Goal: Task Accomplishment & Management: Manage account settings

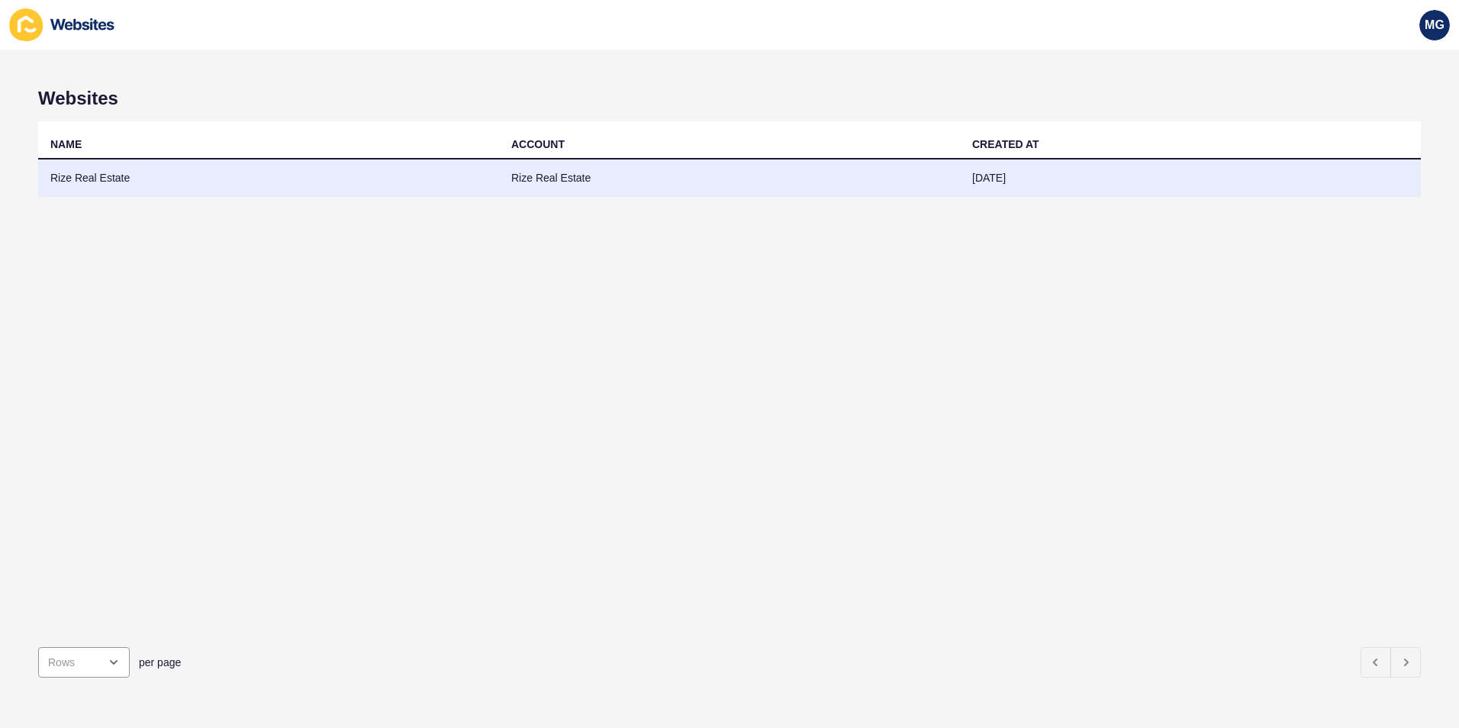
click at [541, 172] on td "Rize Real Estate" at bounding box center [729, 177] width 461 height 37
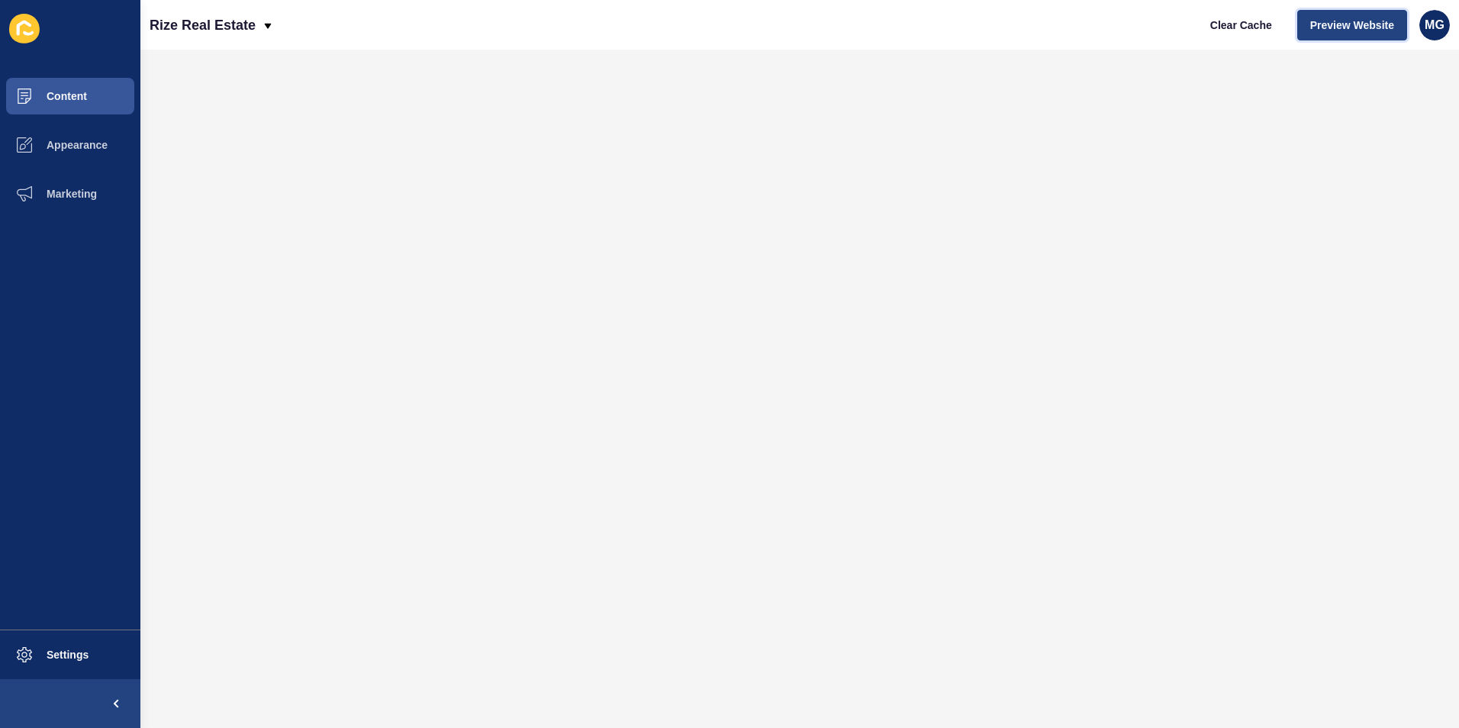
click at [1379, 25] on span "Preview Website" at bounding box center [1352, 25] width 84 height 15
click at [85, 89] on button "Content" at bounding box center [70, 96] width 140 height 49
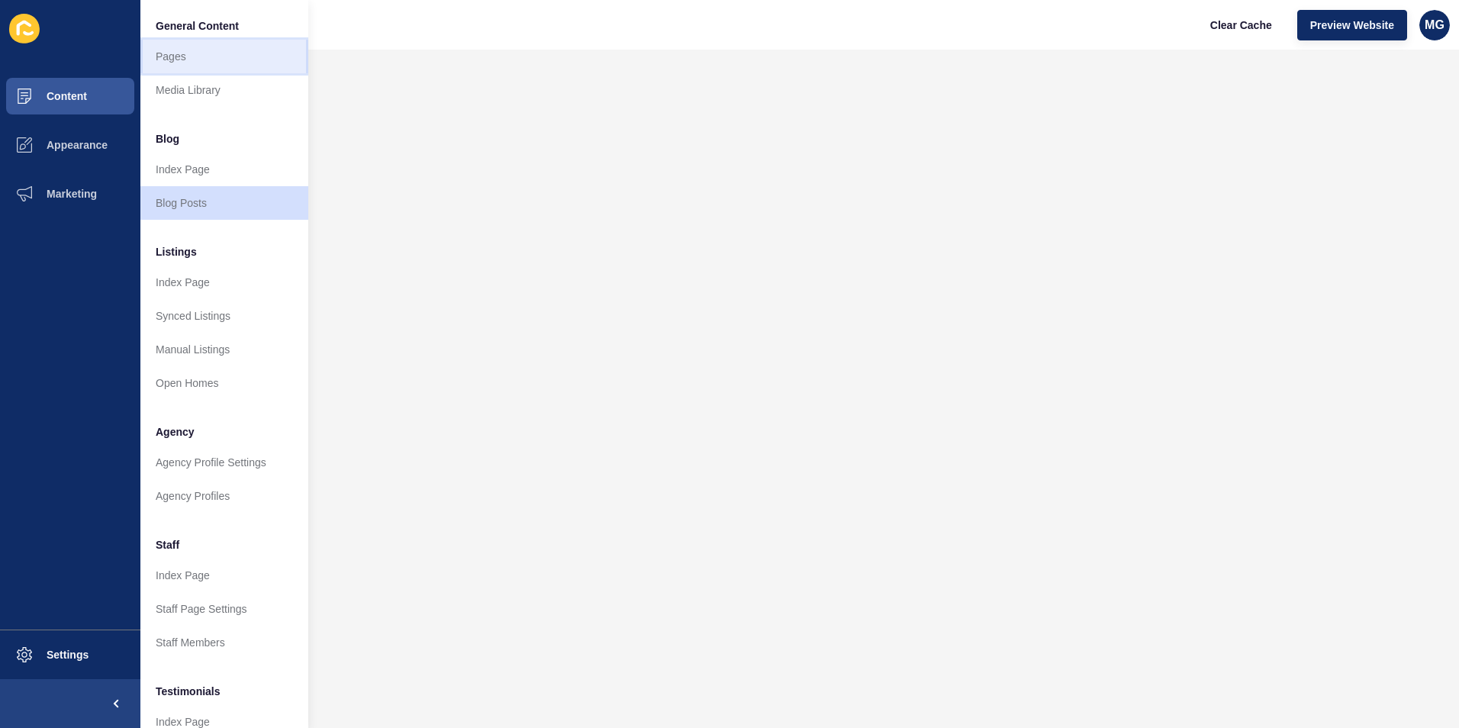
click at [221, 60] on link "Pages" at bounding box center [224, 57] width 168 height 34
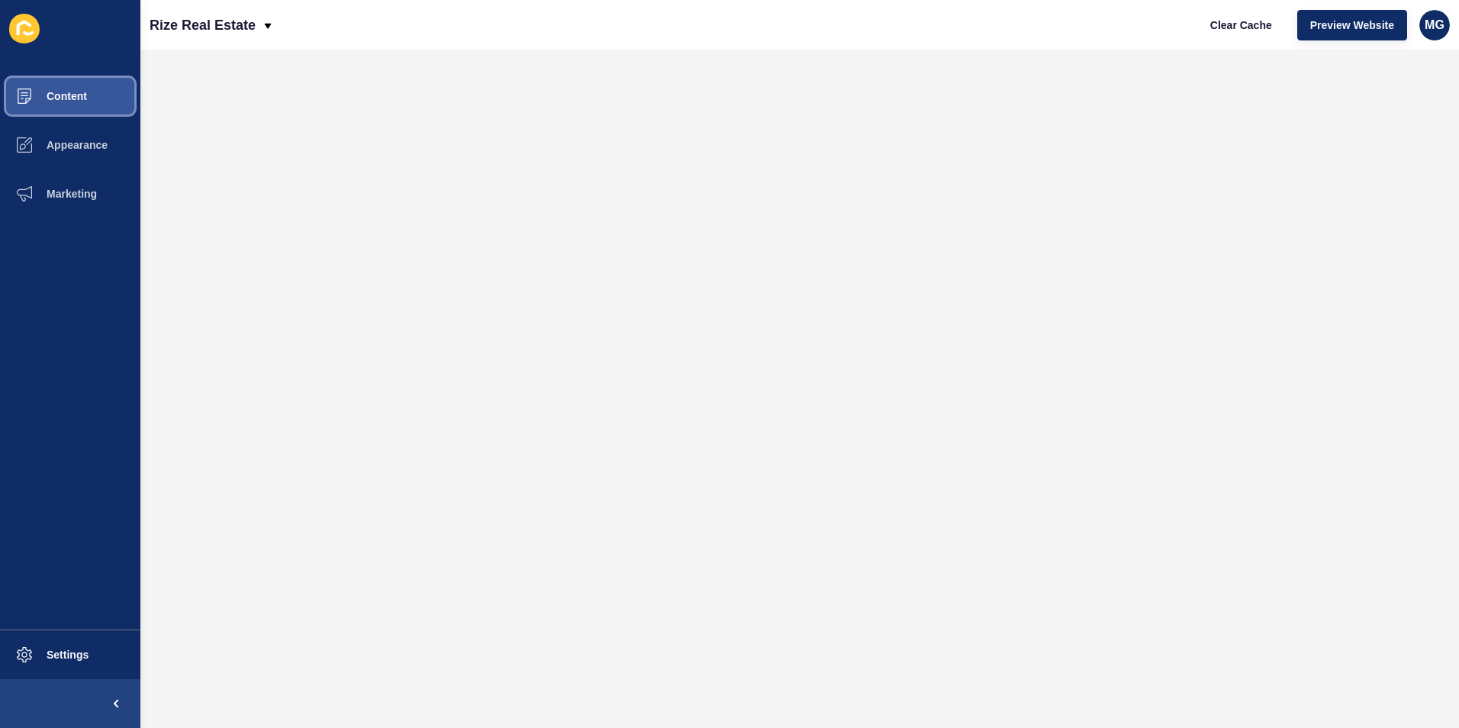
click at [63, 92] on span "Content" at bounding box center [42, 96] width 89 height 12
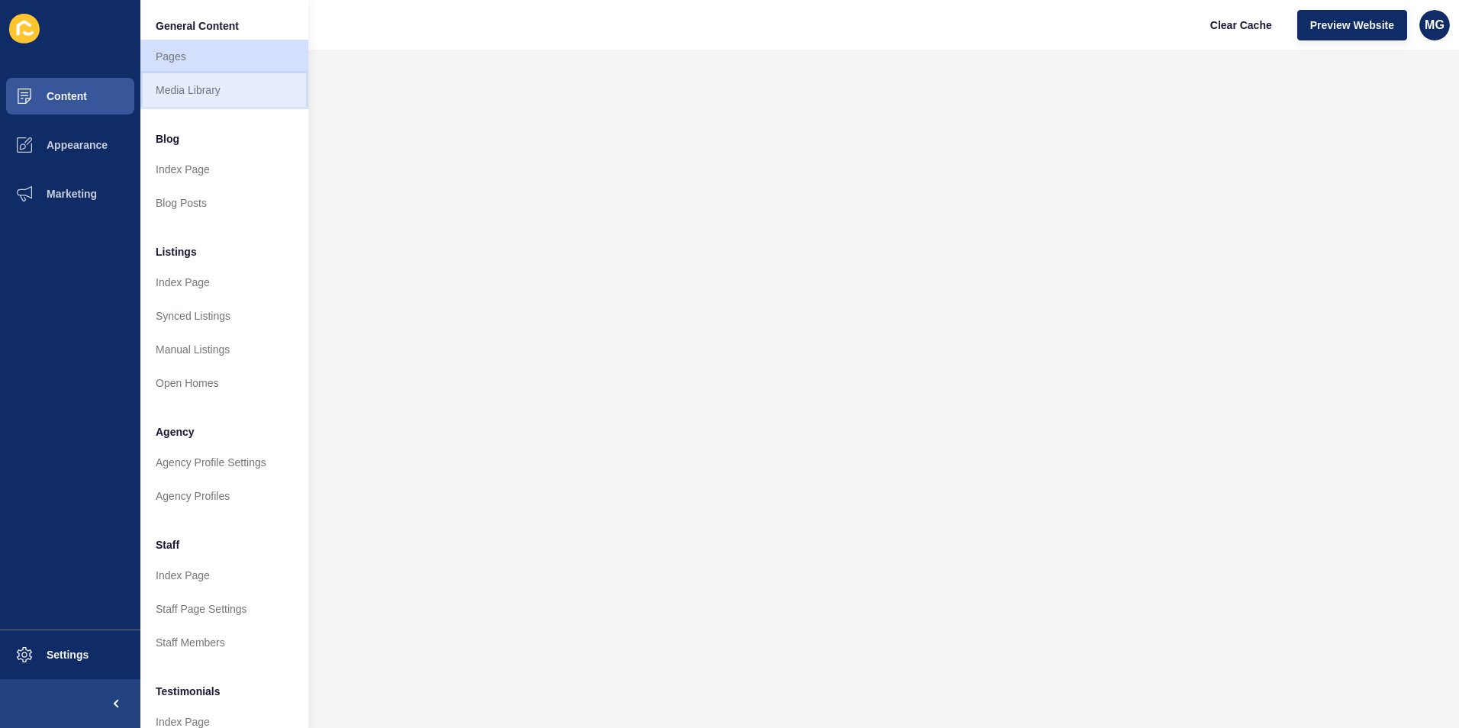
click at [208, 87] on link "Media Library" at bounding box center [224, 90] width 168 height 34
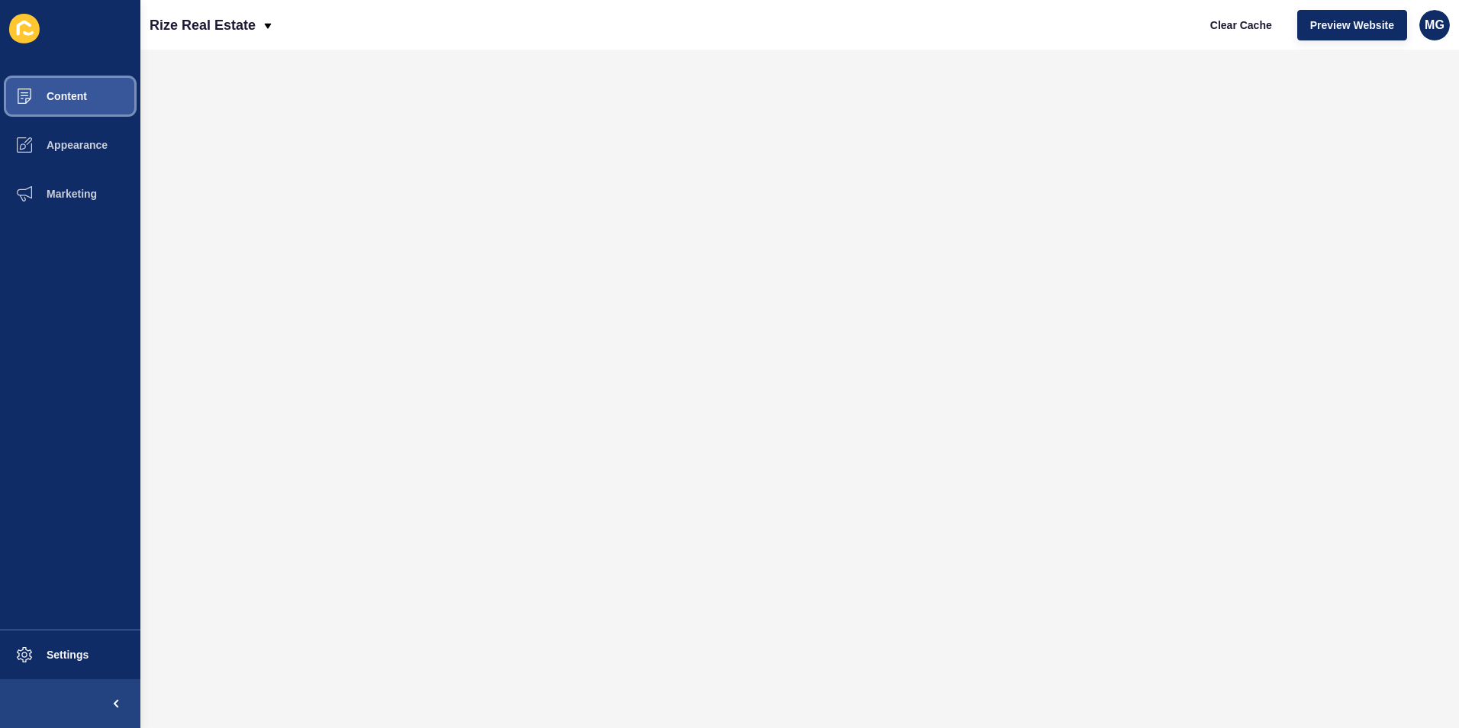
click at [72, 93] on span "Content" at bounding box center [42, 96] width 89 height 12
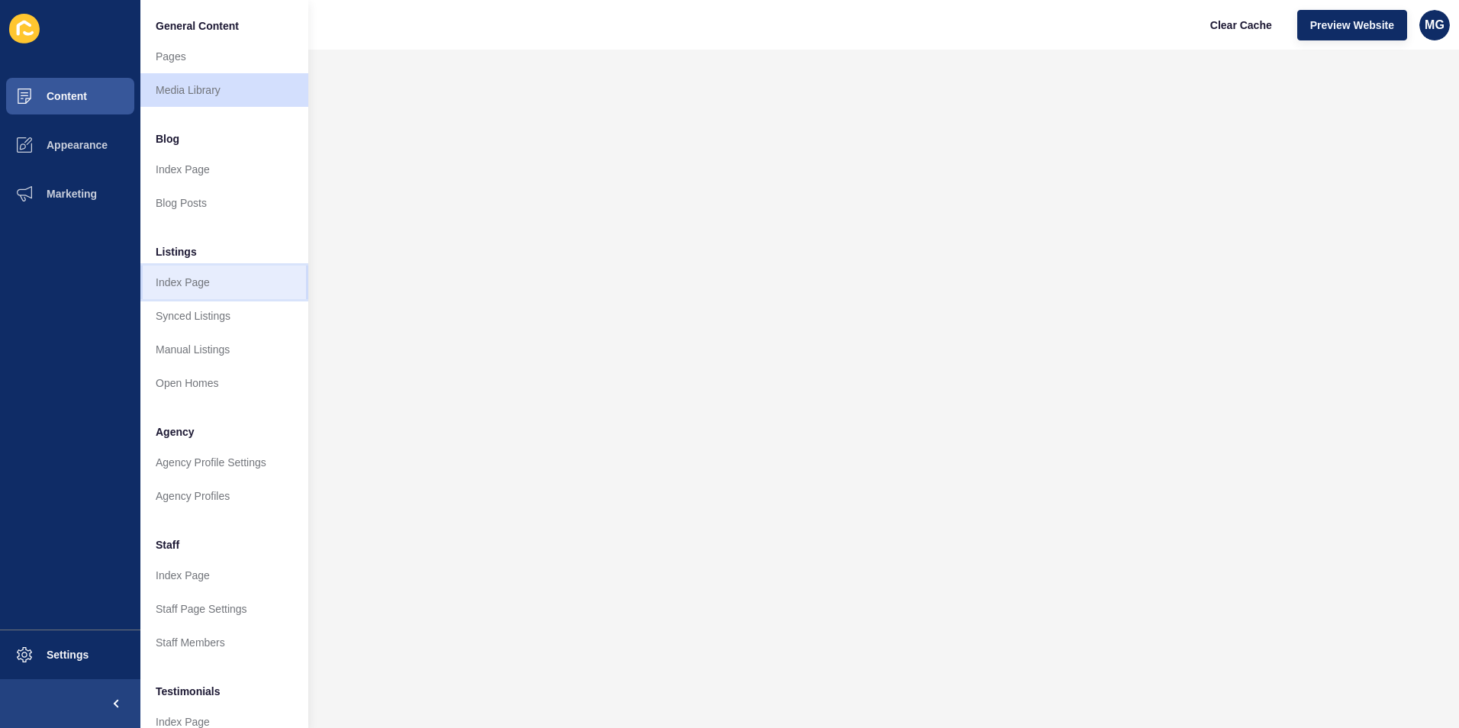
click at [185, 283] on link "Index Page" at bounding box center [224, 283] width 168 height 34
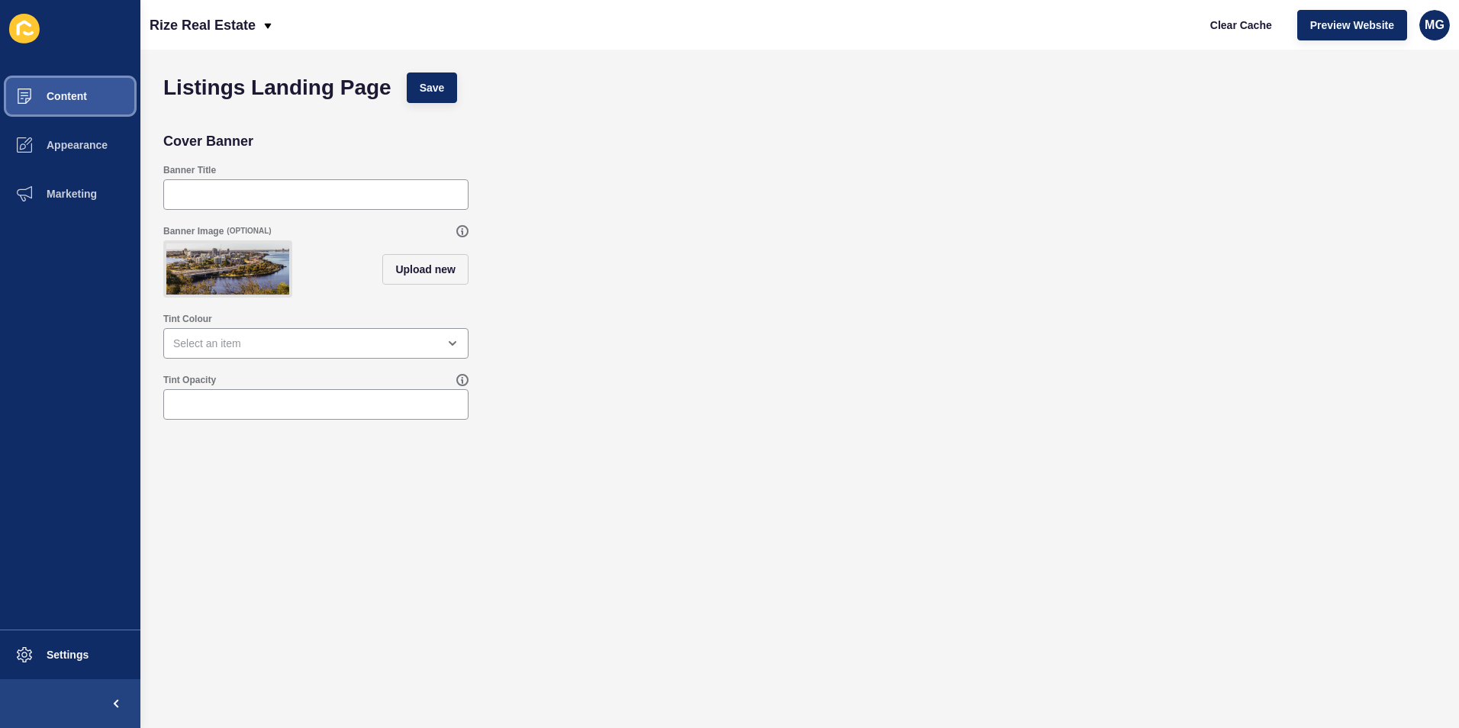
click at [75, 97] on span "Content" at bounding box center [42, 96] width 89 height 12
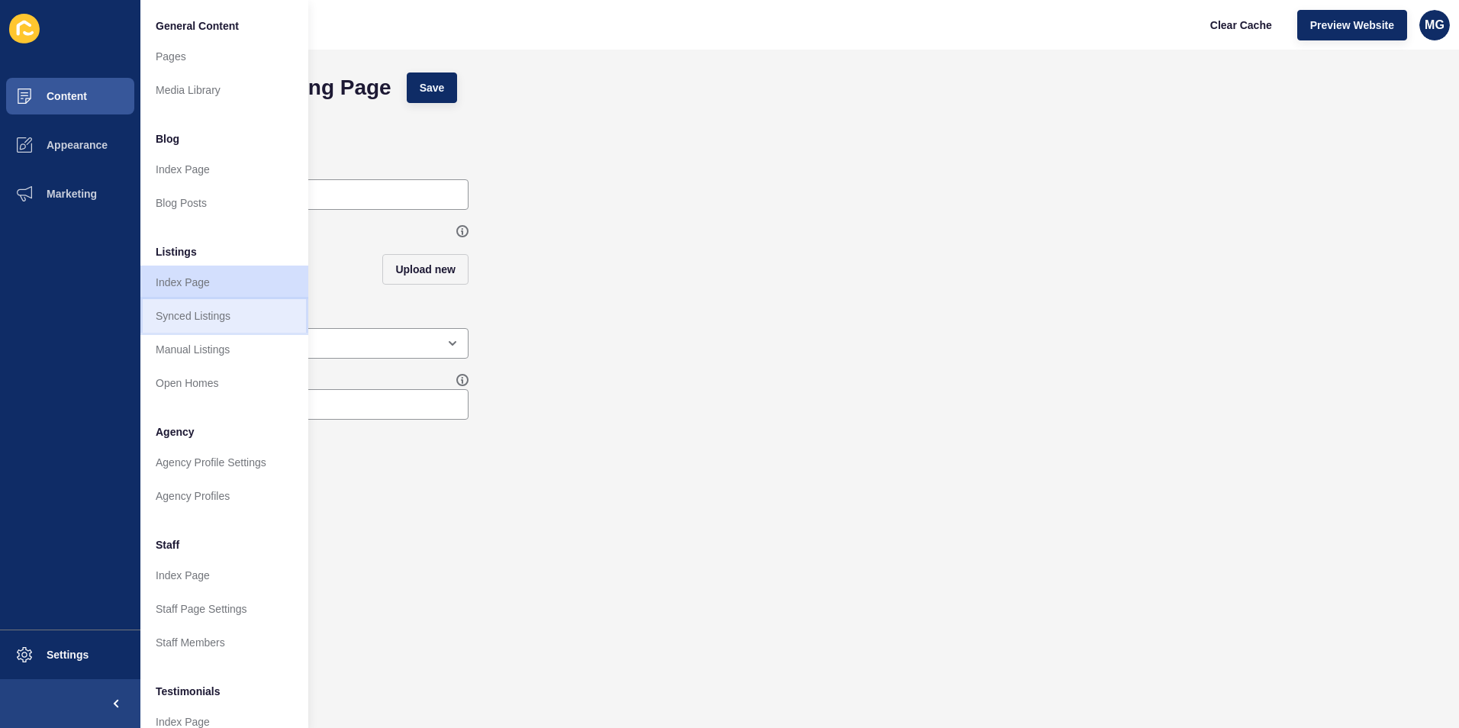
click at [205, 323] on link "Synced Listings" at bounding box center [224, 316] width 168 height 34
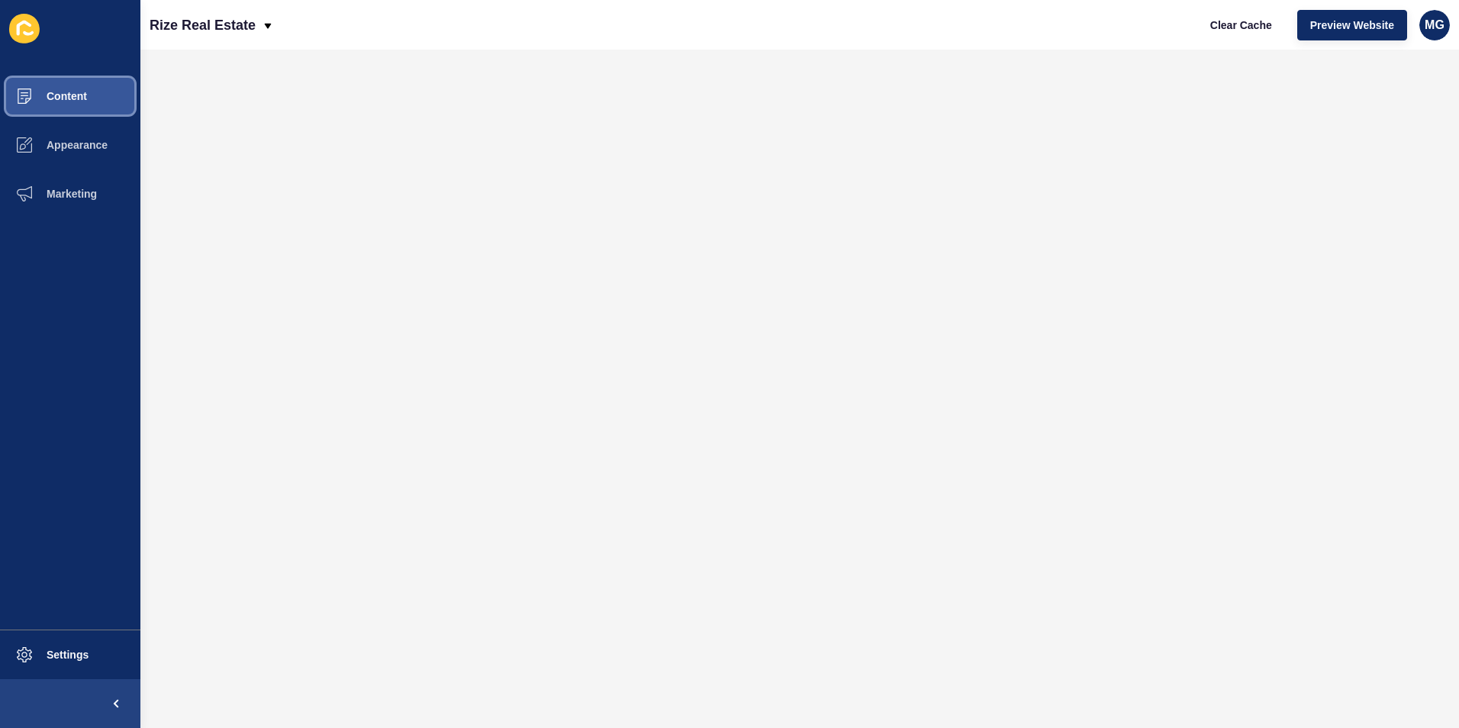
click at [79, 101] on span "Content" at bounding box center [42, 96] width 89 height 12
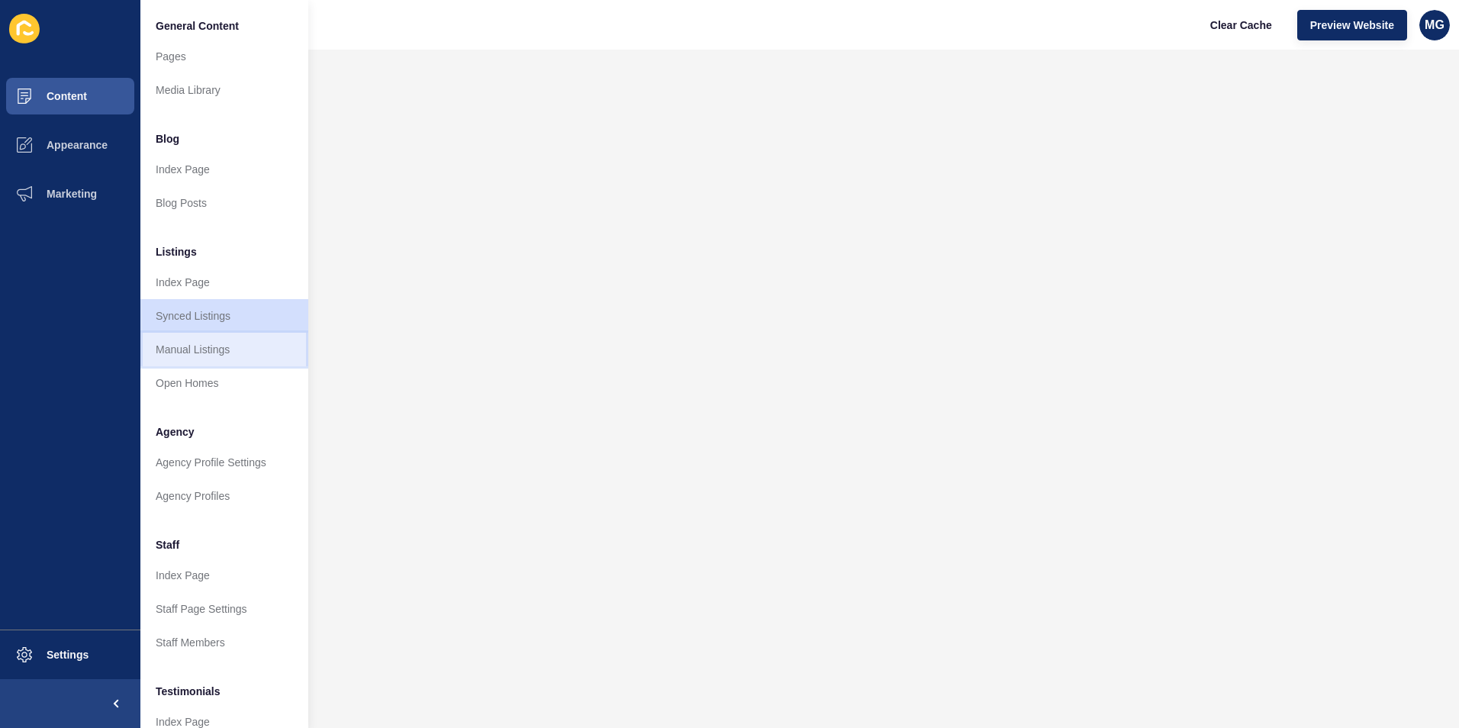
click at [192, 350] on link "Manual Listings" at bounding box center [224, 350] width 168 height 34
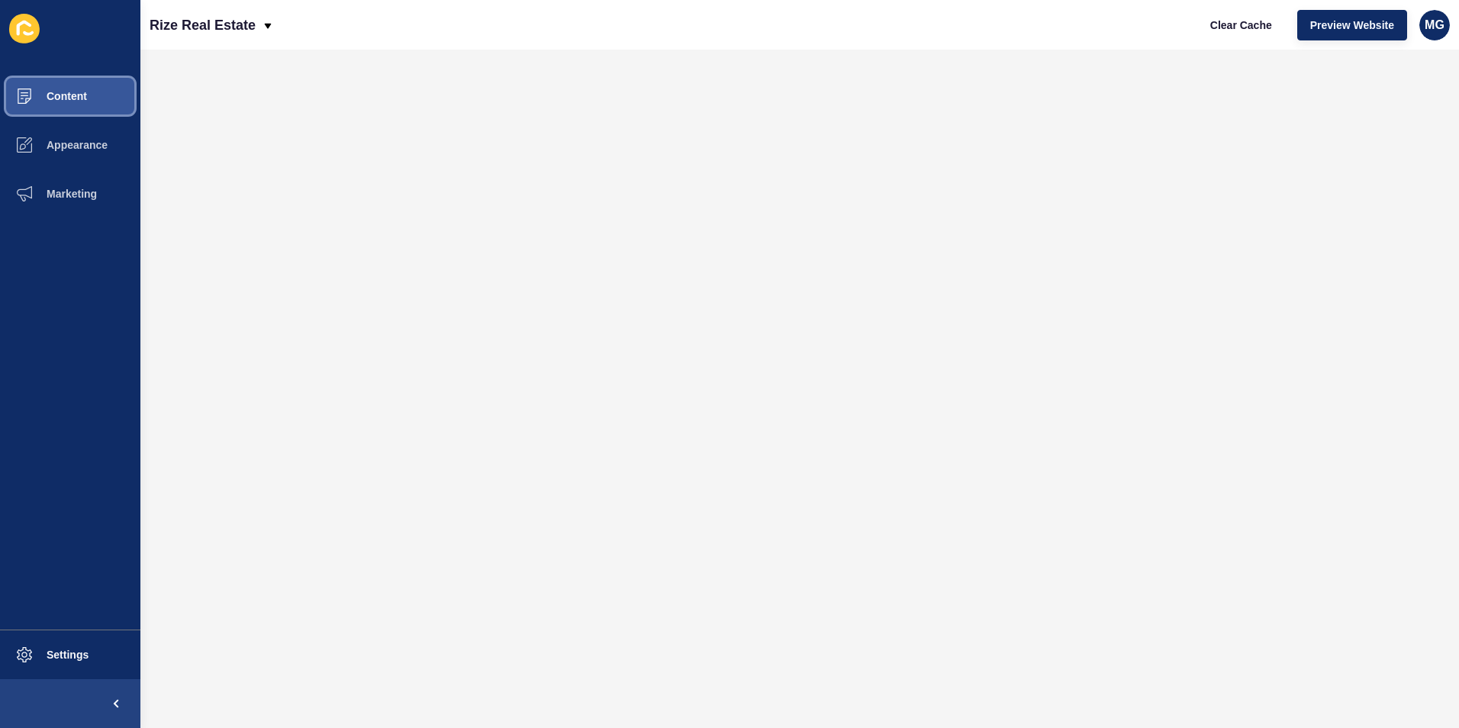
click at [78, 94] on span "Content" at bounding box center [42, 96] width 89 height 12
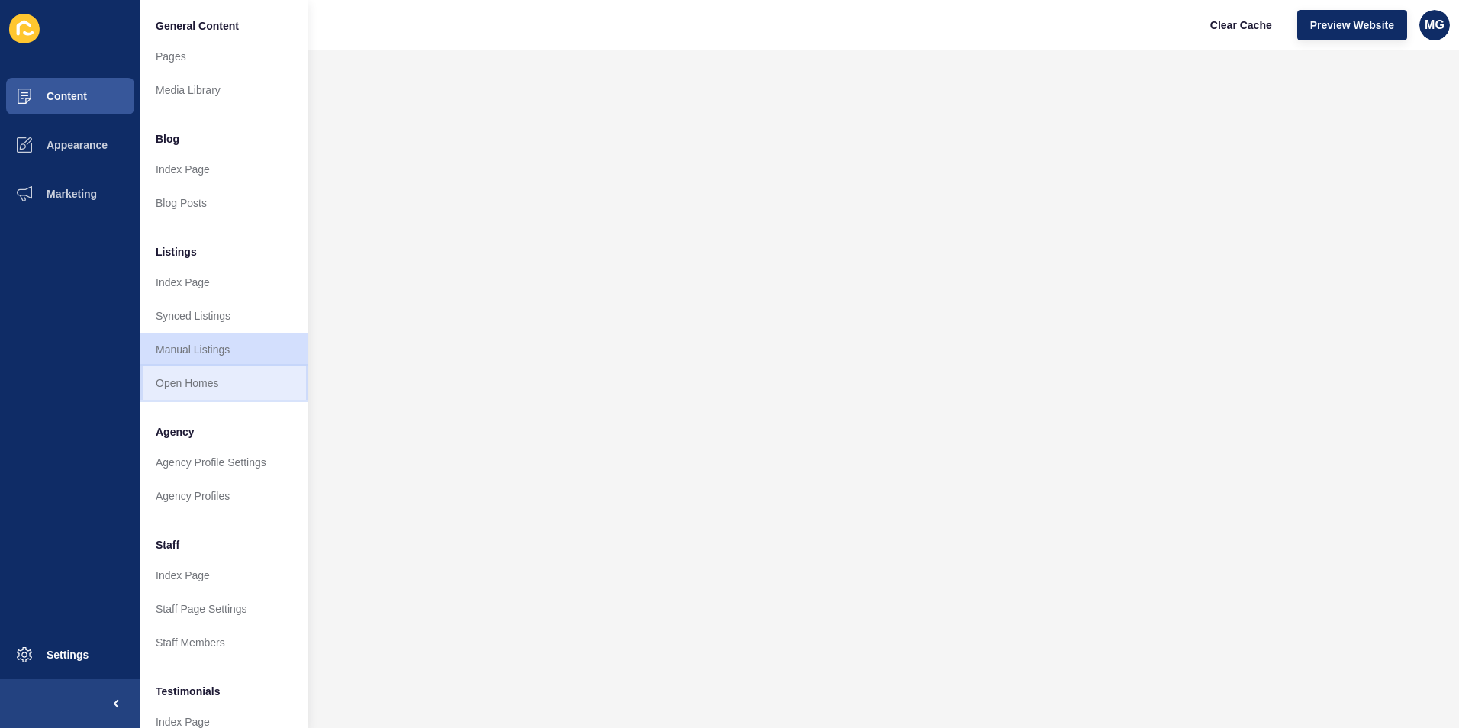
click at [197, 383] on link "Open Homes" at bounding box center [224, 383] width 168 height 34
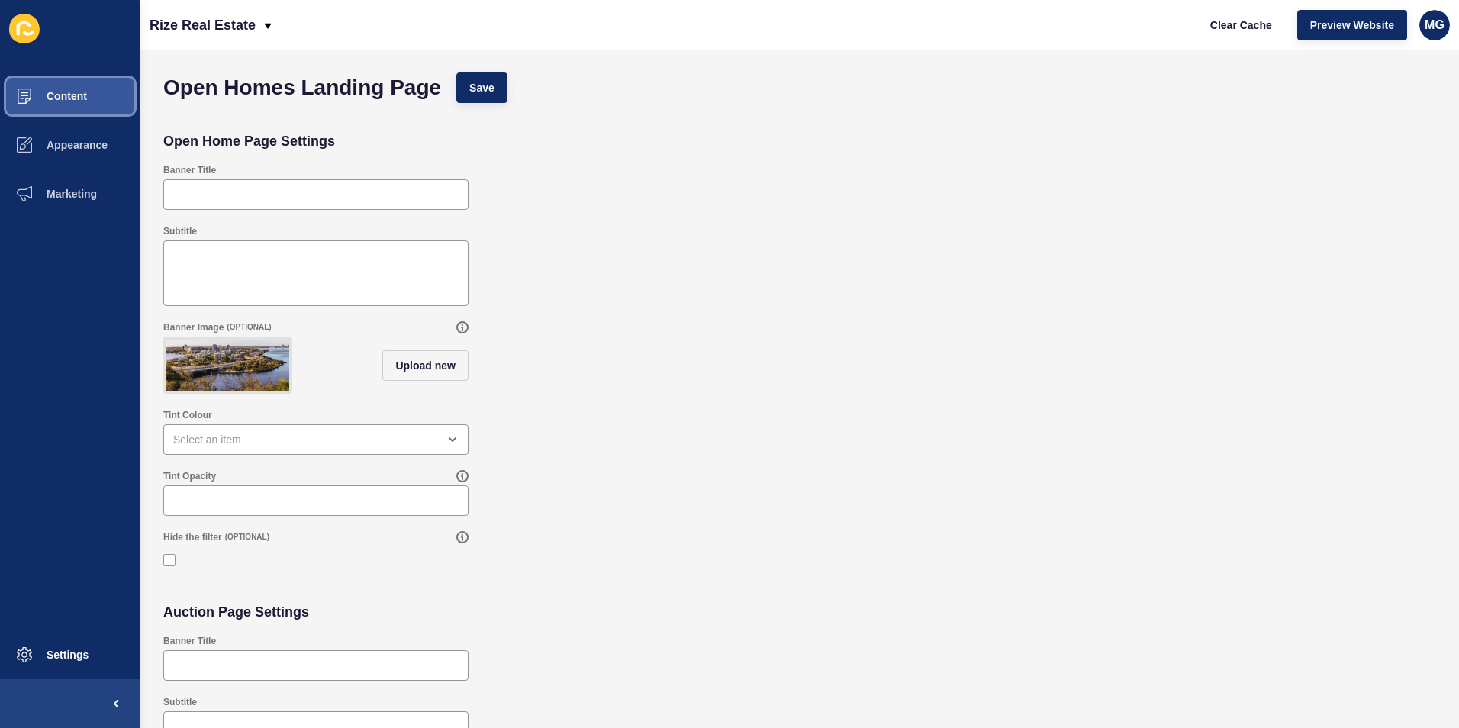
click at [76, 91] on span "Content" at bounding box center [42, 96] width 89 height 12
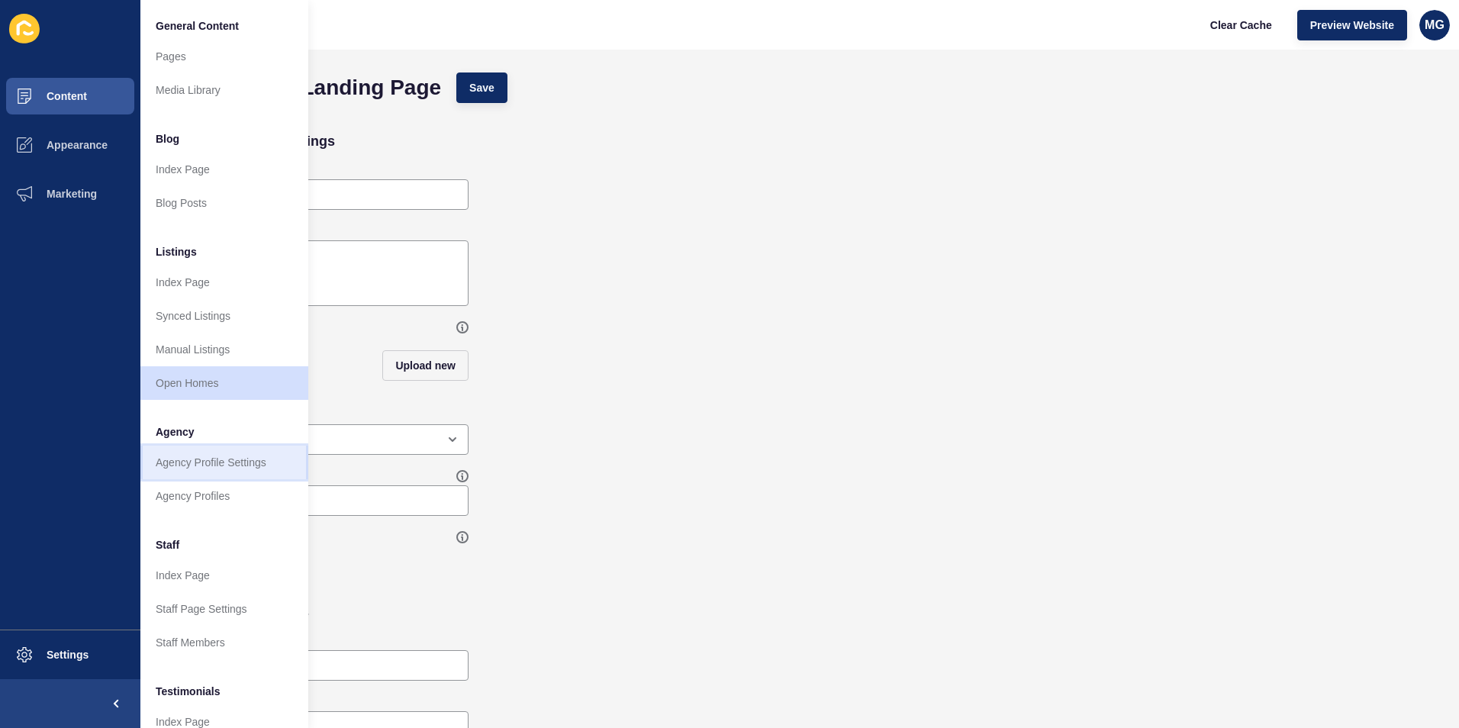
click at [208, 468] on link "Agency Profile Settings" at bounding box center [224, 463] width 168 height 34
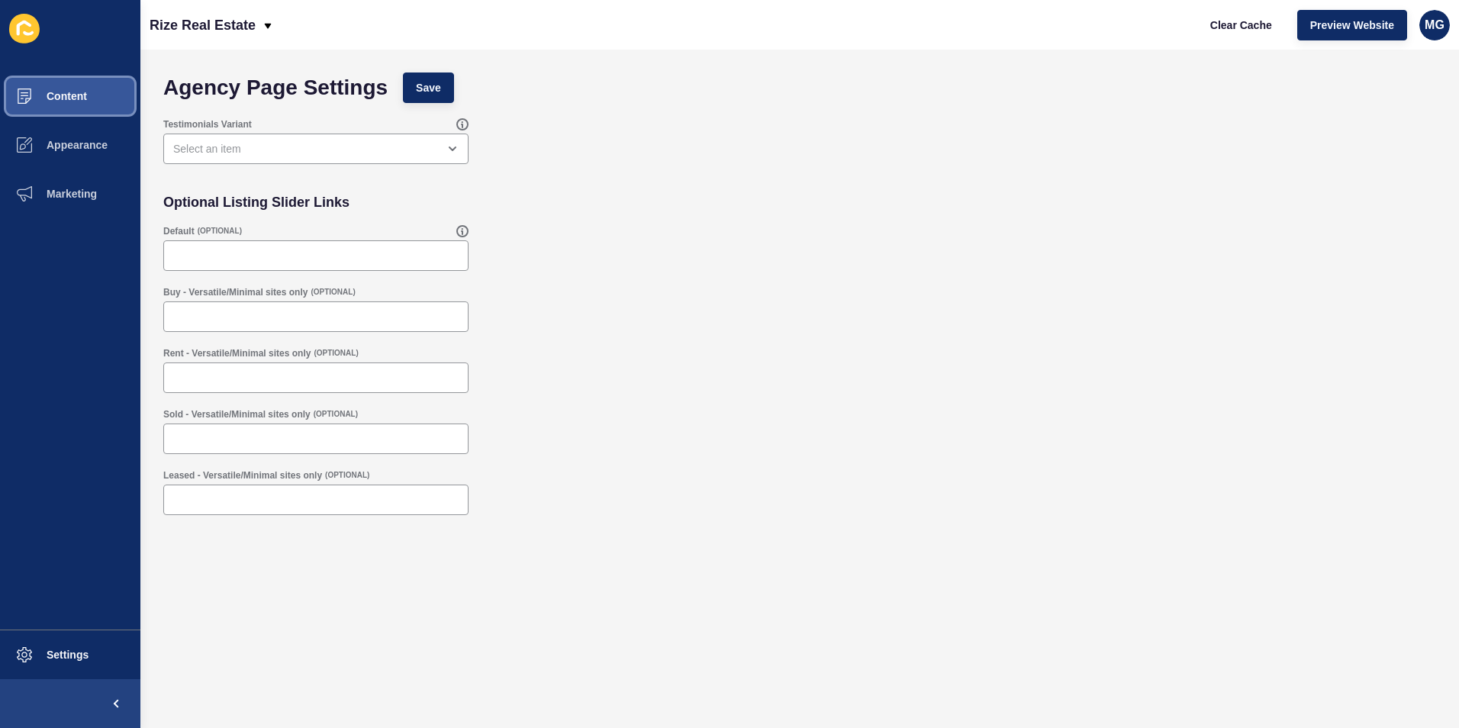
click at [61, 98] on span "Content" at bounding box center [42, 96] width 89 height 12
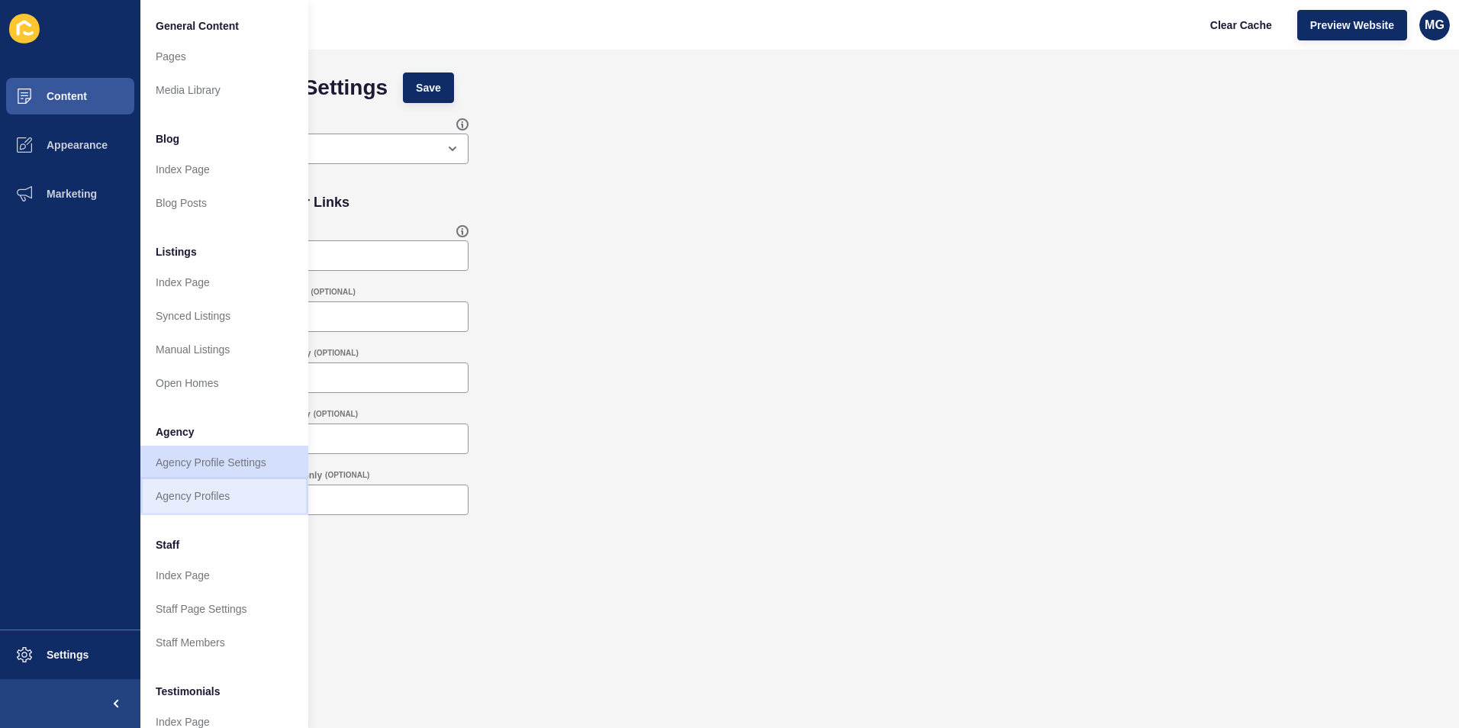
click at [189, 502] on link "Agency Profiles" at bounding box center [224, 496] width 168 height 34
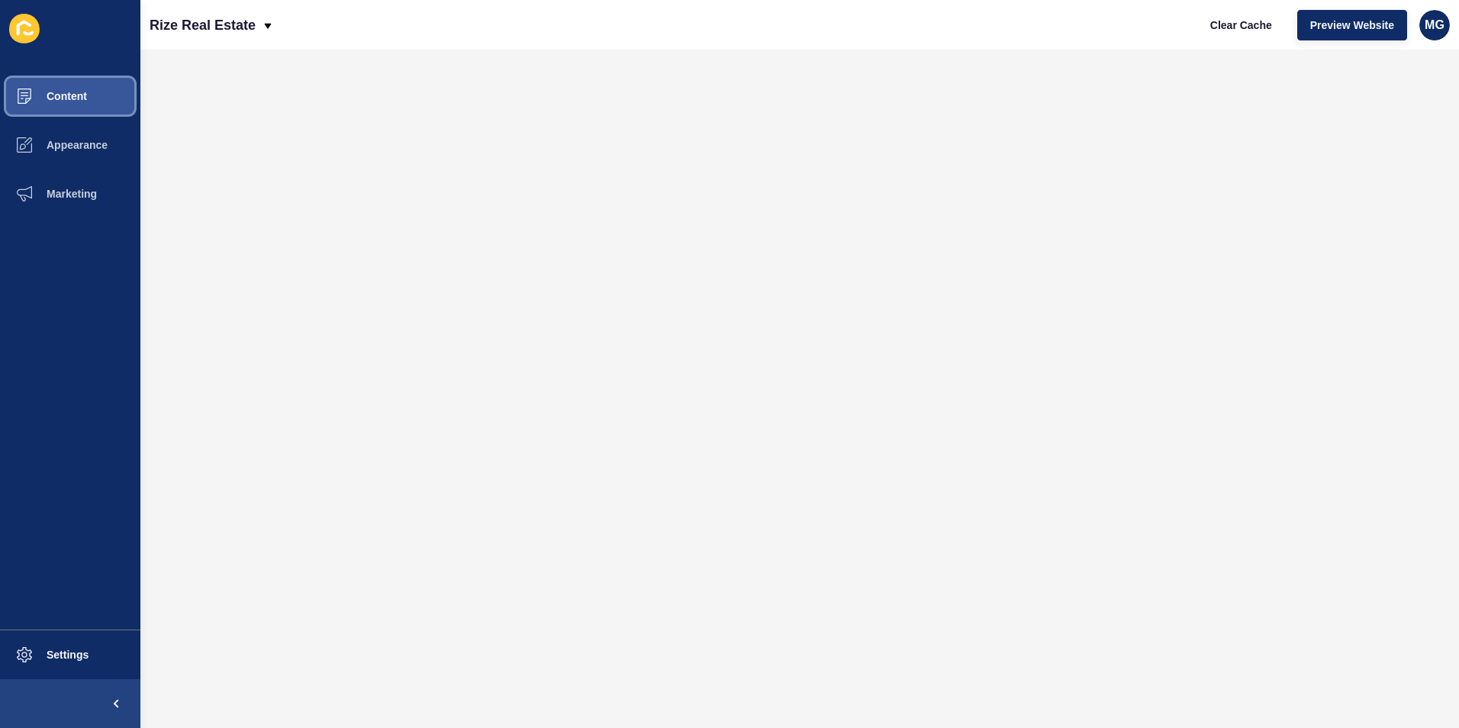
click at [98, 95] on button "Content" at bounding box center [70, 96] width 140 height 49
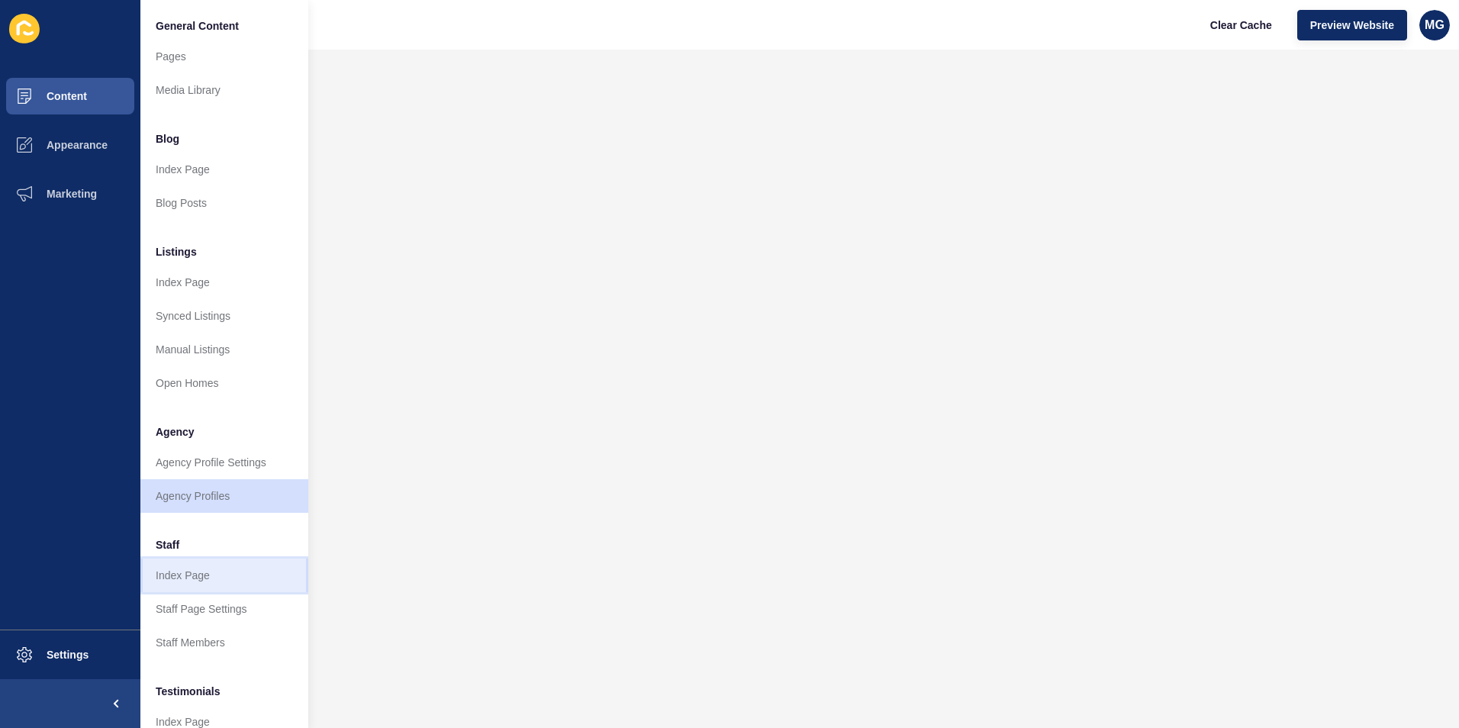
click at [213, 578] on link "Index Page" at bounding box center [224, 576] width 168 height 34
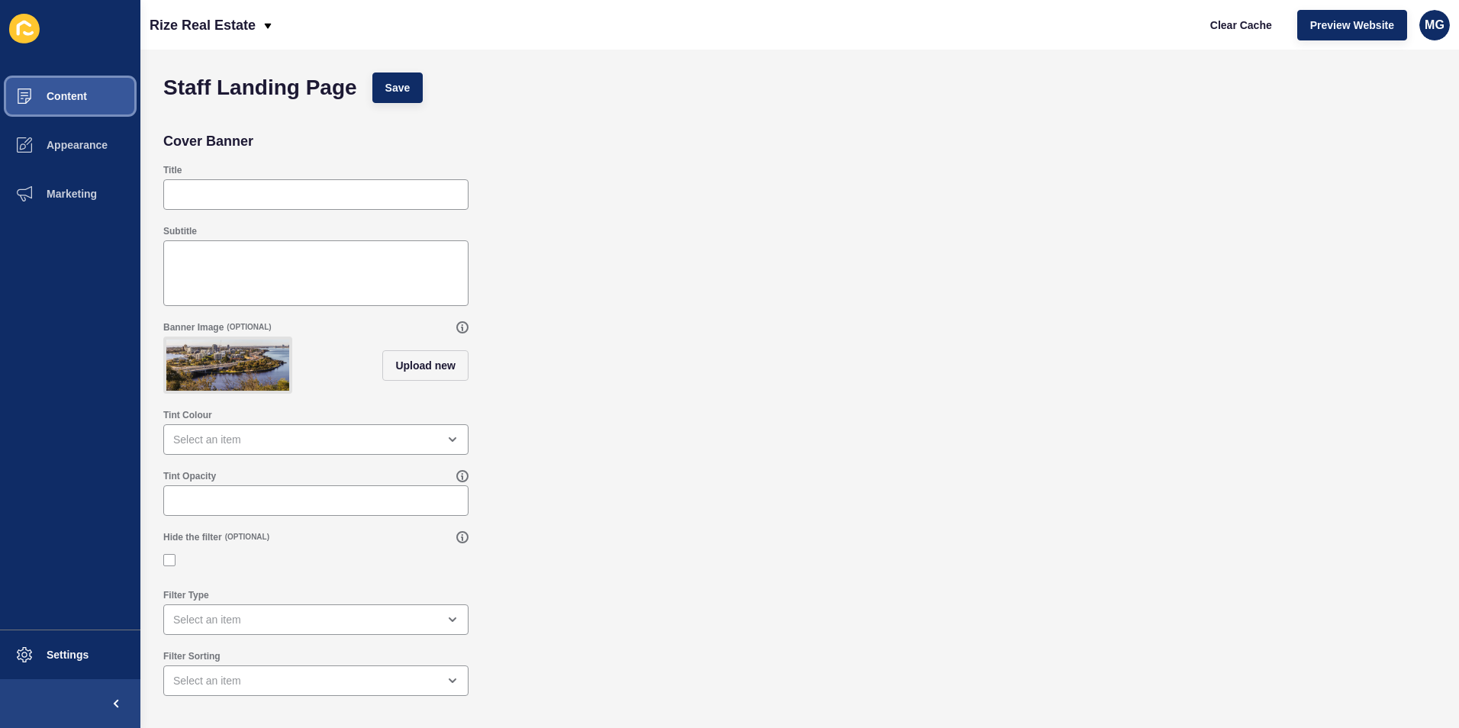
click at [84, 101] on span "Content" at bounding box center [42, 96] width 89 height 12
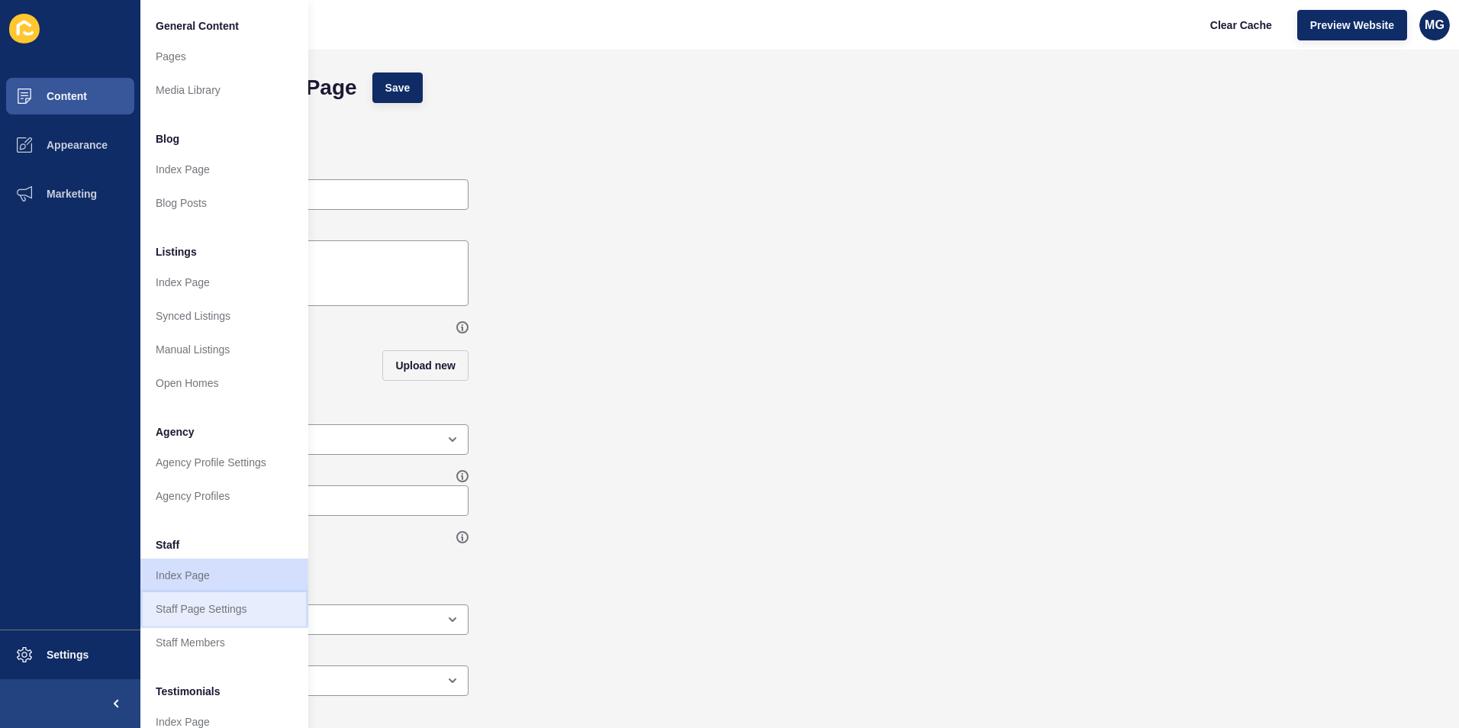
click at [237, 611] on link "Staff Page Settings" at bounding box center [224, 609] width 168 height 34
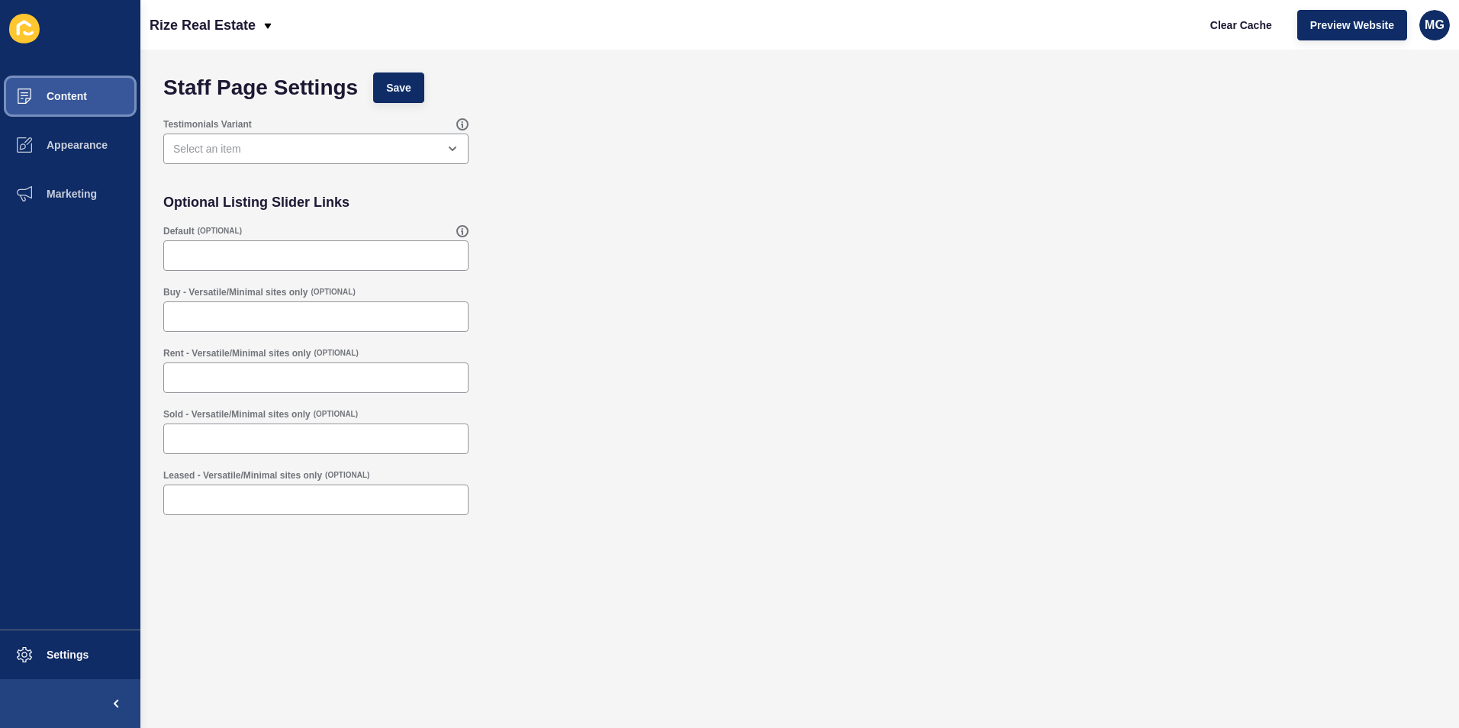
click at [95, 93] on button "Content" at bounding box center [70, 96] width 140 height 49
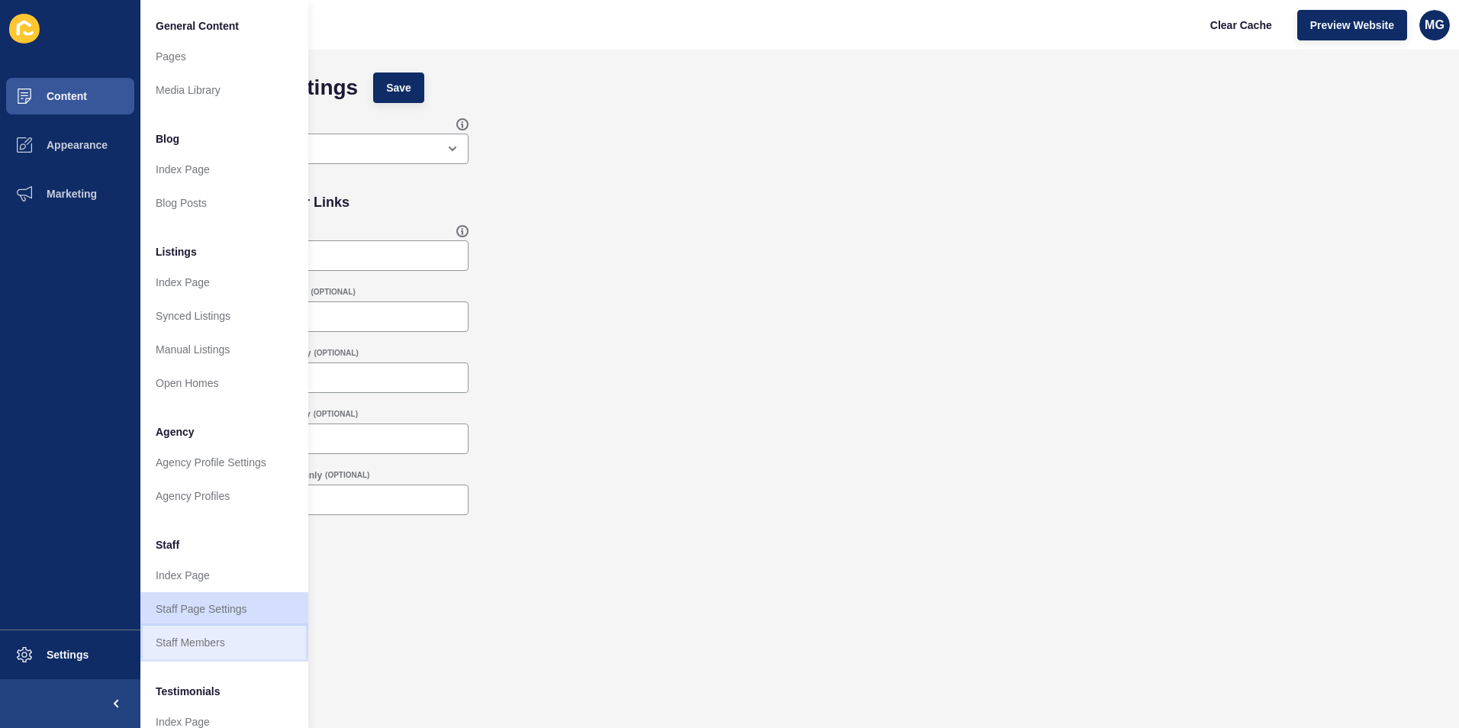
click at [205, 650] on link "Staff Members" at bounding box center [224, 643] width 168 height 34
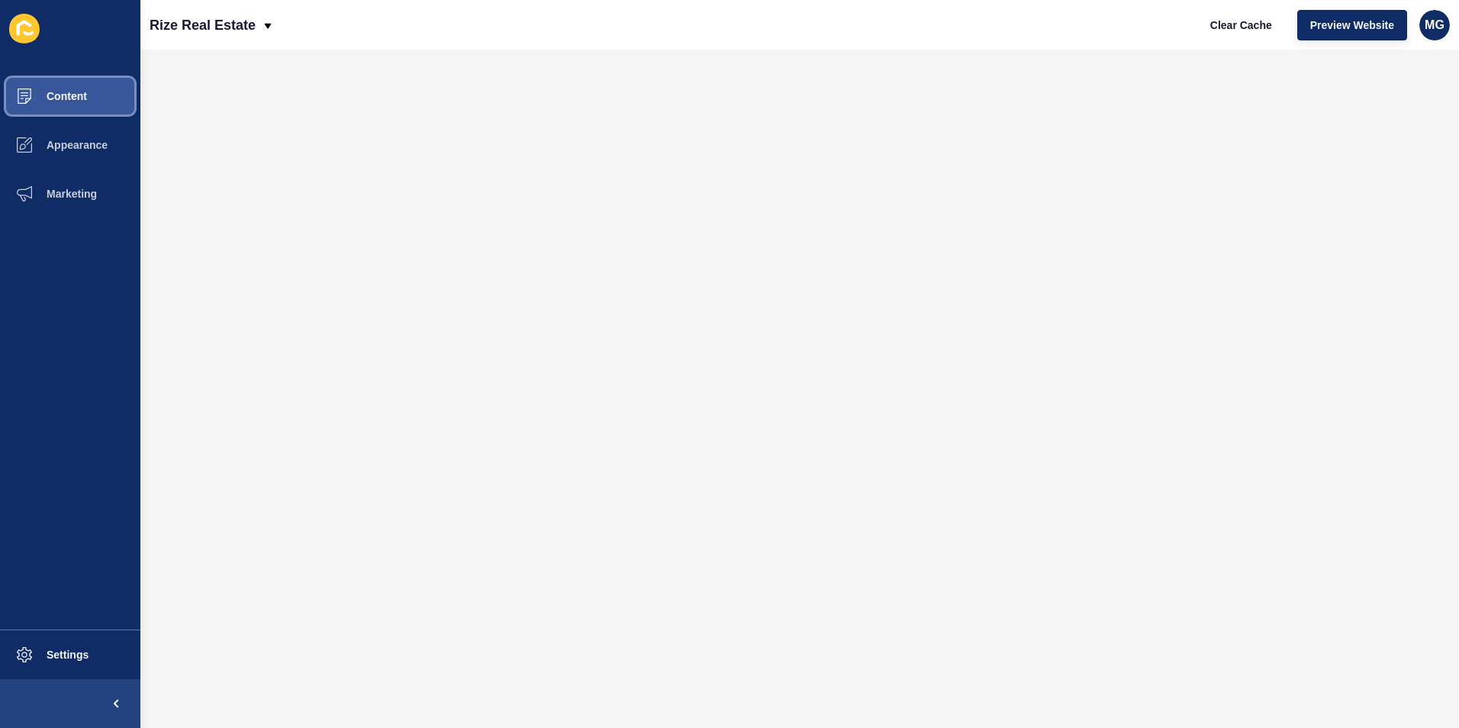
click at [72, 90] on span "Content" at bounding box center [42, 96] width 89 height 12
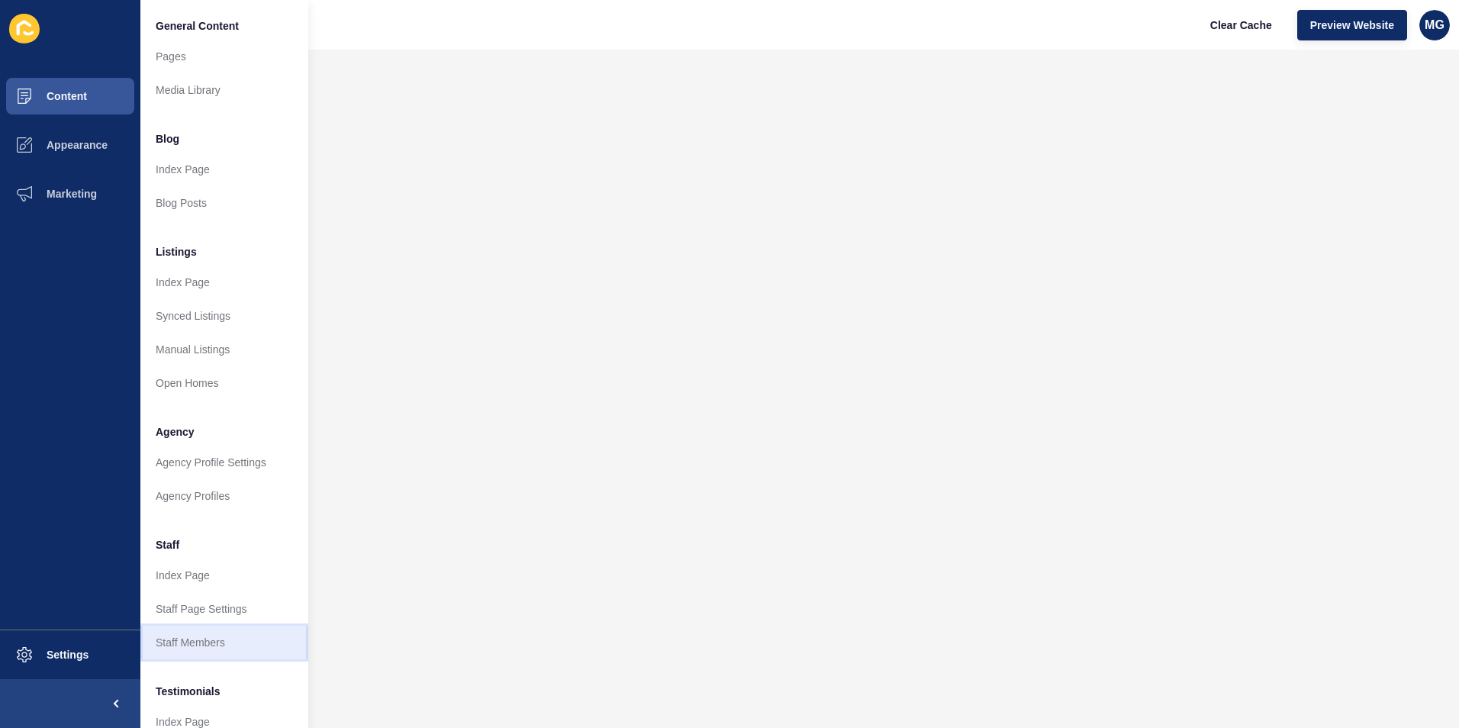
click at [202, 638] on link "Staff Members" at bounding box center [224, 643] width 168 height 34
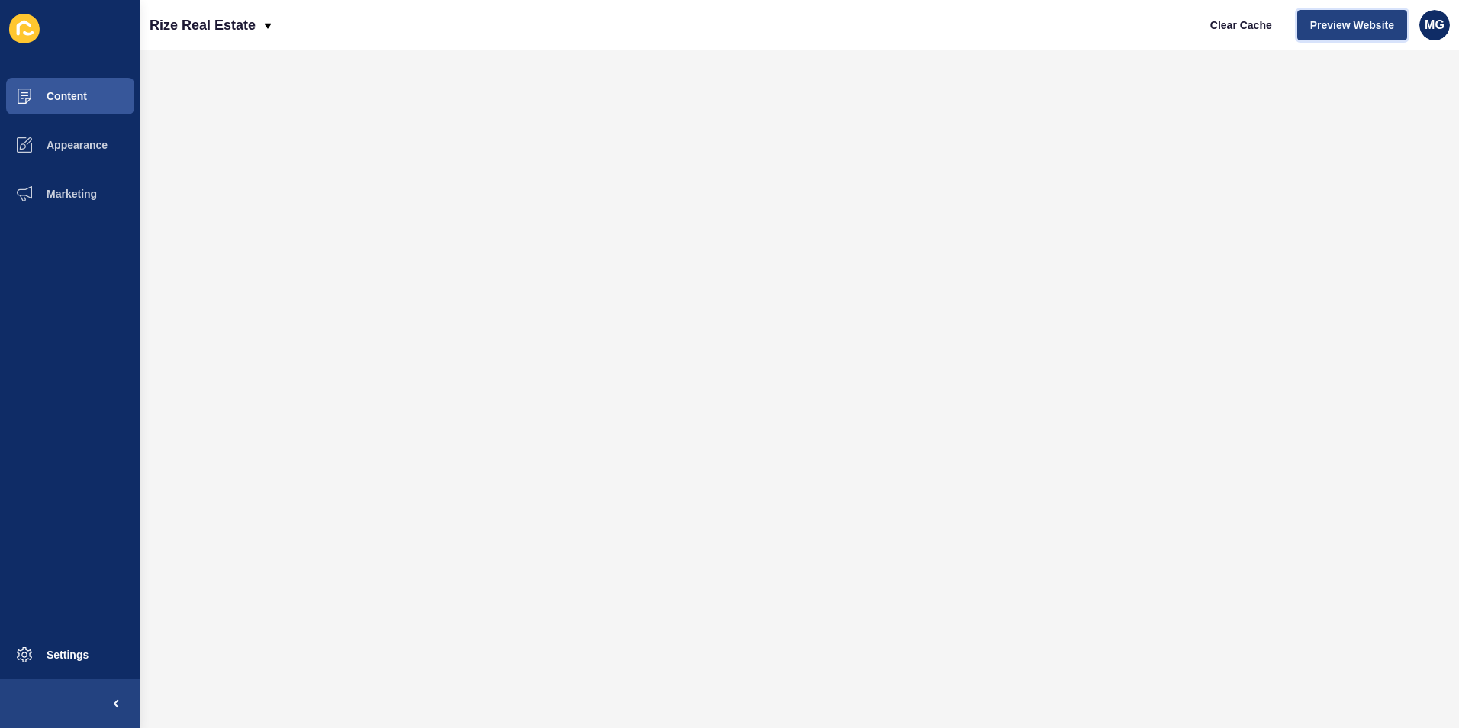
click at [1315, 20] on span "Preview Website" at bounding box center [1352, 25] width 84 height 15
click at [101, 95] on button "Content" at bounding box center [70, 96] width 140 height 49
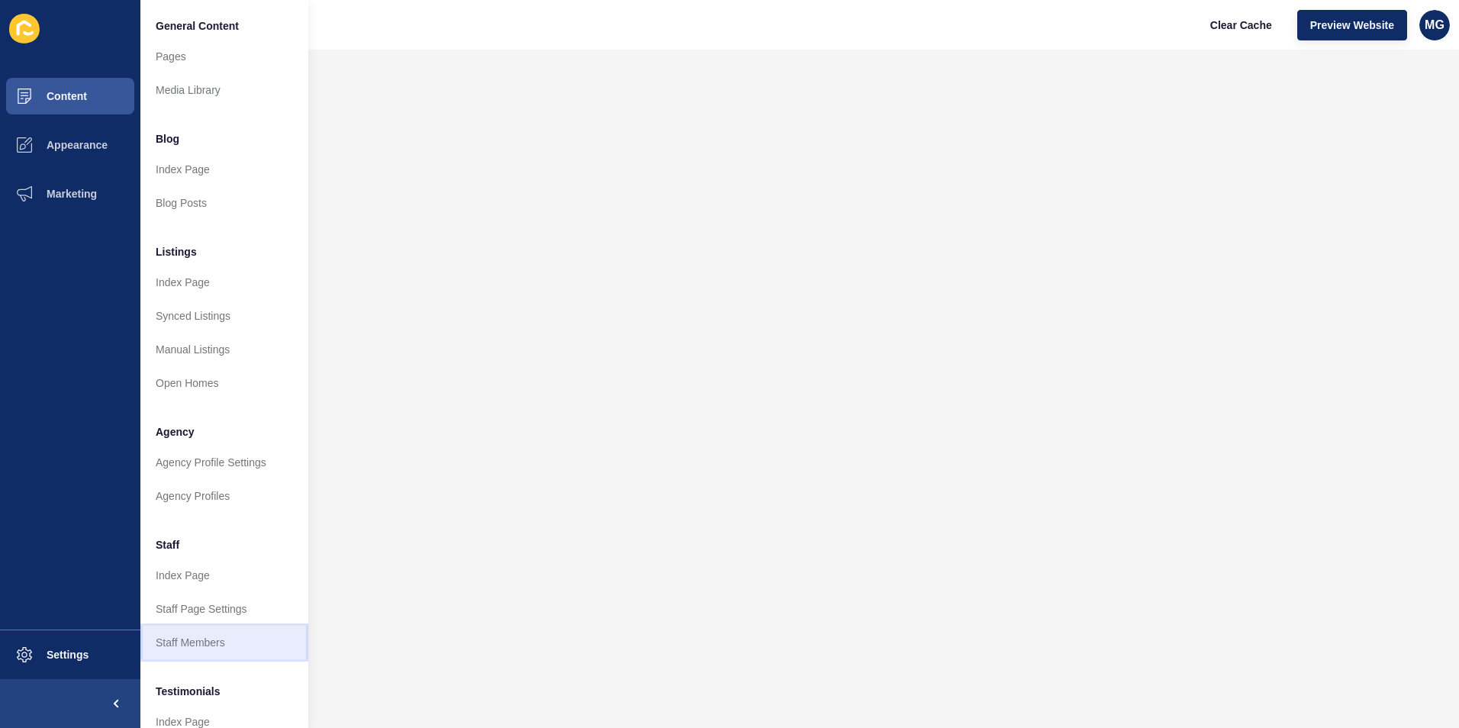
click at [209, 641] on link "Staff Members" at bounding box center [224, 643] width 168 height 34
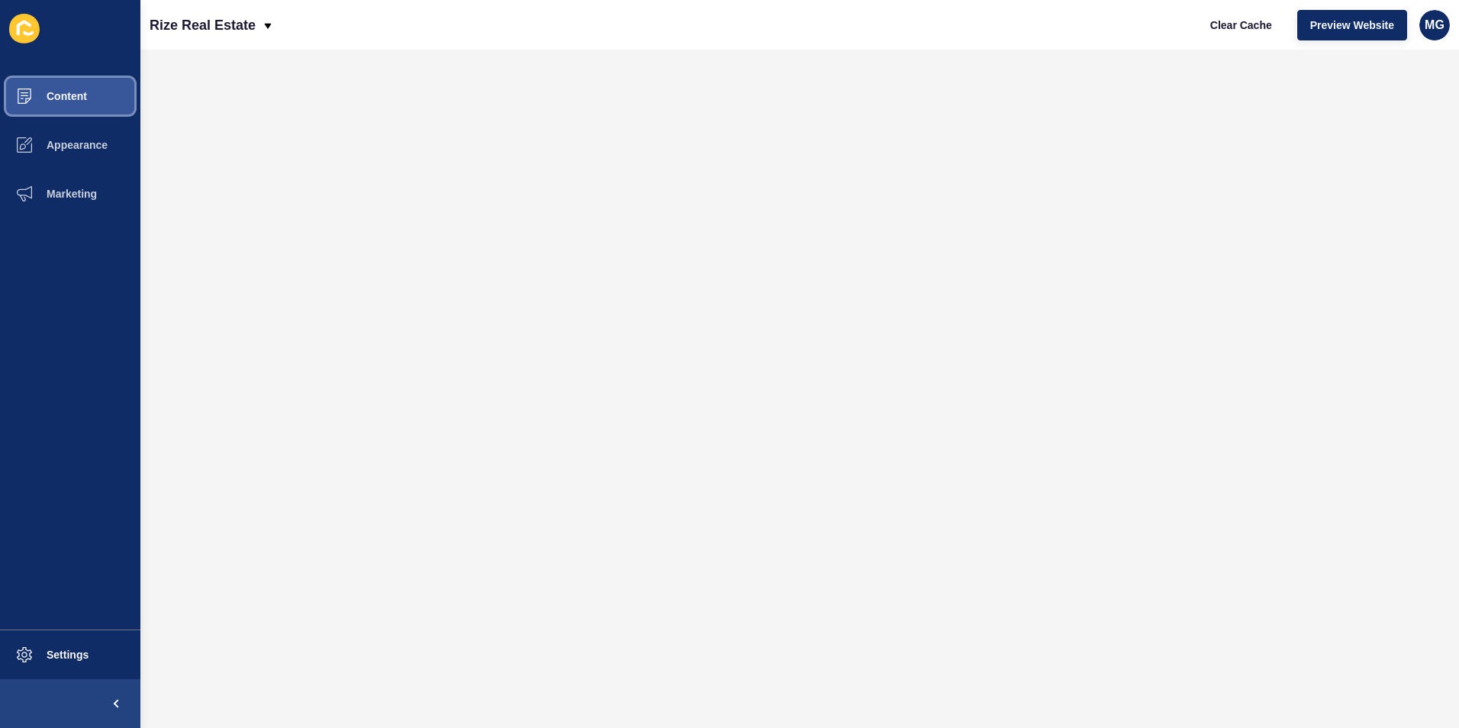
click at [77, 101] on span "Content" at bounding box center [42, 96] width 89 height 12
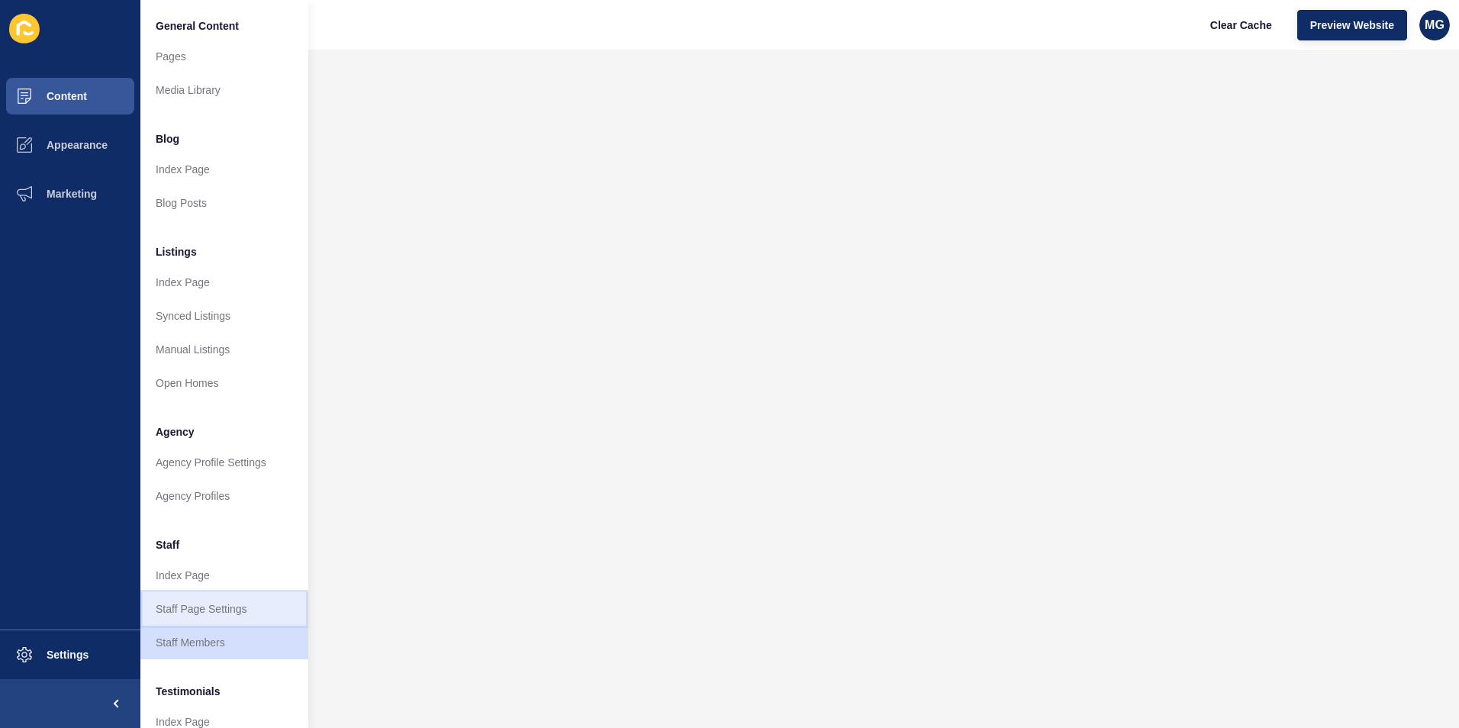
click at [223, 610] on link "Staff Page Settings" at bounding box center [224, 609] width 168 height 34
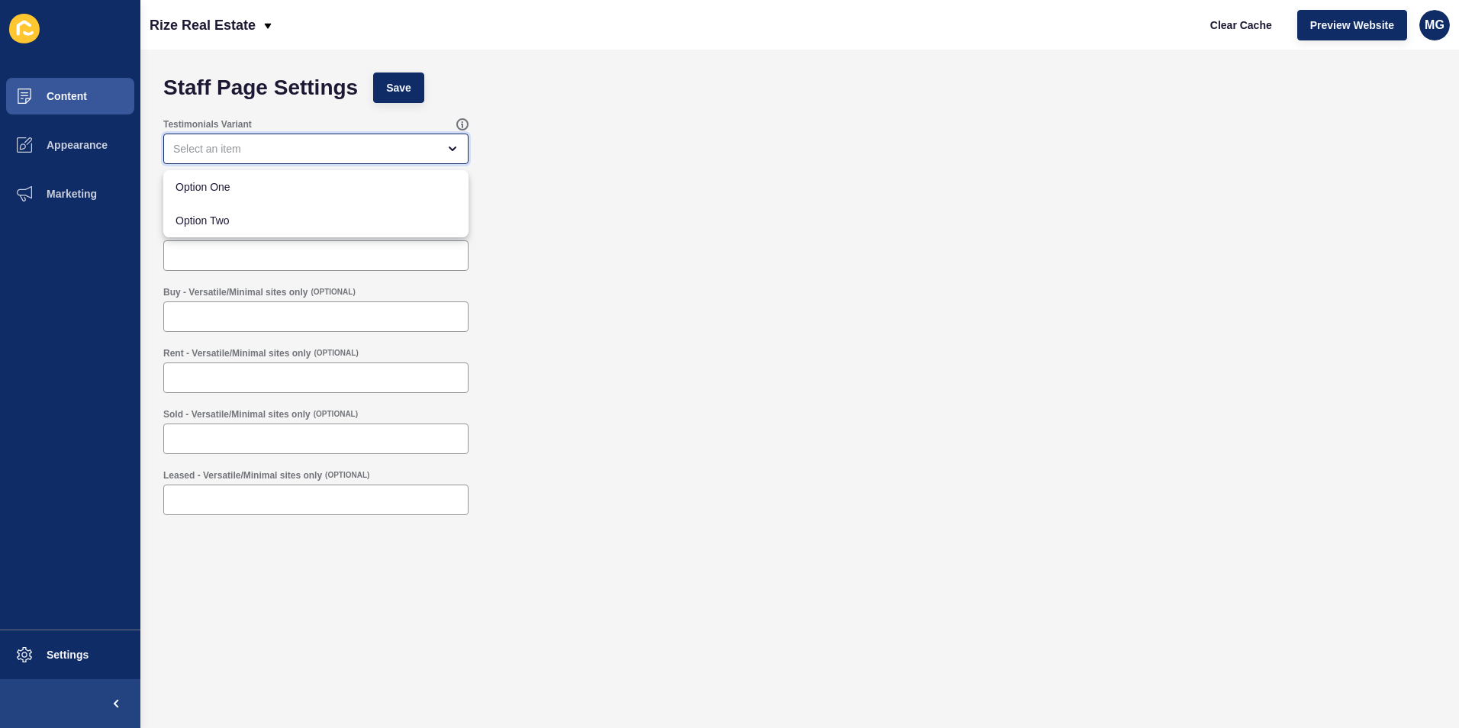
click at [402, 137] on div "close menu" at bounding box center [315, 149] width 305 height 31
click at [713, 234] on div "Default (OPTIONAL)" at bounding box center [800, 247] width 1288 height 61
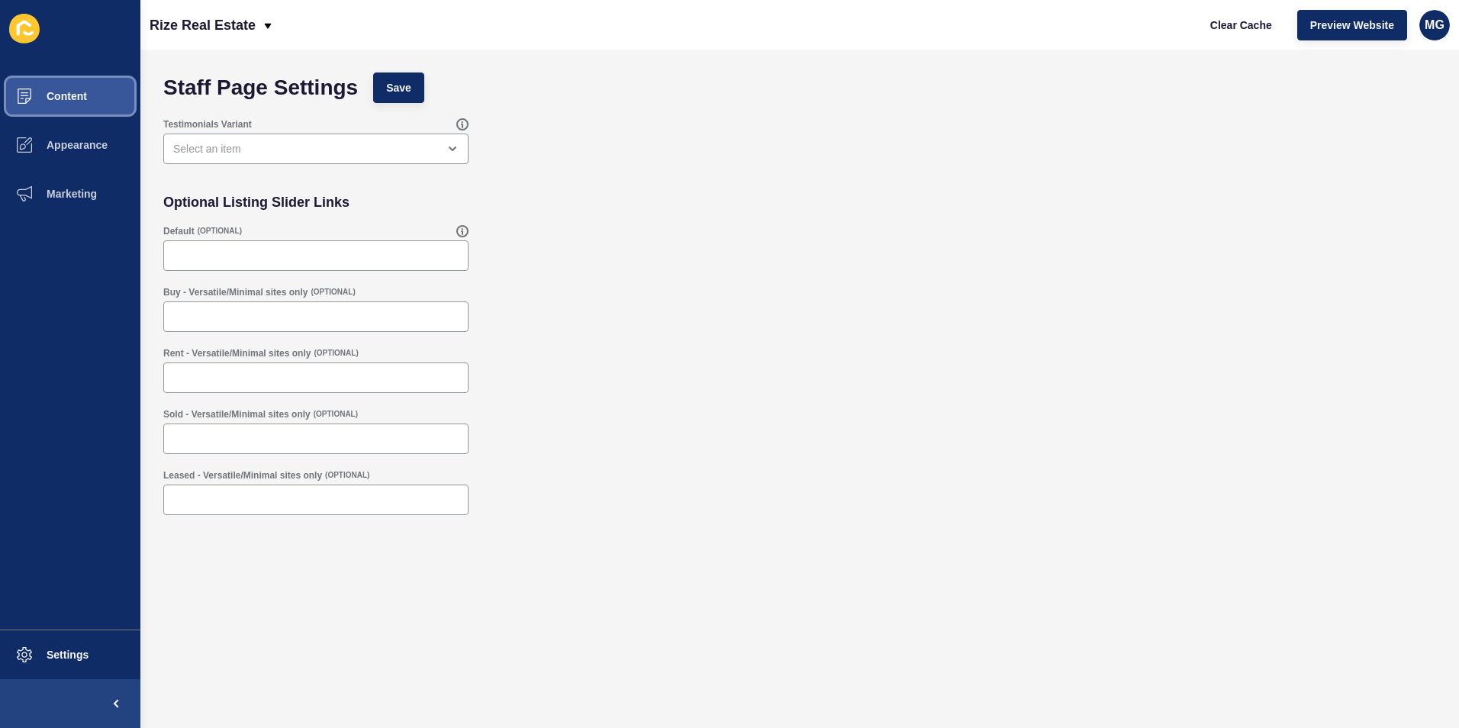
click at [62, 101] on span "Content" at bounding box center [42, 96] width 89 height 12
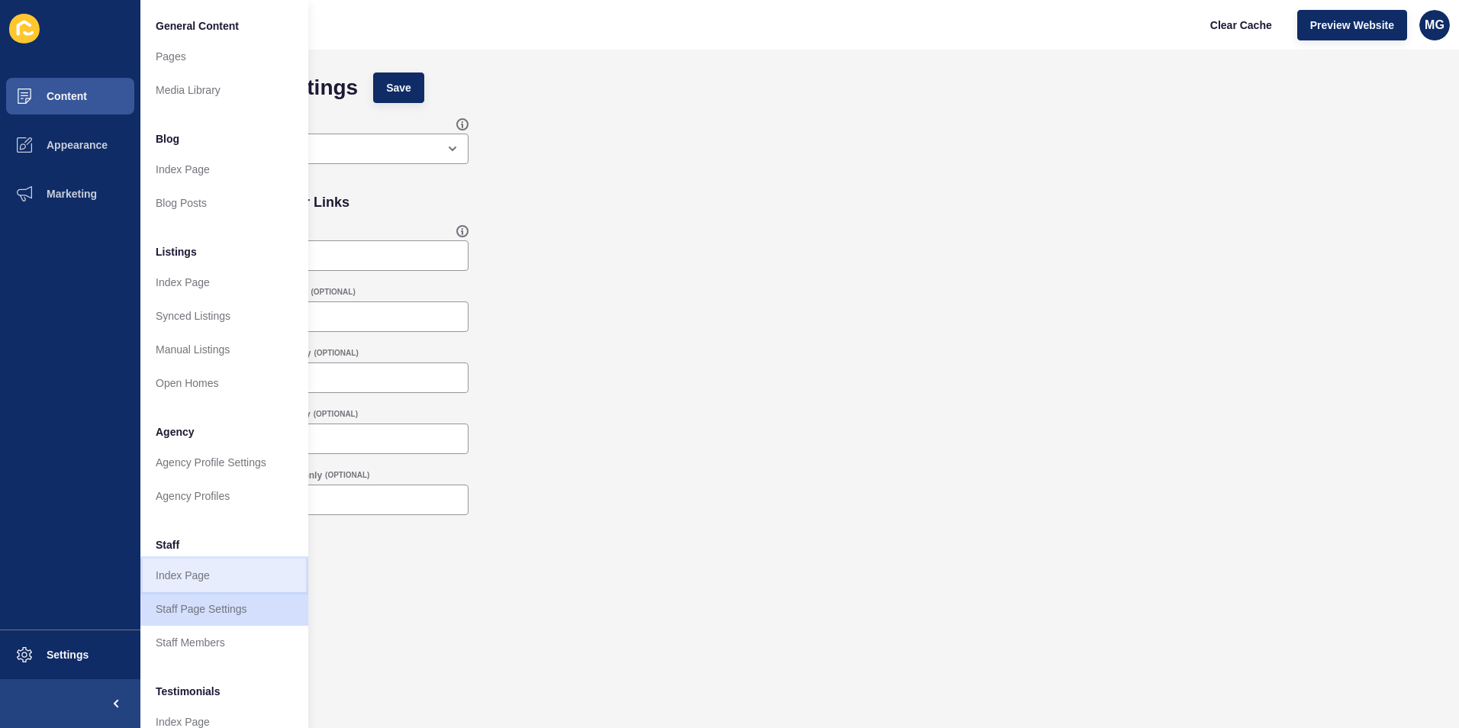
click at [199, 574] on link "Index Page" at bounding box center [224, 576] width 168 height 34
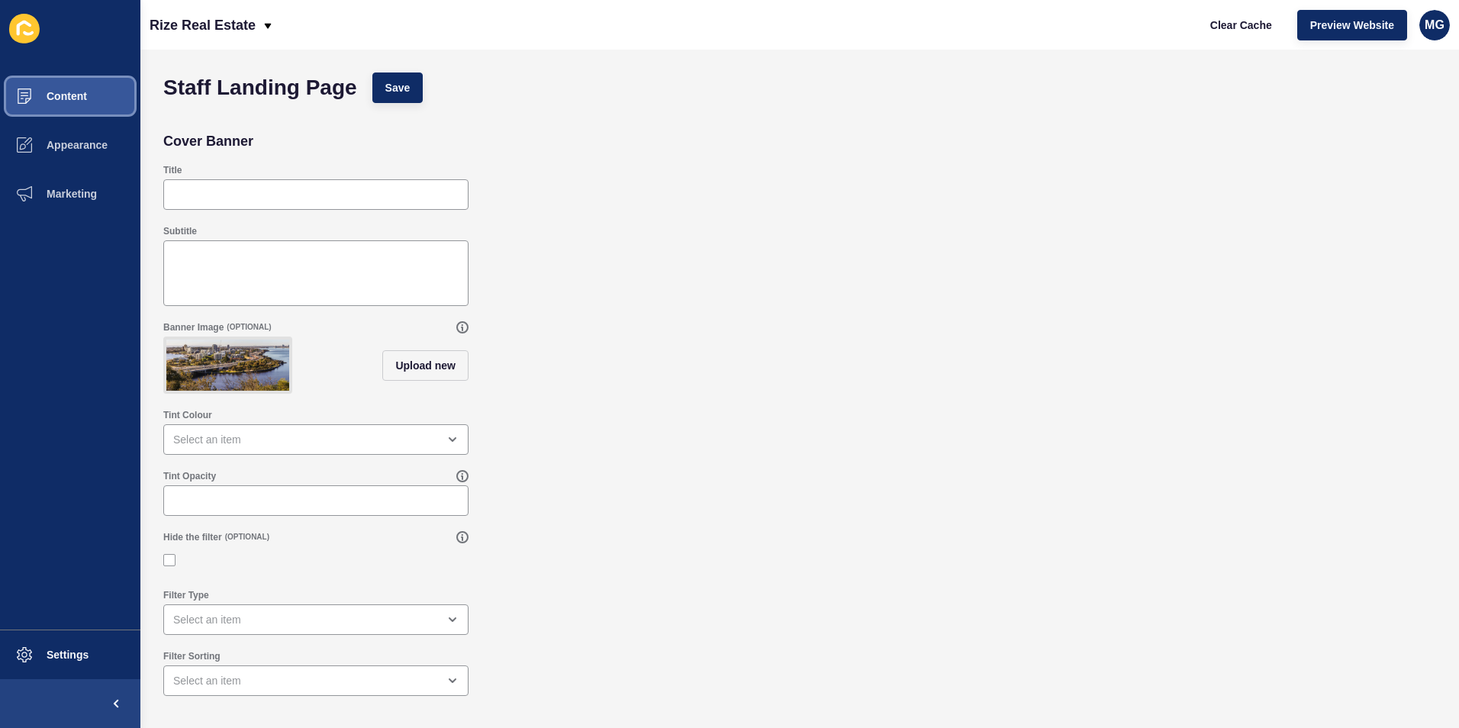
click at [78, 89] on button "Content" at bounding box center [70, 96] width 140 height 49
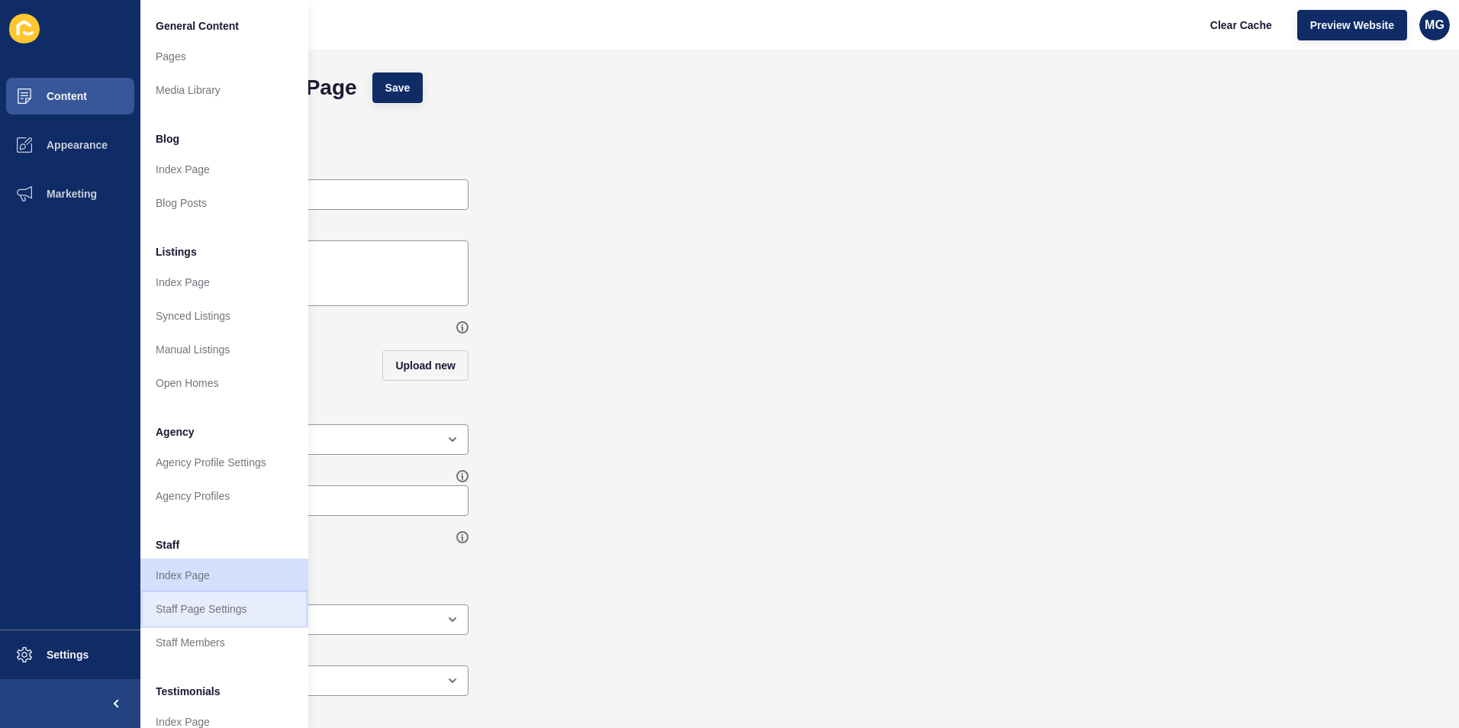
click at [201, 607] on link "Staff Page Settings" at bounding box center [224, 609] width 168 height 34
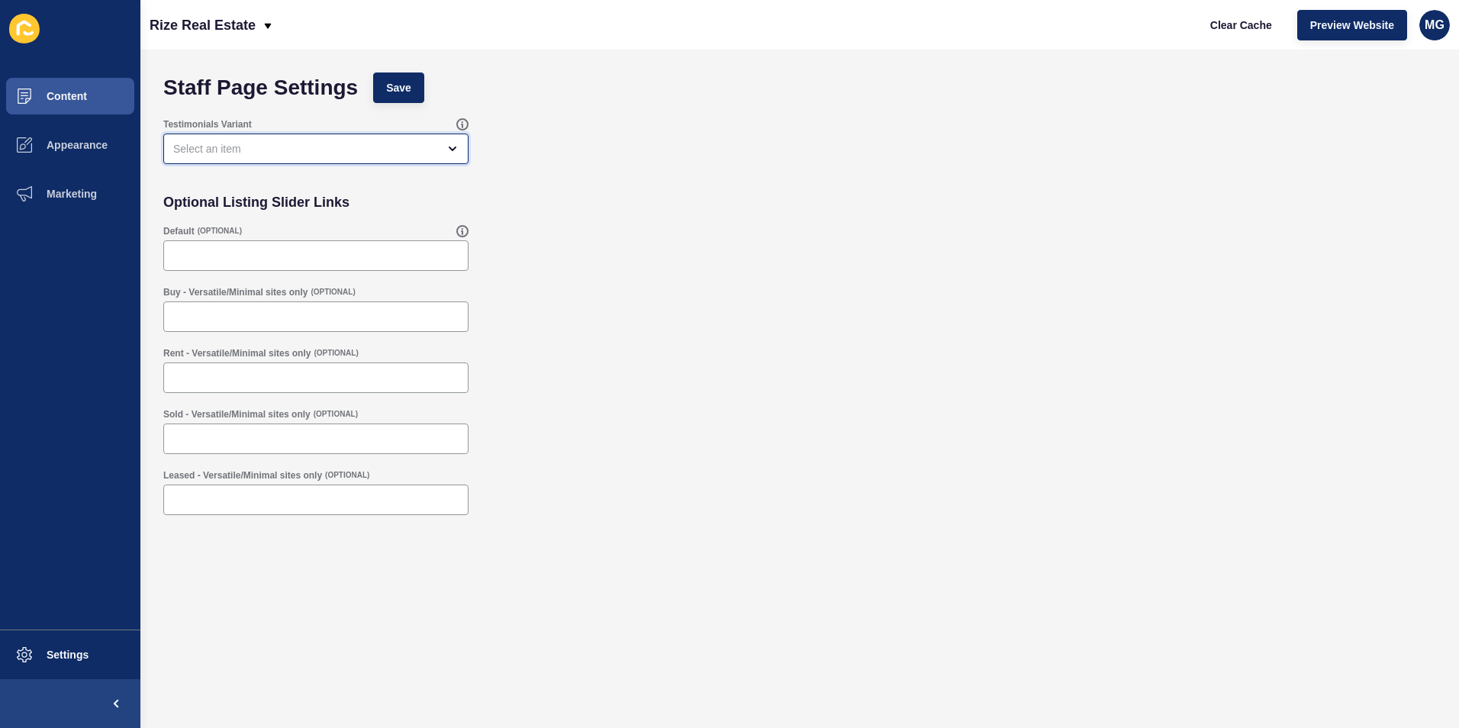
click at [271, 141] on div "open menu" at bounding box center [305, 148] width 264 height 15
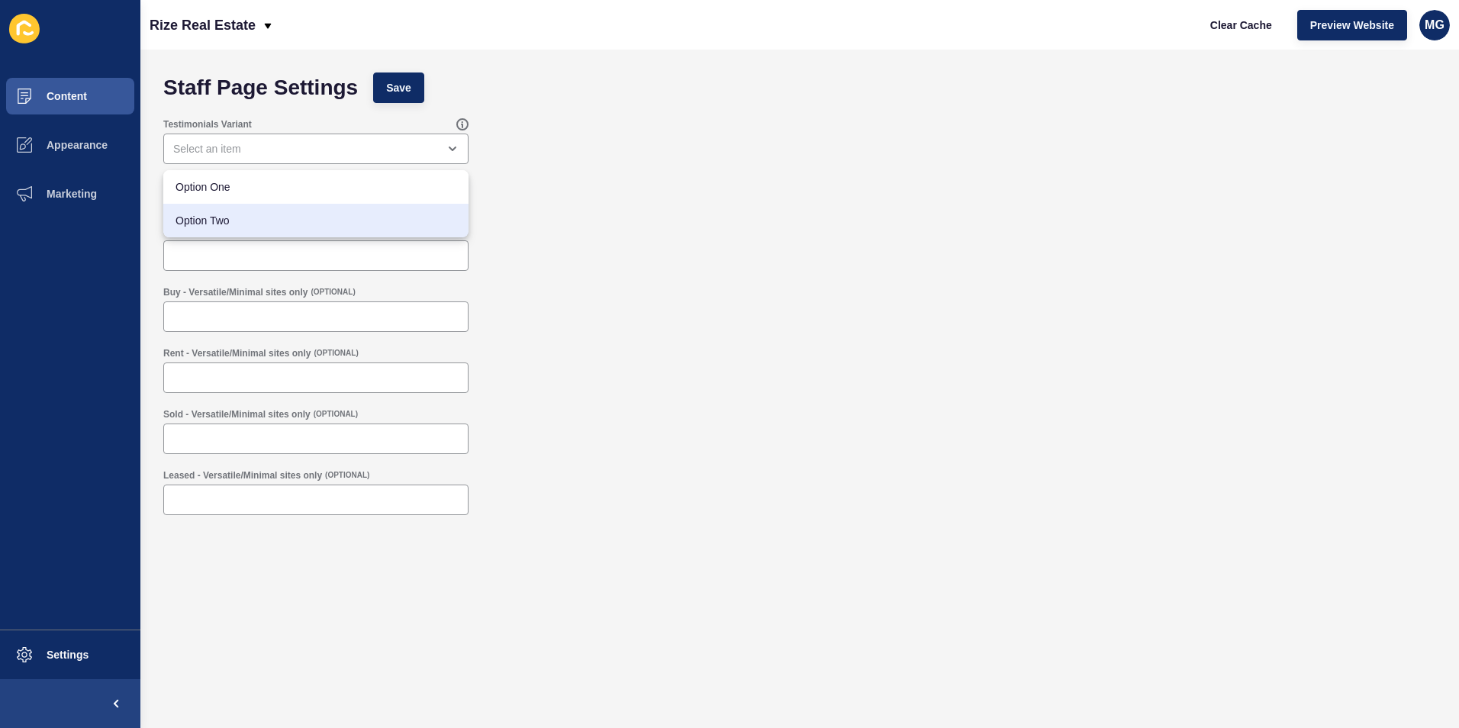
click at [690, 262] on div "Default (OPTIONAL)" at bounding box center [800, 247] width 1288 height 61
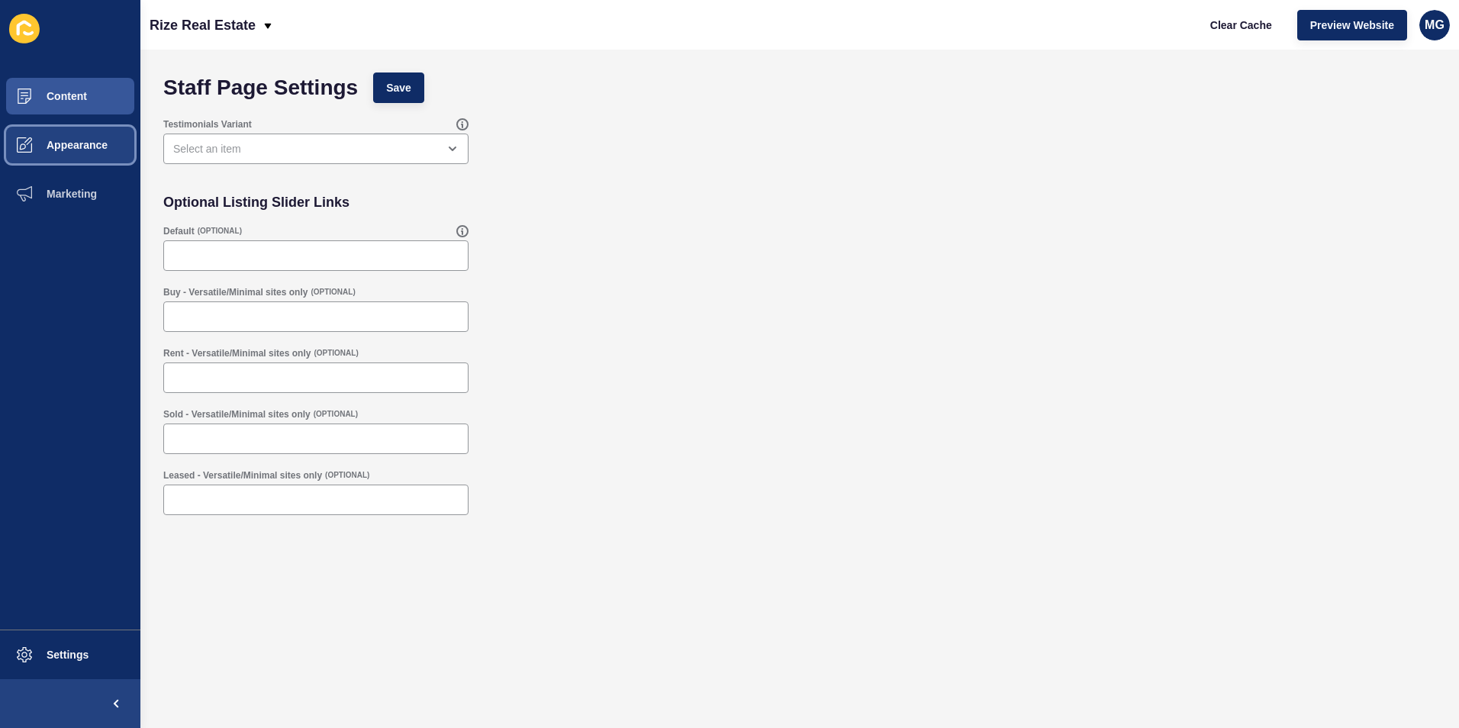
drag, startPoint x: 81, startPoint y: 140, endPoint x: 93, endPoint y: 159, distance: 23.3
click at [81, 139] on span "Appearance" at bounding box center [53, 145] width 110 height 12
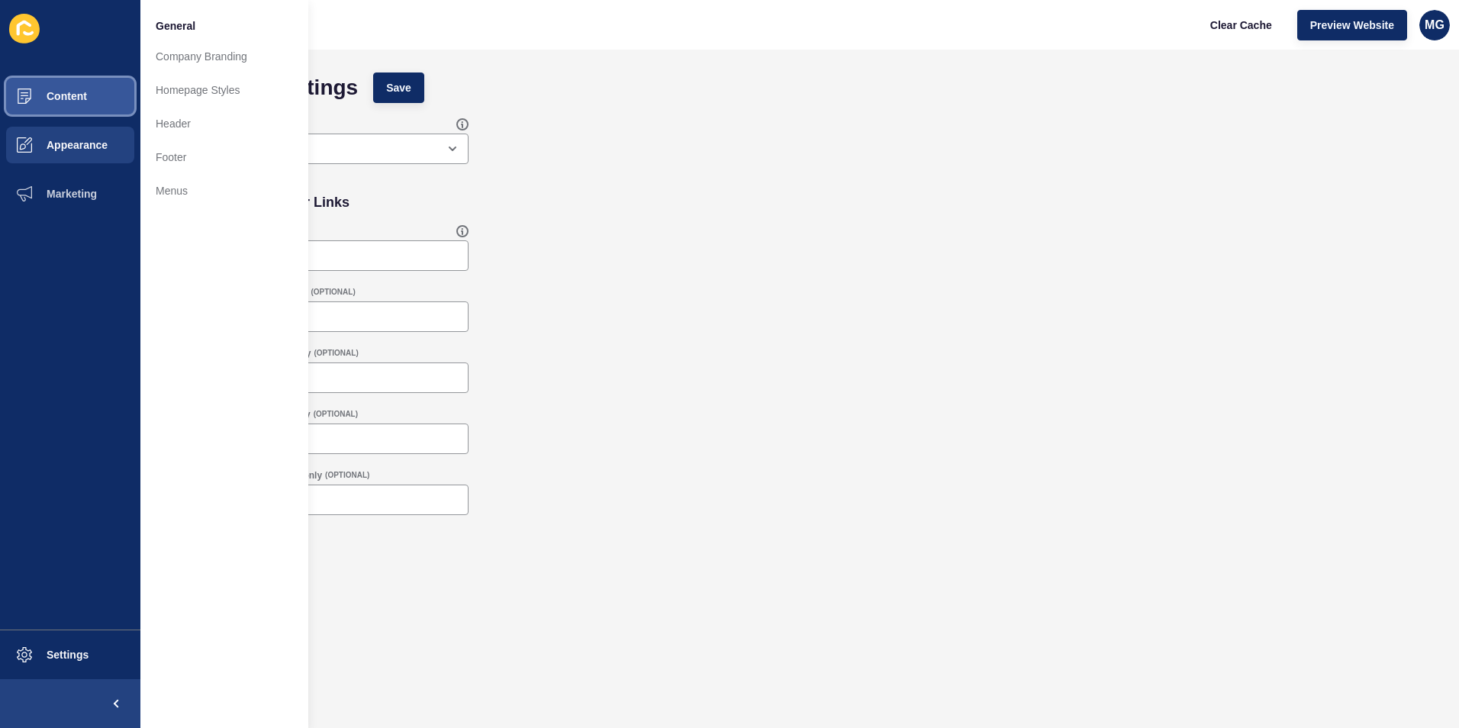
click at [57, 95] on span "Content" at bounding box center [42, 96] width 89 height 12
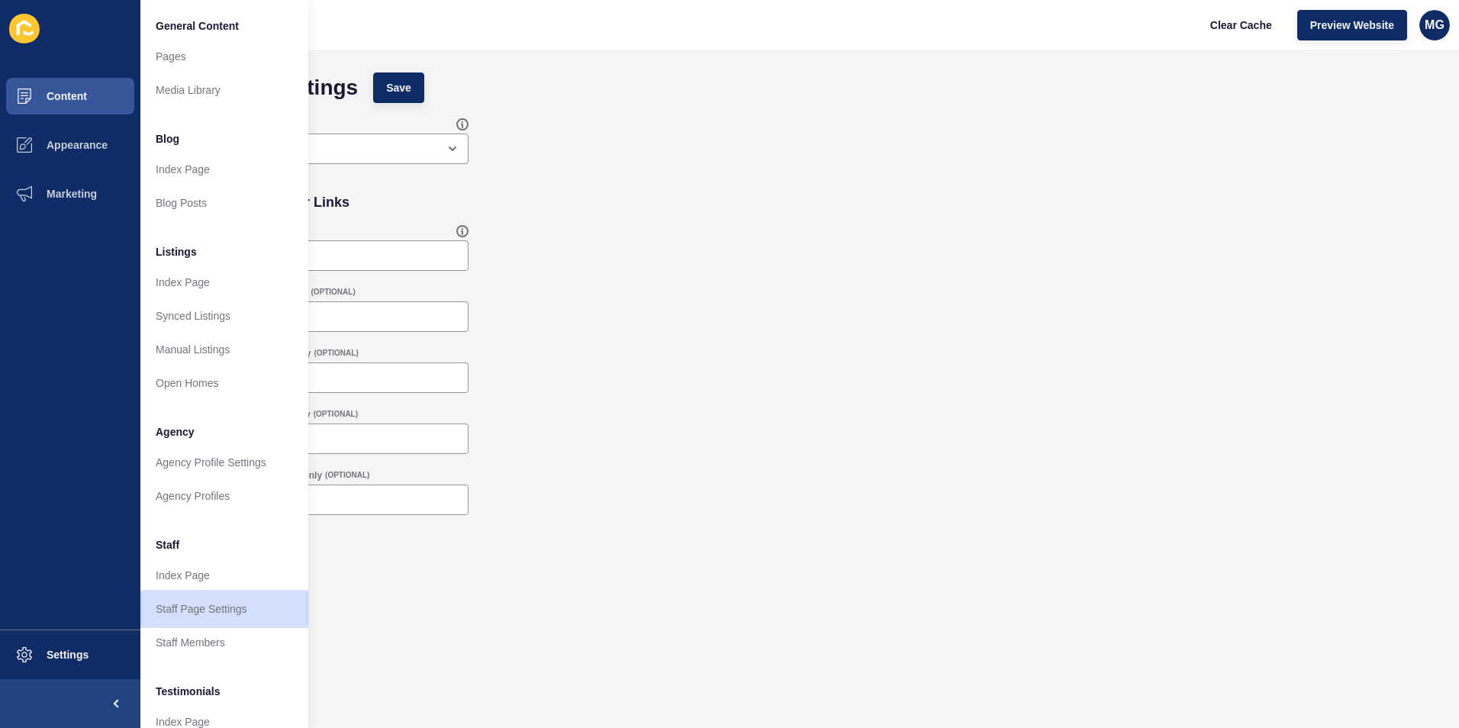
click at [201, 608] on link "Staff Page Settings" at bounding box center [224, 609] width 168 height 34
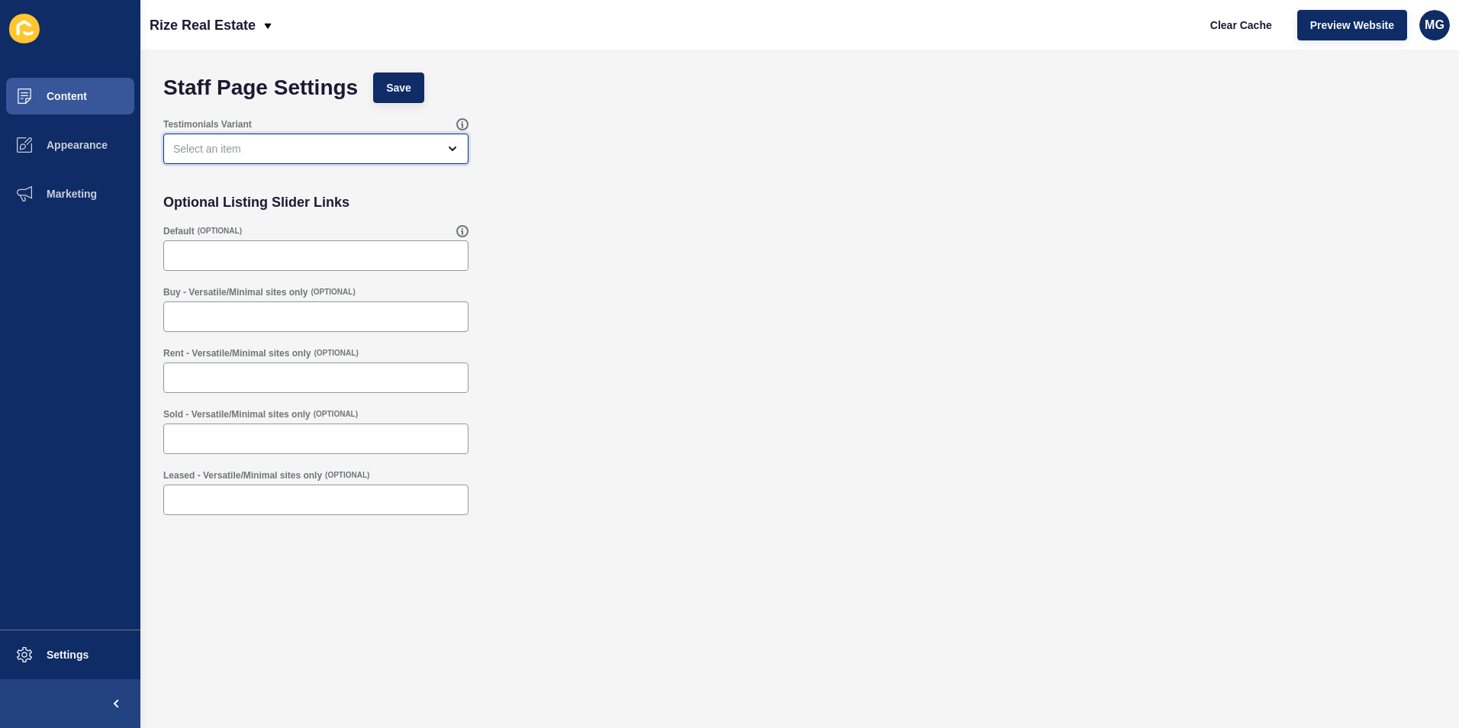
click at [285, 150] on div "open menu" at bounding box center [305, 148] width 264 height 15
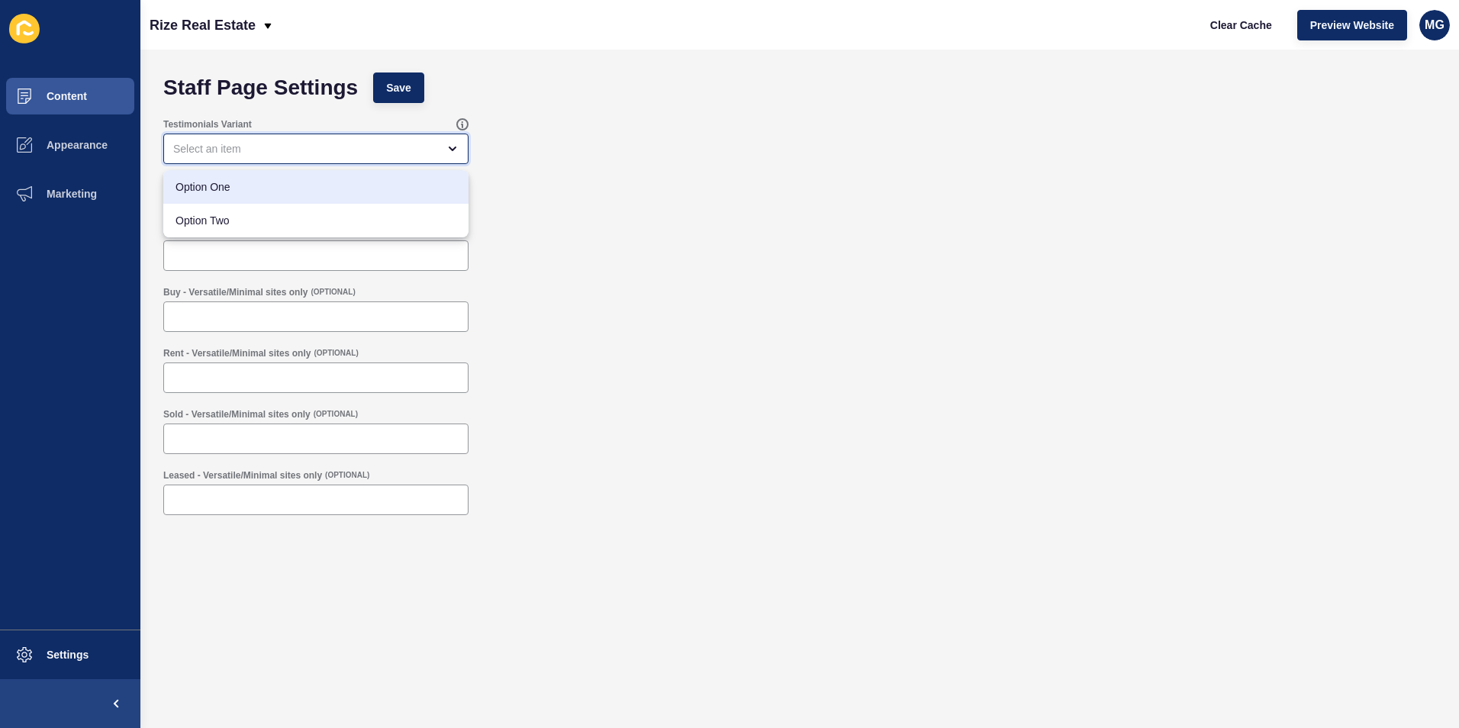
click at [236, 189] on span "Option One" at bounding box center [315, 186] width 281 height 15
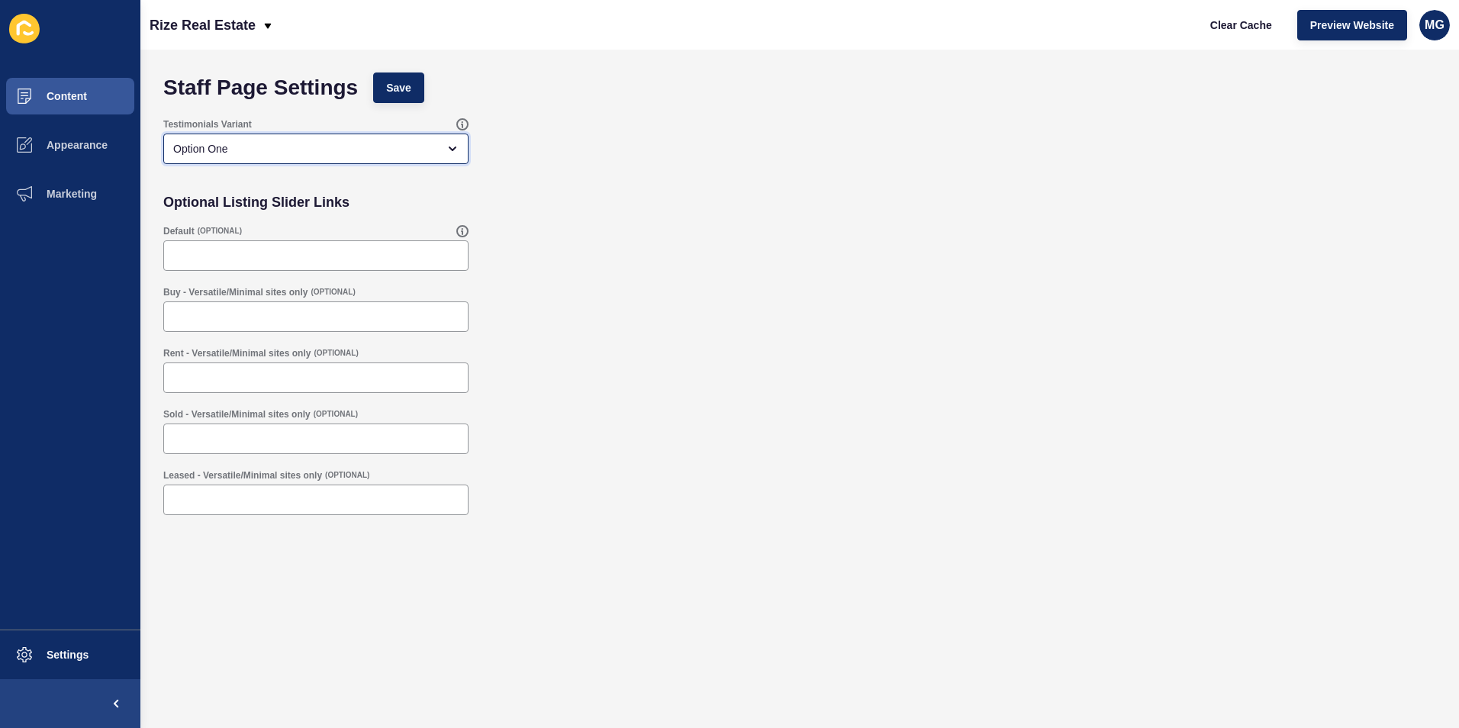
click at [216, 155] on div "Option One" at bounding box center [305, 148] width 264 height 15
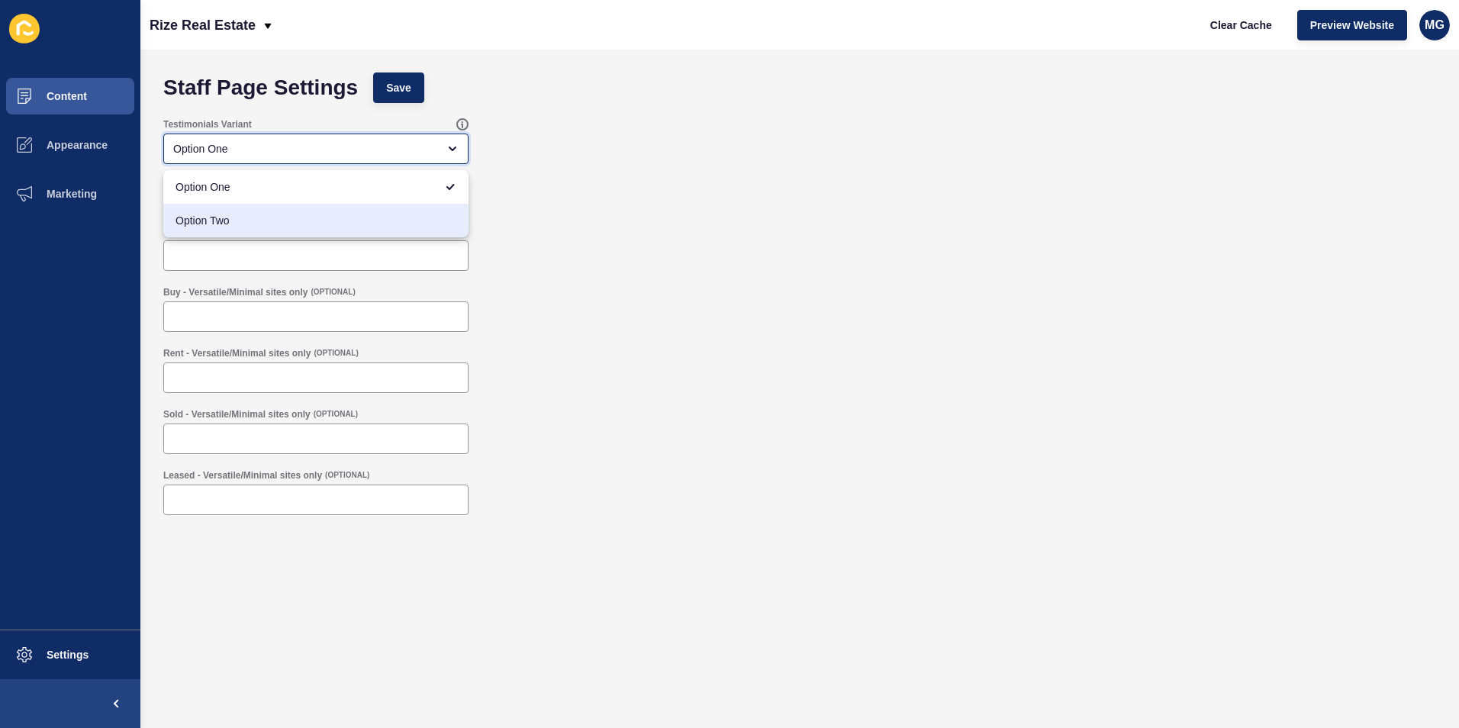
click at [211, 215] on span "Option Two" at bounding box center [315, 220] width 281 height 15
type input "Option Two"
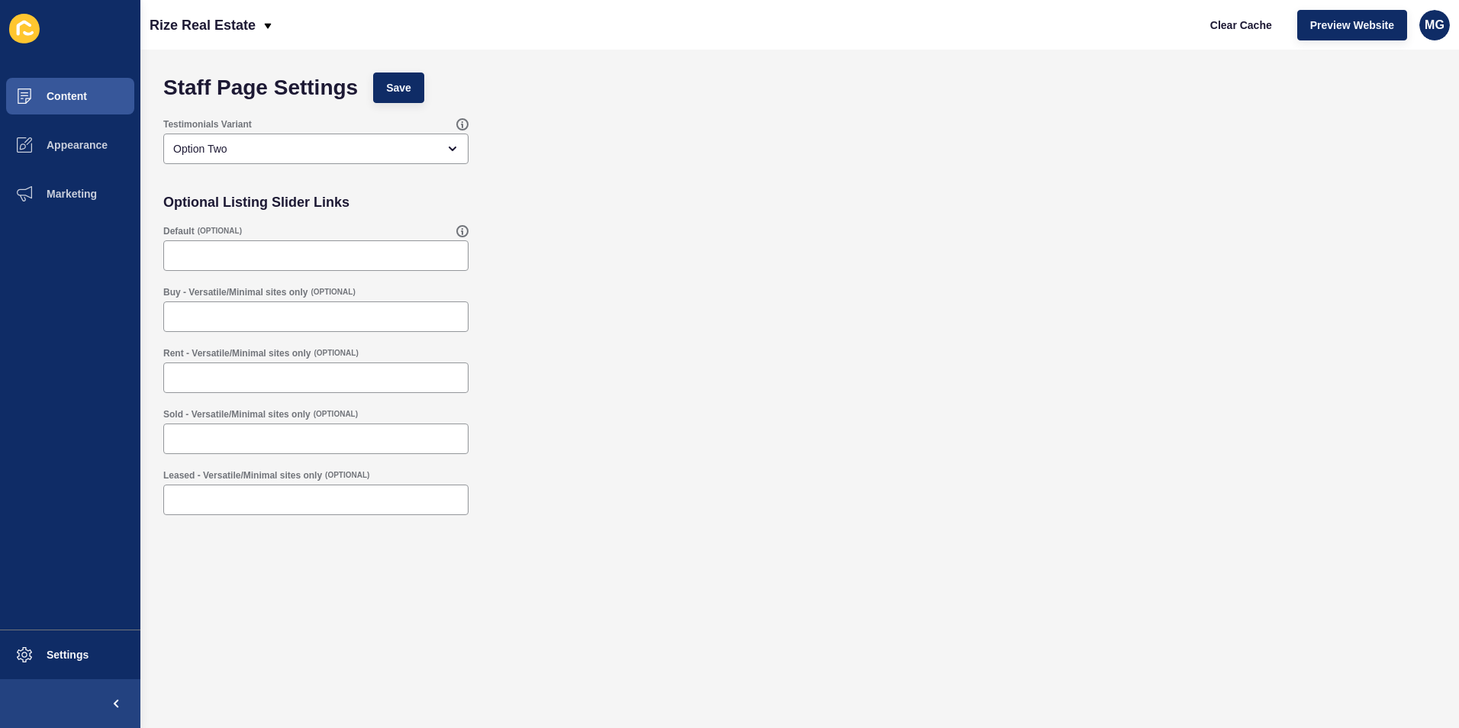
click at [667, 164] on div "Testimonials Variant Option Two" at bounding box center [800, 141] width 1288 height 61
click at [63, 105] on button "Content" at bounding box center [70, 96] width 140 height 49
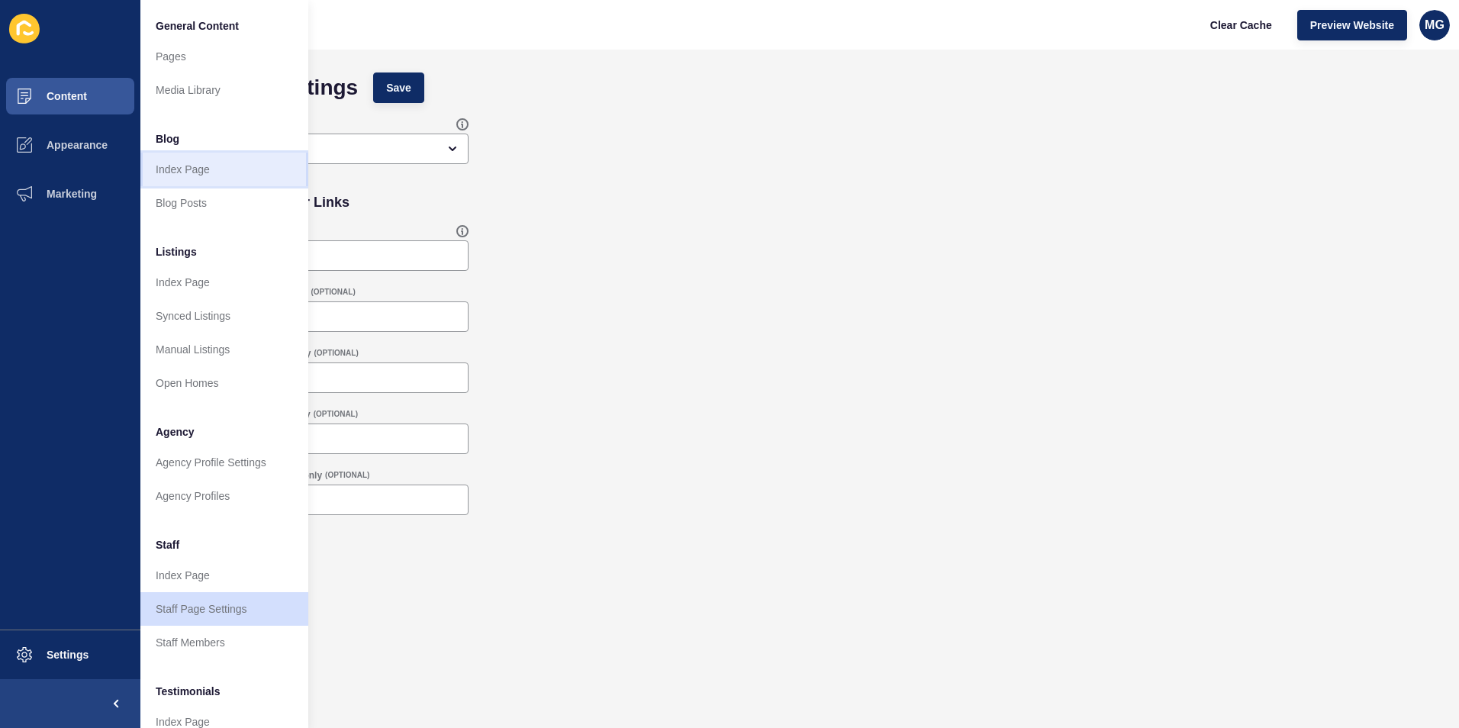
click at [205, 174] on link "Index Page" at bounding box center [224, 170] width 168 height 34
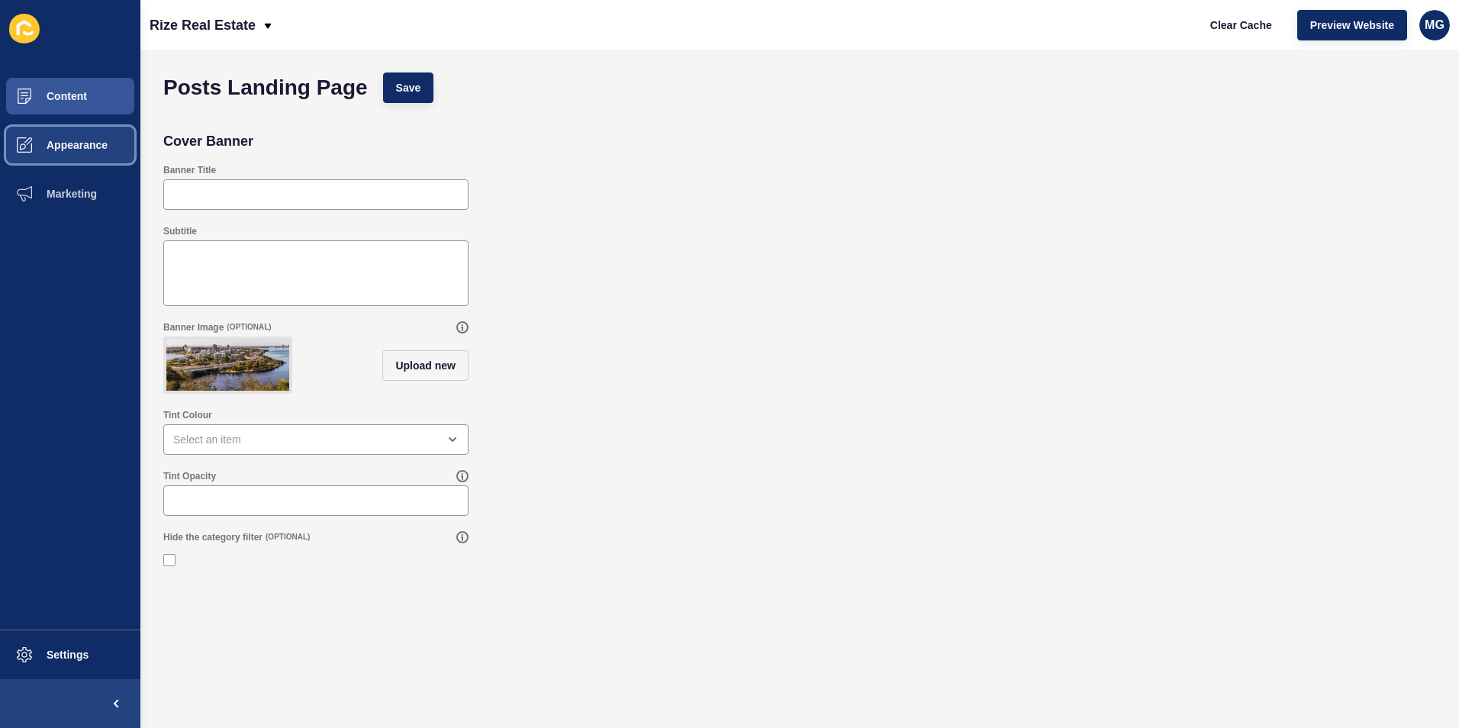
click at [87, 153] on button "Appearance" at bounding box center [70, 145] width 140 height 49
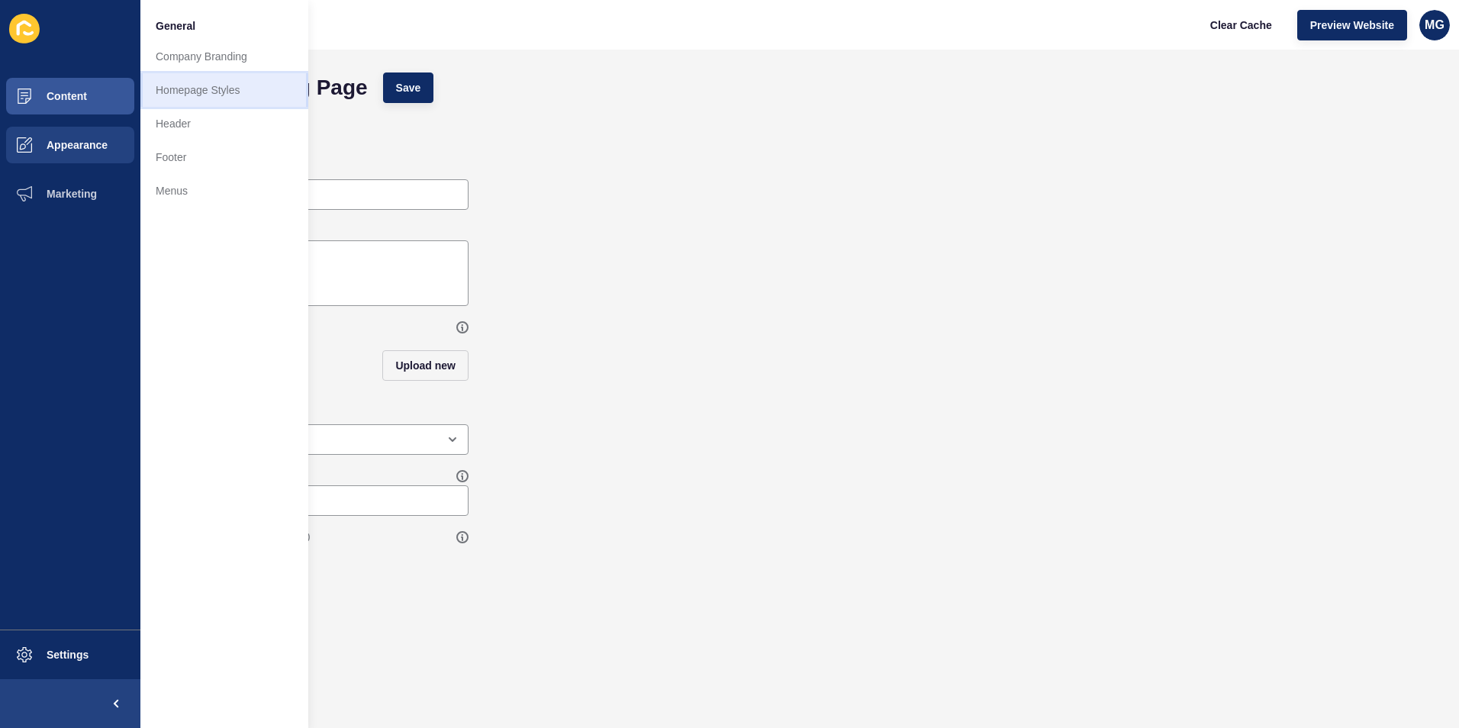
click at [222, 85] on link "Homepage Styles" at bounding box center [224, 90] width 168 height 34
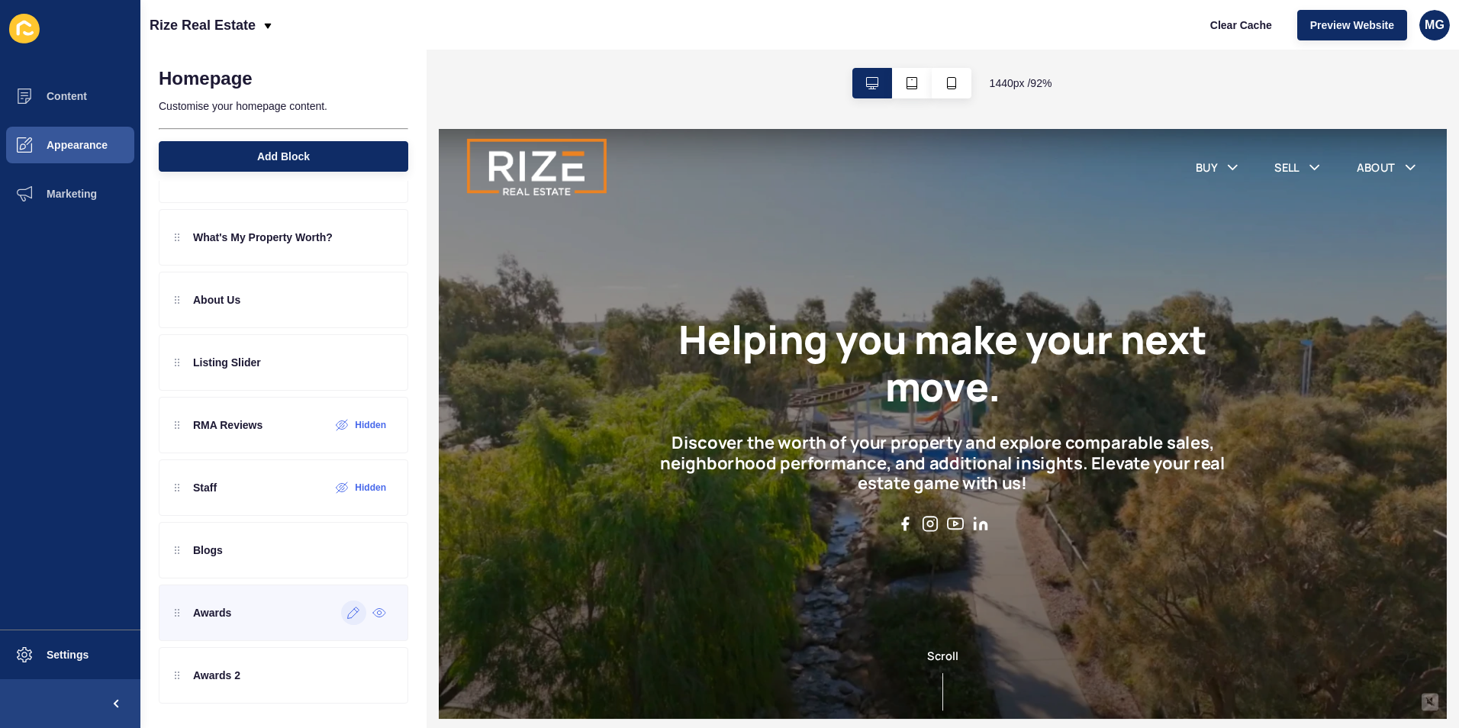
click at [347, 616] on icon at bounding box center [353, 613] width 13 height 12
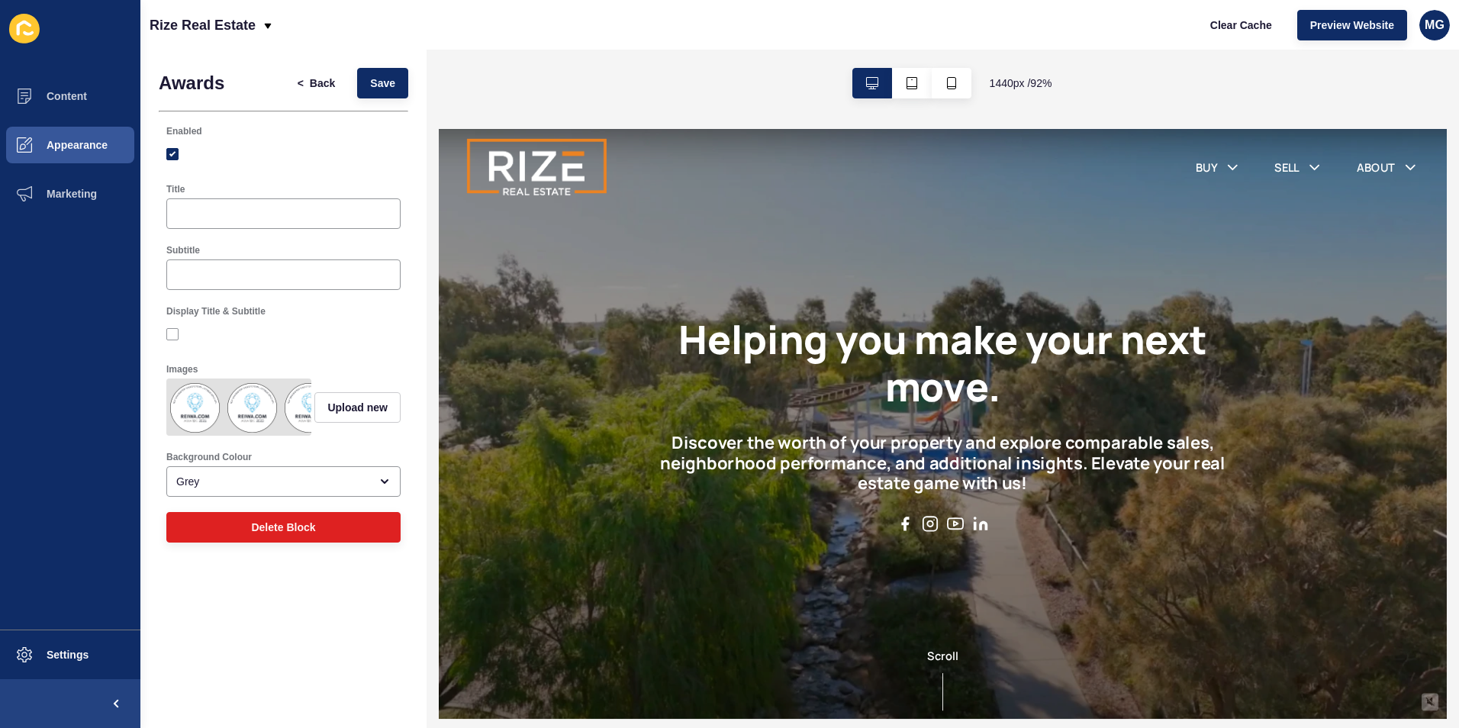
click at [249, 400] on img at bounding box center [252, 406] width 51 height 51
click at [236, 415] on img at bounding box center [252, 406] width 51 height 51
click at [352, 421] on button "Upload new" at bounding box center [357, 407] width 86 height 31
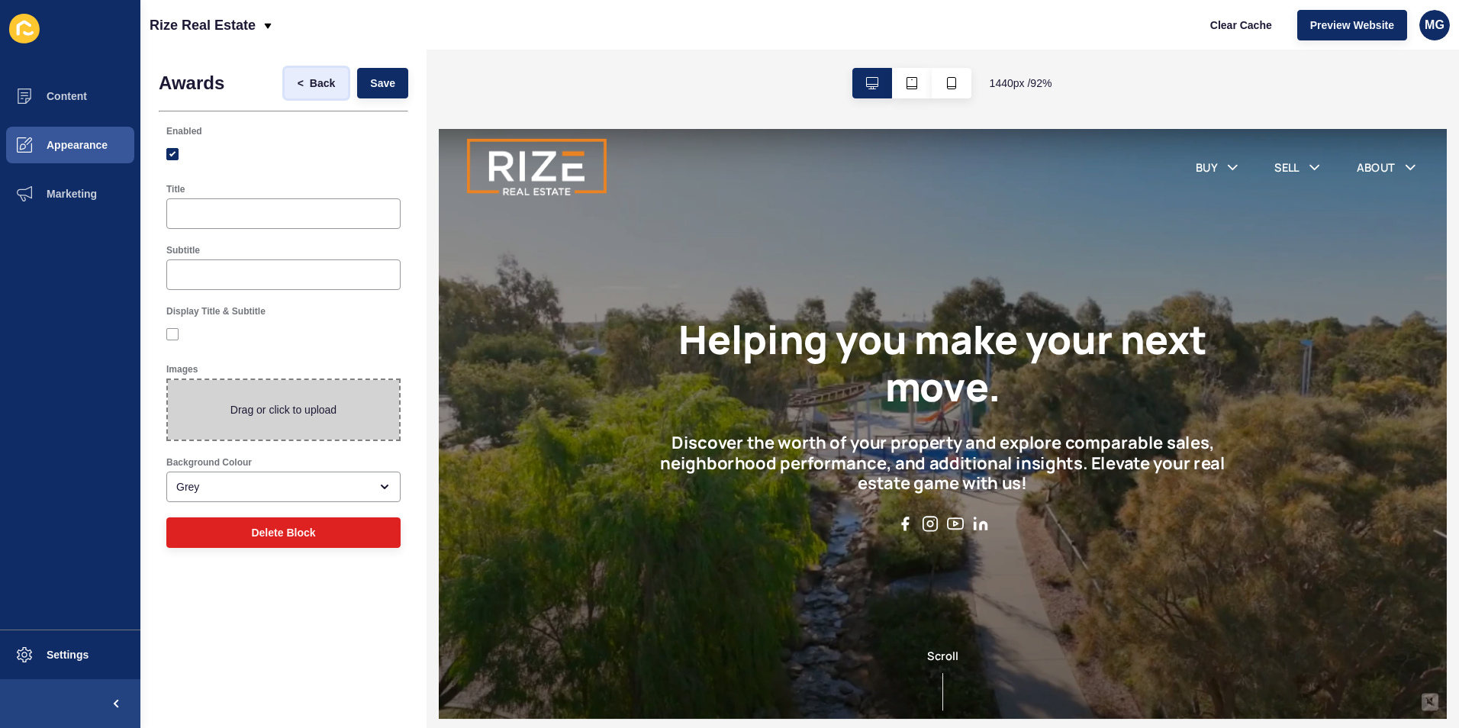
click at [324, 86] on span "Back" at bounding box center [322, 83] width 25 height 15
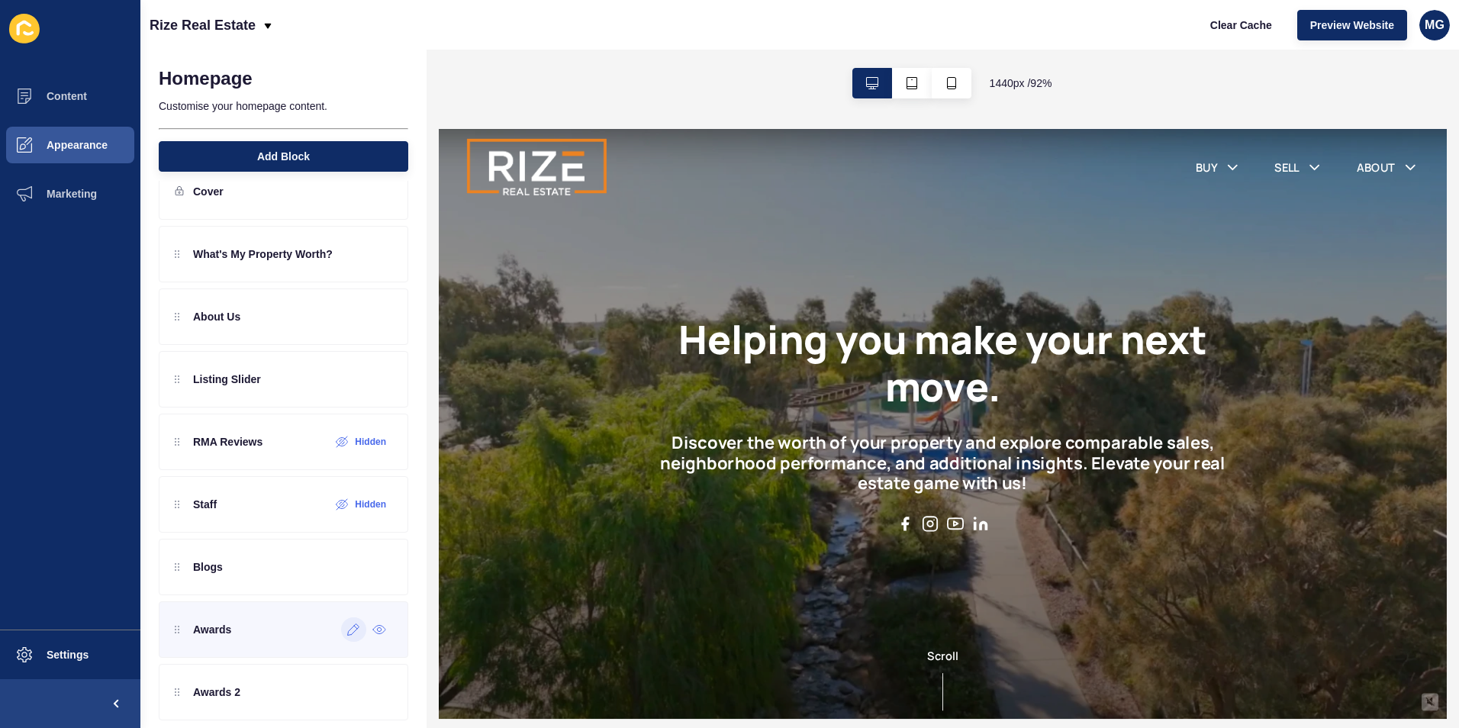
scroll to position [50, 0]
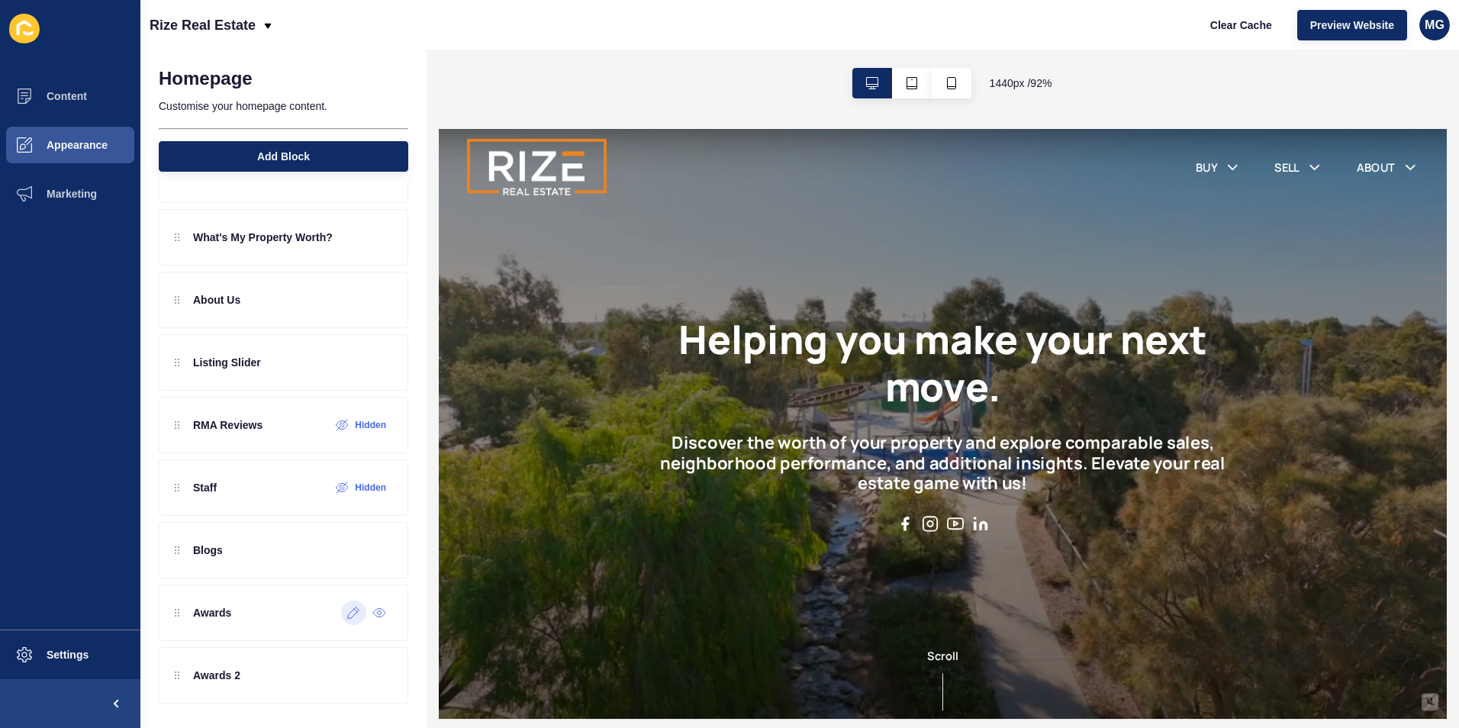
click at [341, 619] on div at bounding box center [353, 612] width 25 height 24
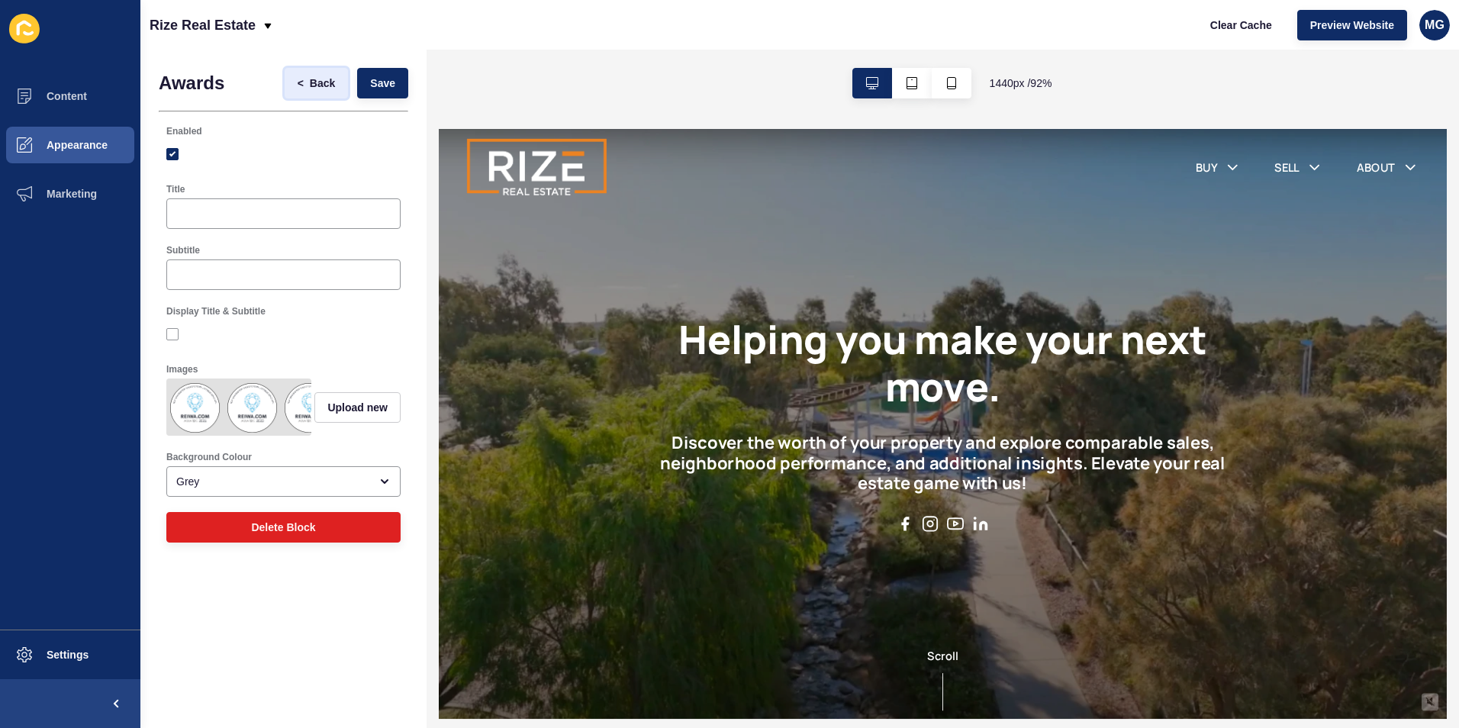
click at [315, 83] on span "Back" at bounding box center [322, 83] width 25 height 15
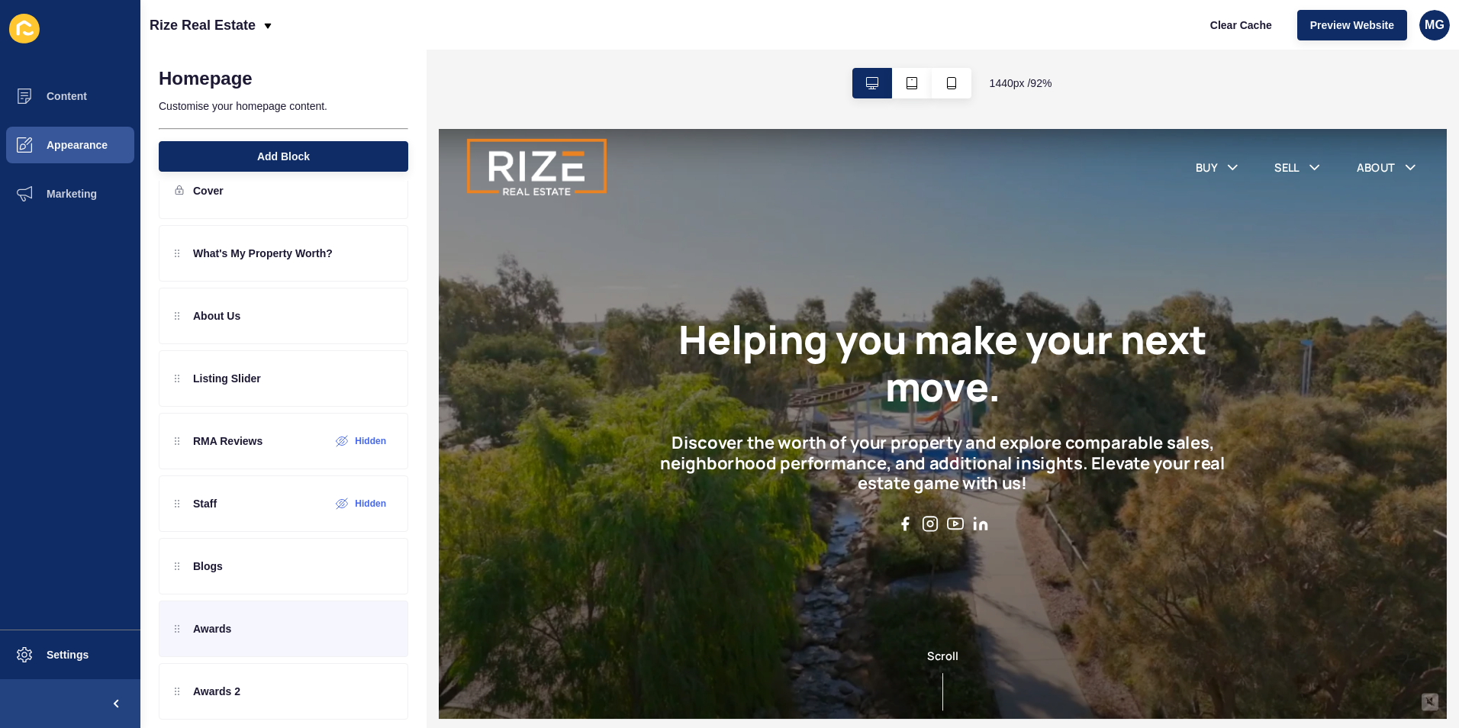
scroll to position [50, 0]
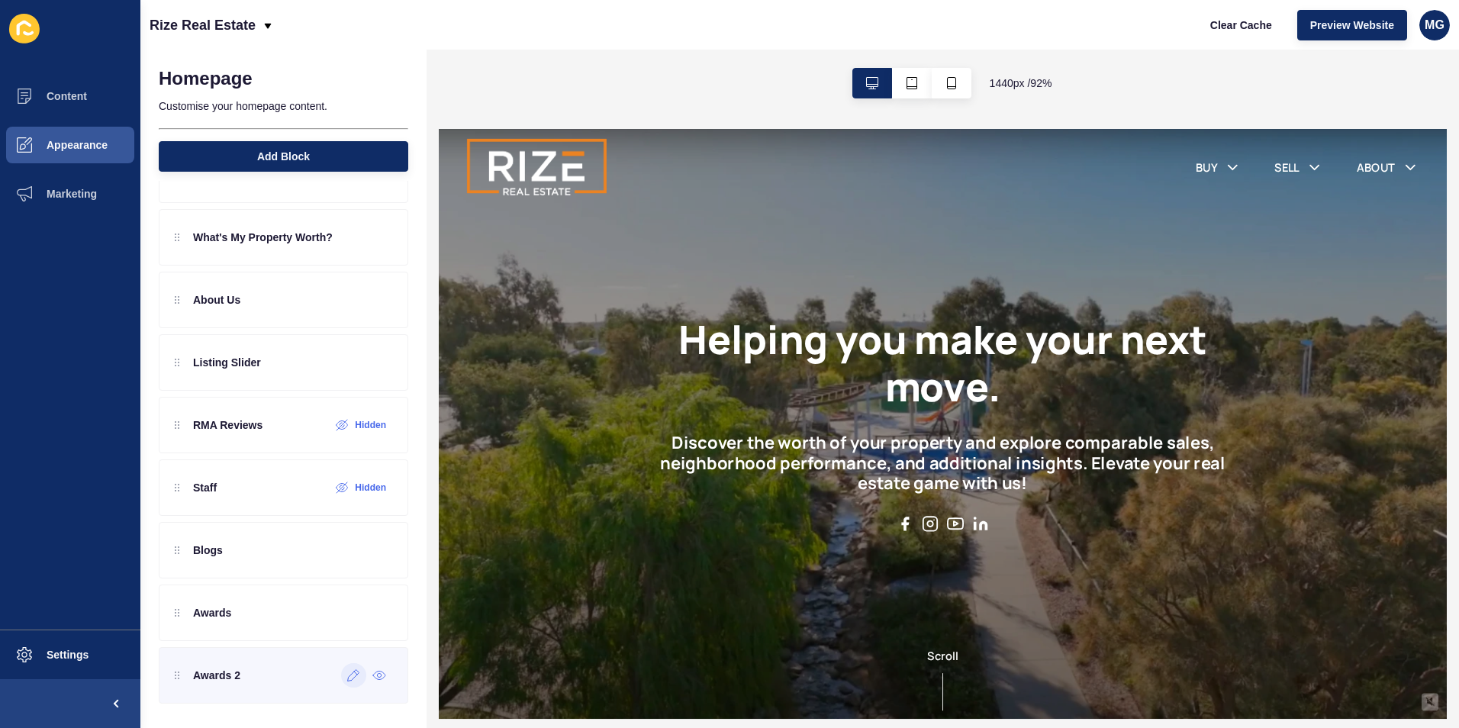
click at [341, 682] on div at bounding box center [353, 675] width 25 height 24
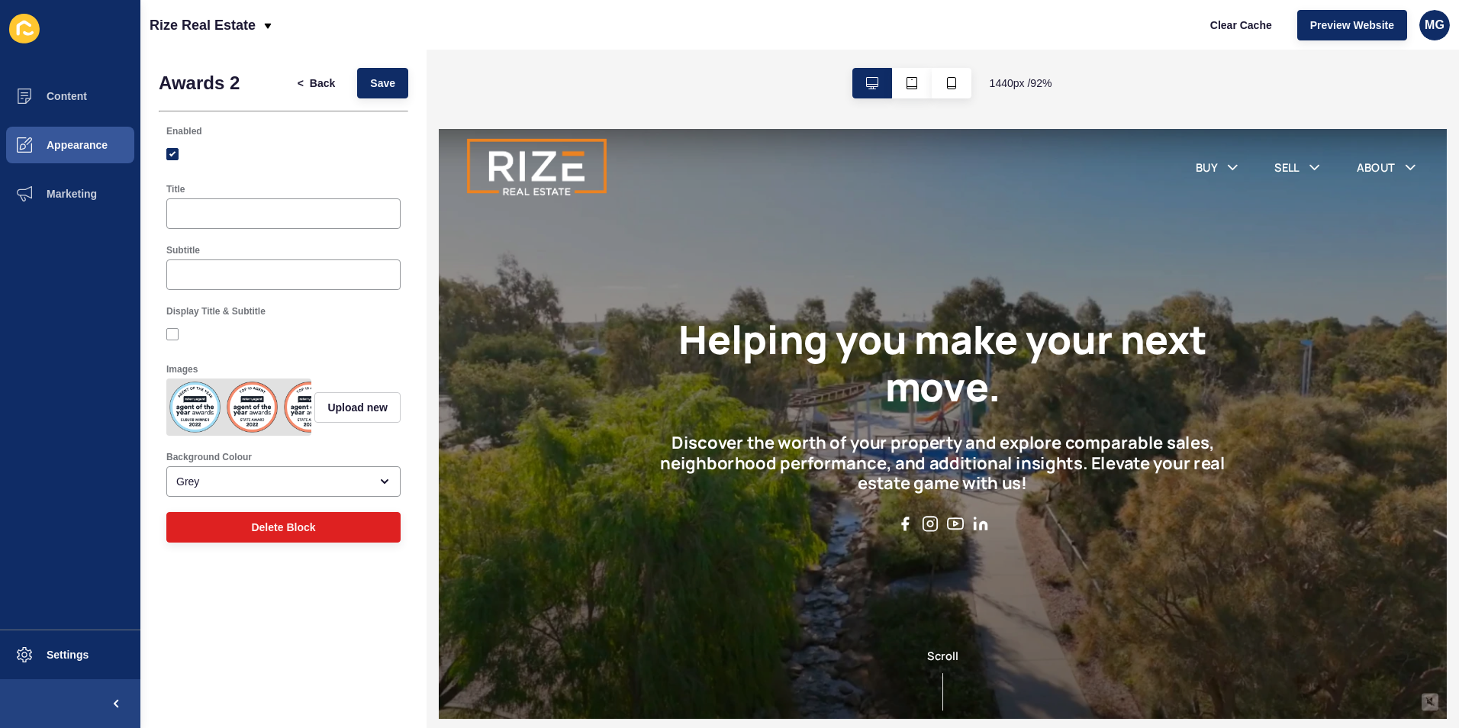
click at [229, 404] on img at bounding box center [252, 406] width 51 height 51
click at [63, 146] on span "Appearance" at bounding box center [53, 145] width 110 height 12
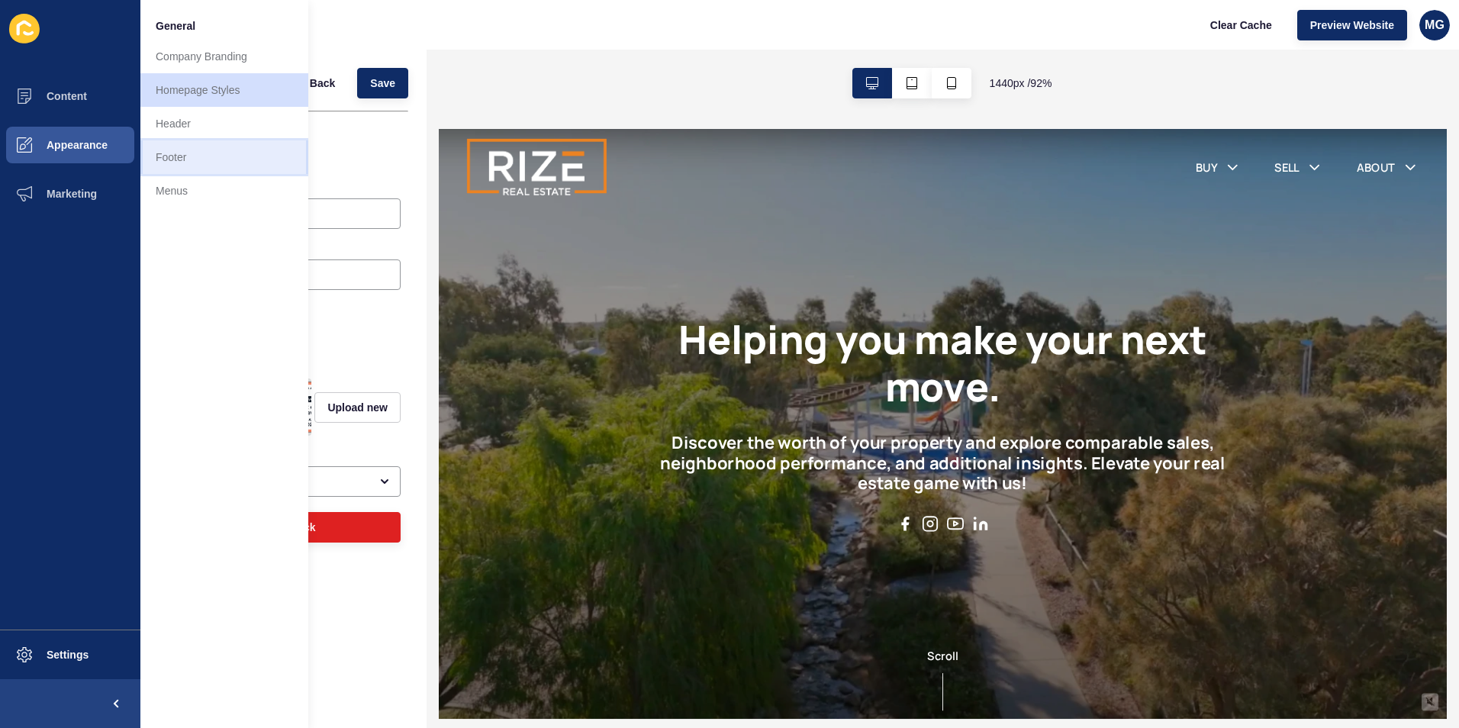
click at [188, 166] on link "Footer" at bounding box center [224, 157] width 168 height 34
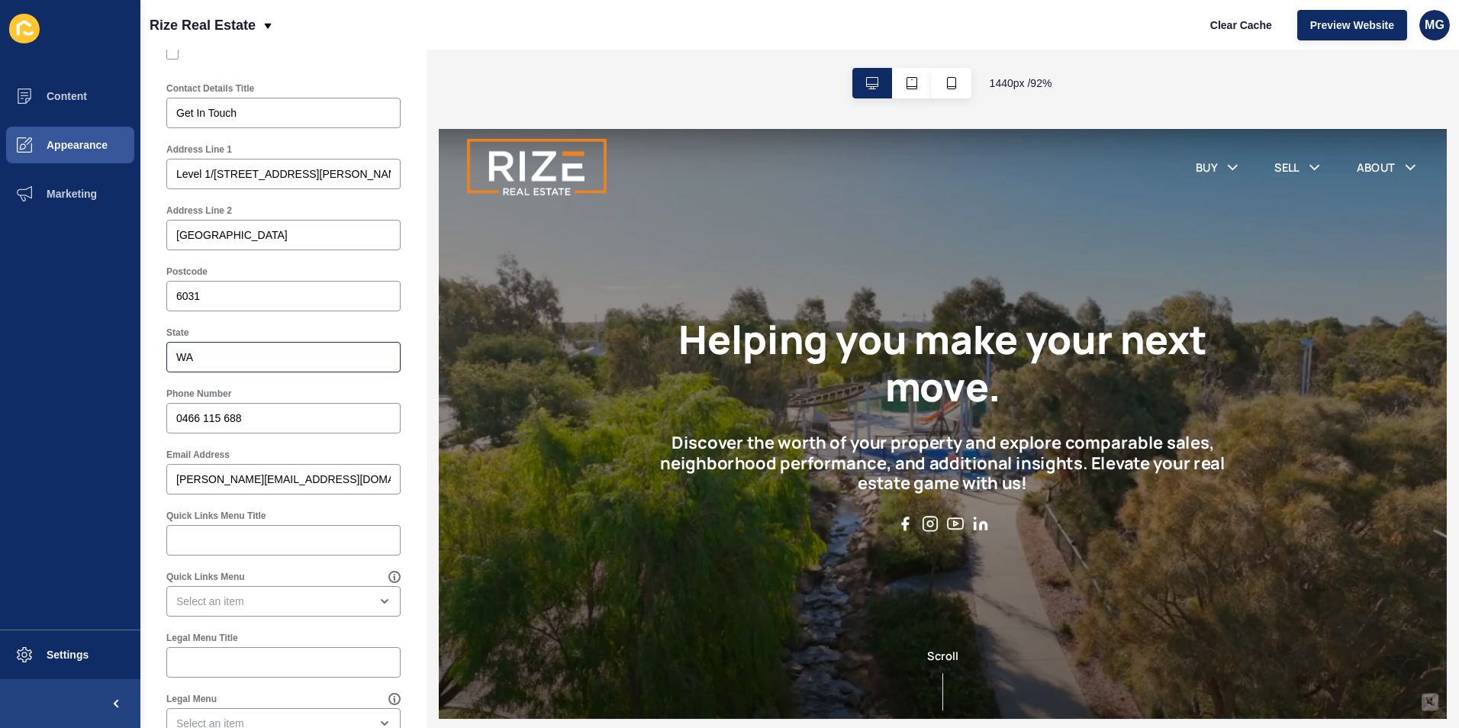
scroll to position [534, 0]
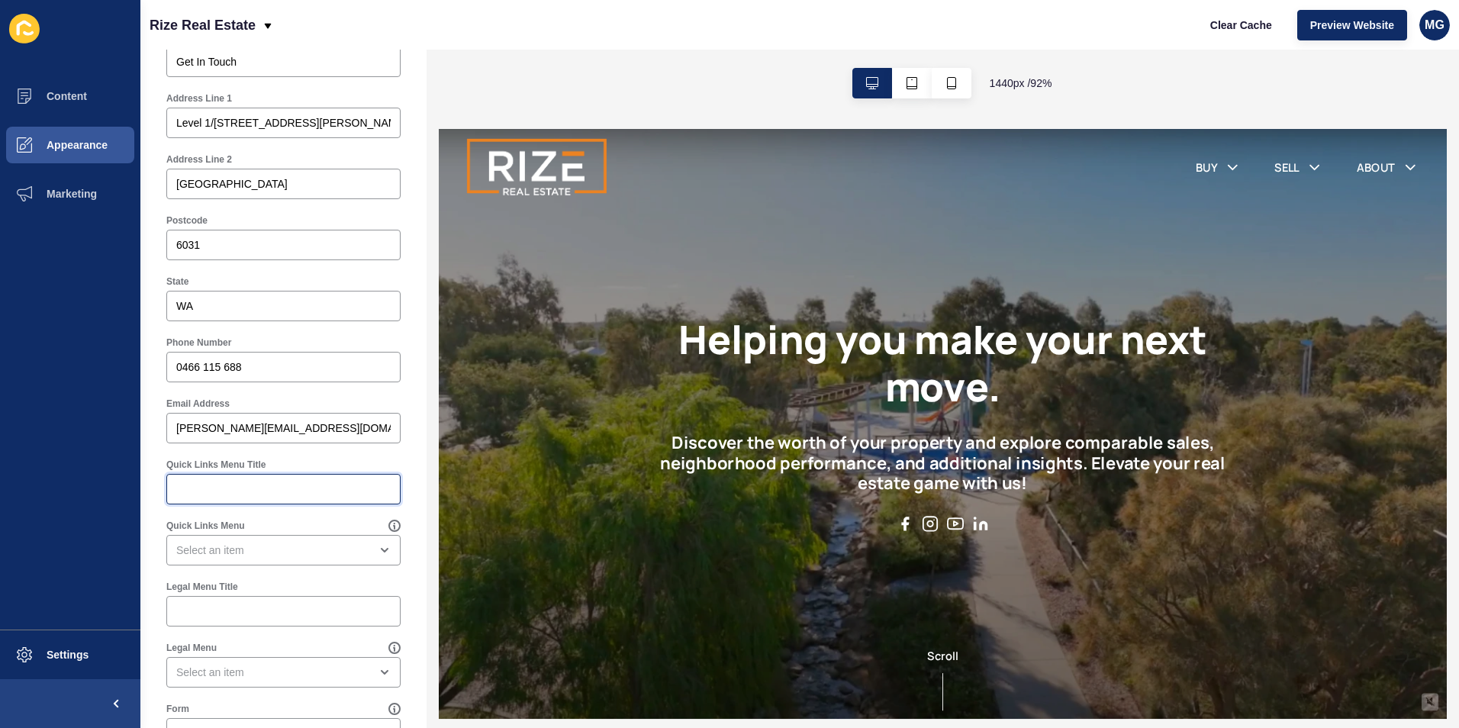
click at [285, 493] on input "Quick Links Menu Title" at bounding box center [283, 488] width 214 height 15
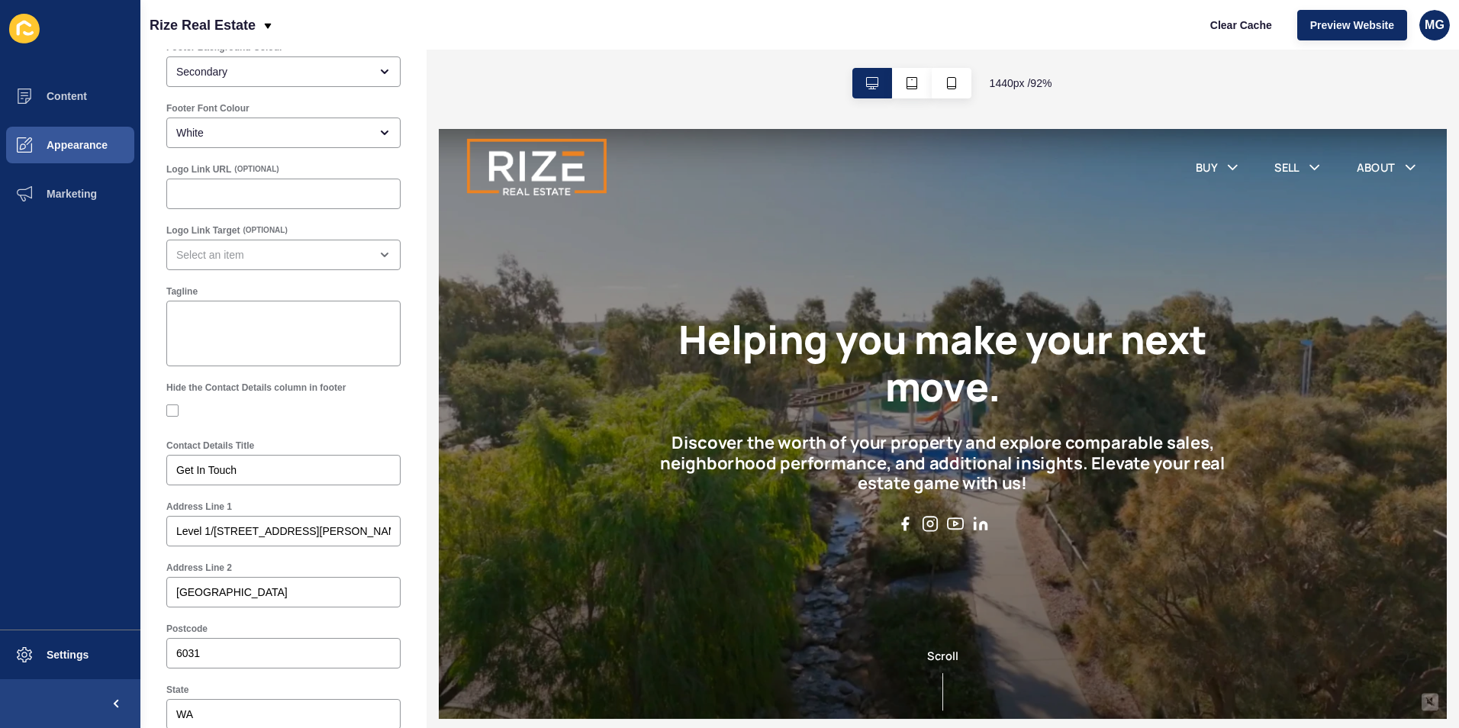
scroll to position [0, 0]
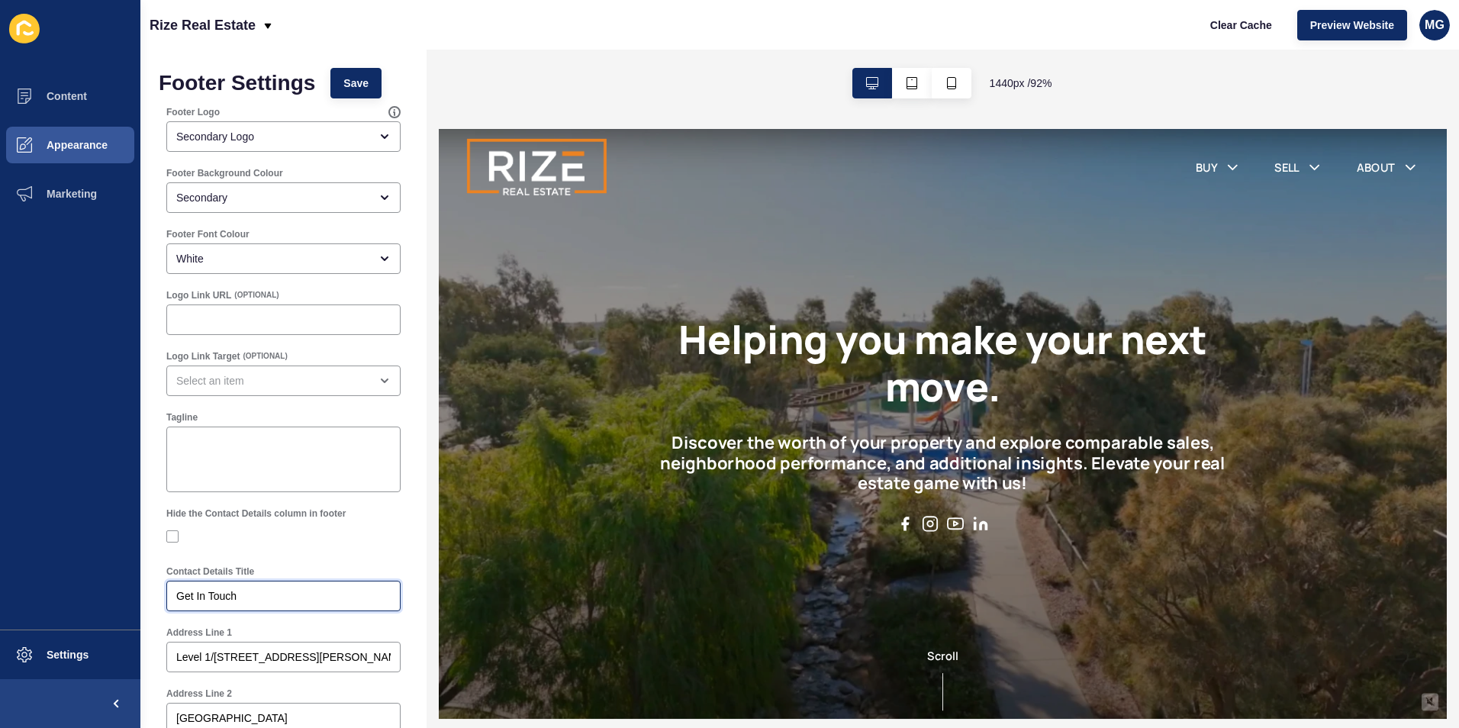
click at [270, 593] on input "Get In Touch" at bounding box center [283, 595] width 214 height 15
click at [92, 146] on span "Appearance" at bounding box center [53, 145] width 110 height 12
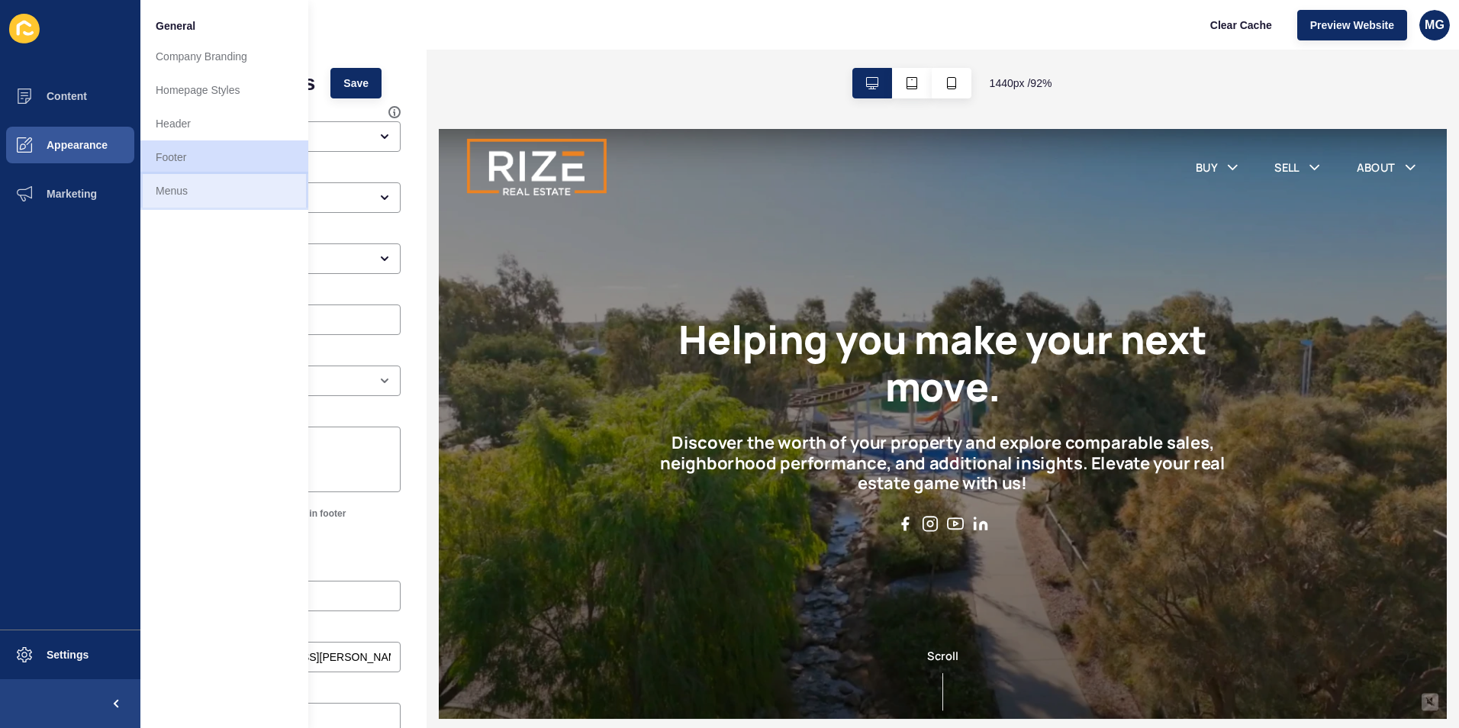
click at [194, 192] on link "Menus" at bounding box center [224, 191] width 168 height 34
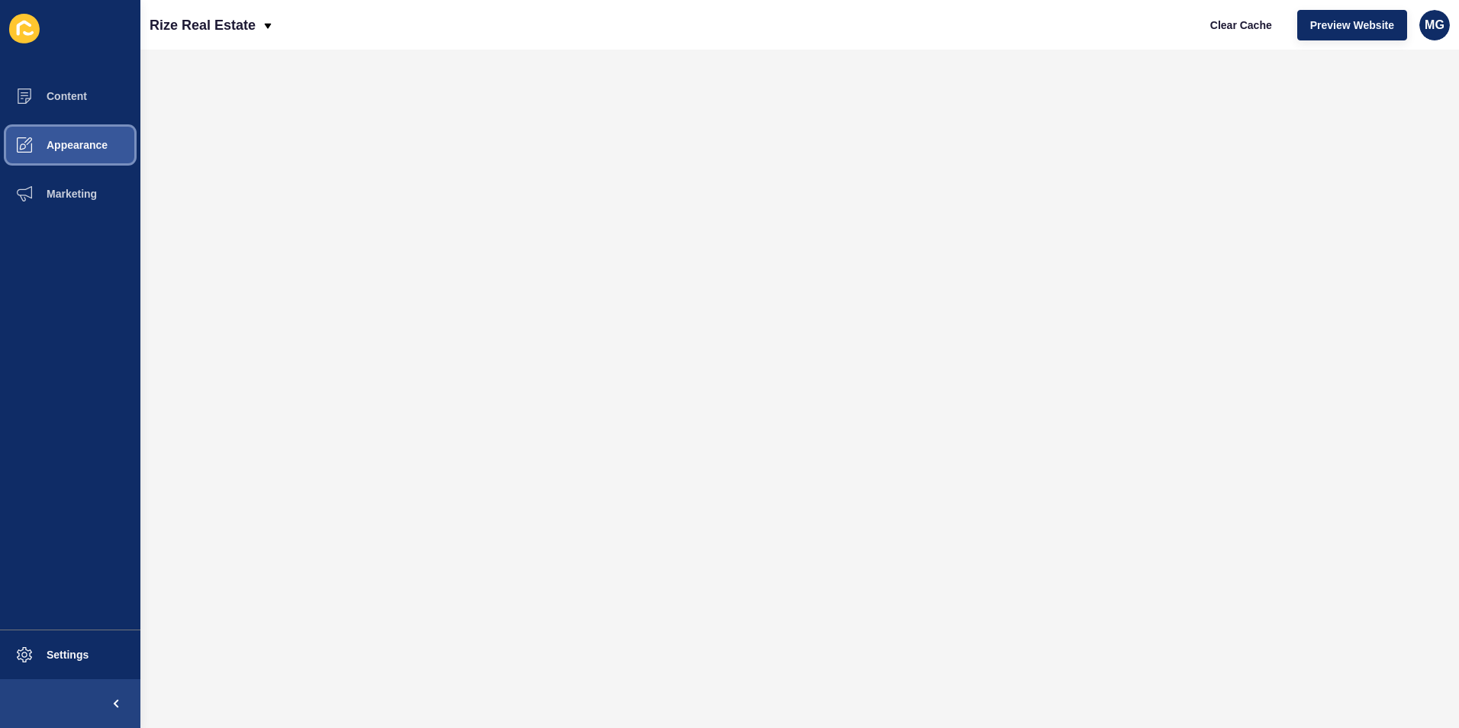
click at [94, 143] on span "Appearance" at bounding box center [53, 145] width 110 height 12
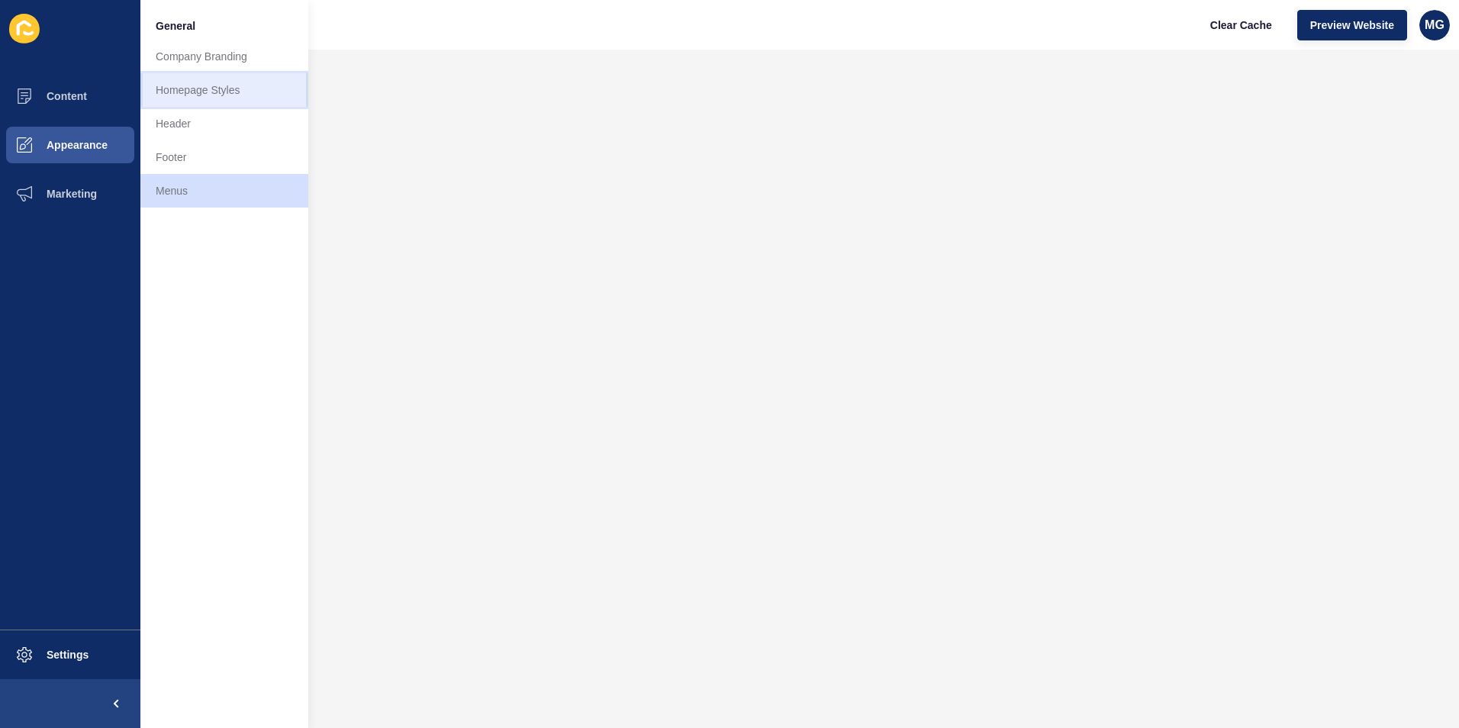
click at [232, 89] on link "Homepage Styles" at bounding box center [224, 90] width 168 height 34
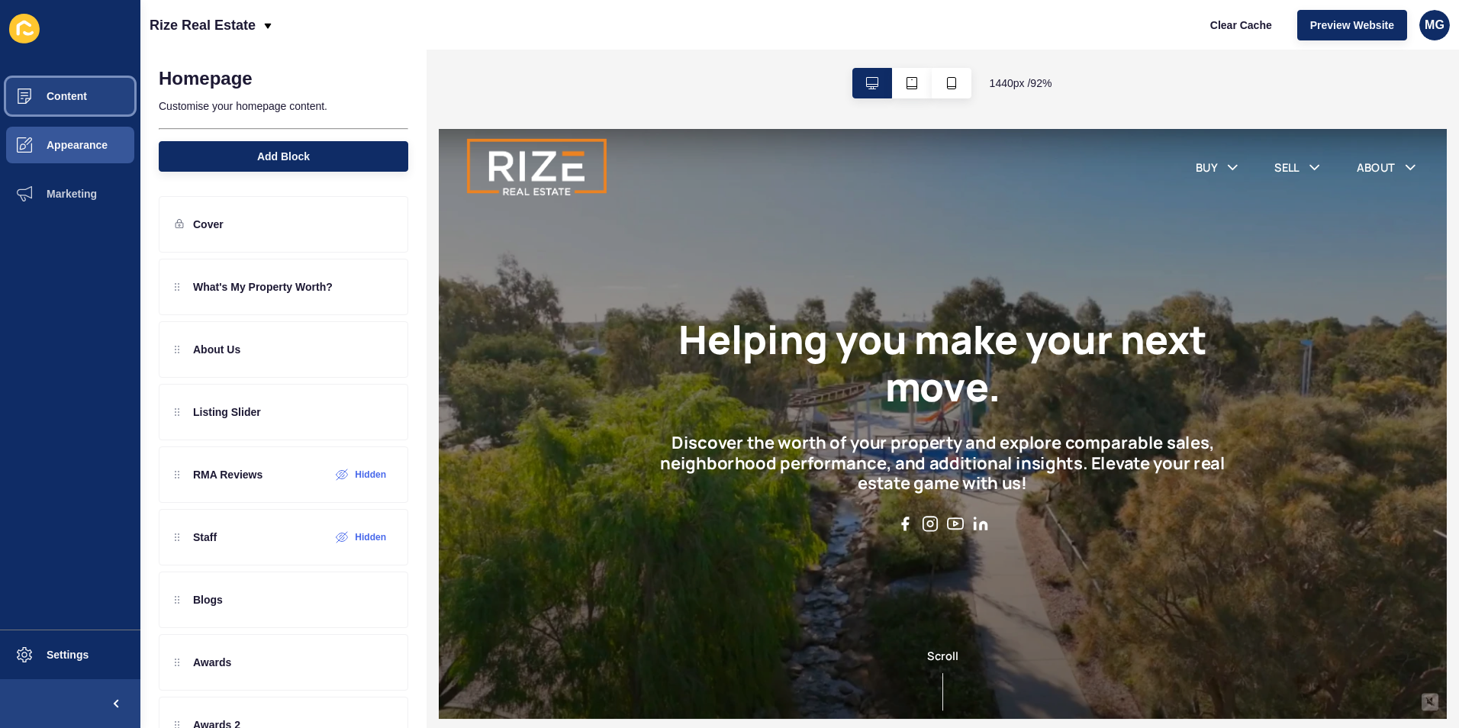
click at [62, 92] on span "Content" at bounding box center [42, 96] width 89 height 12
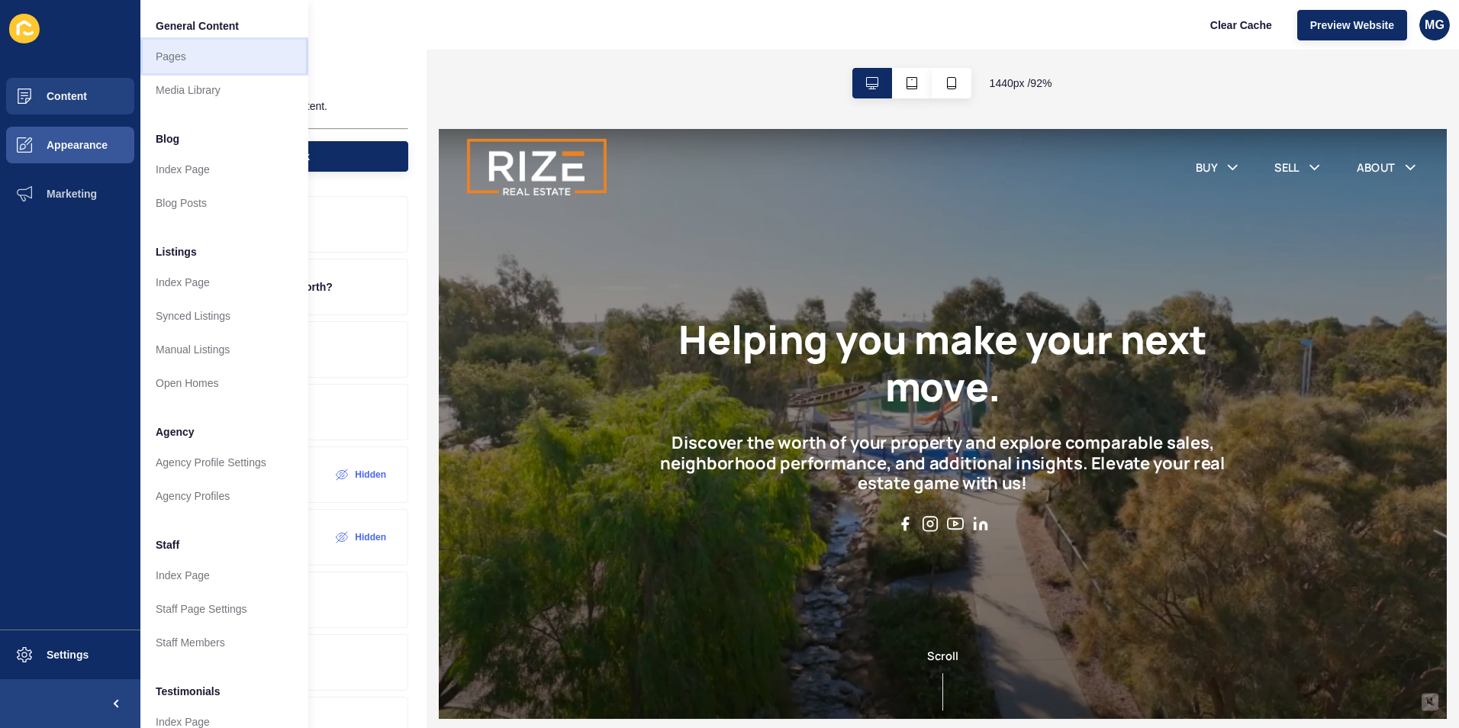
click at [183, 58] on link "Pages" at bounding box center [224, 57] width 168 height 34
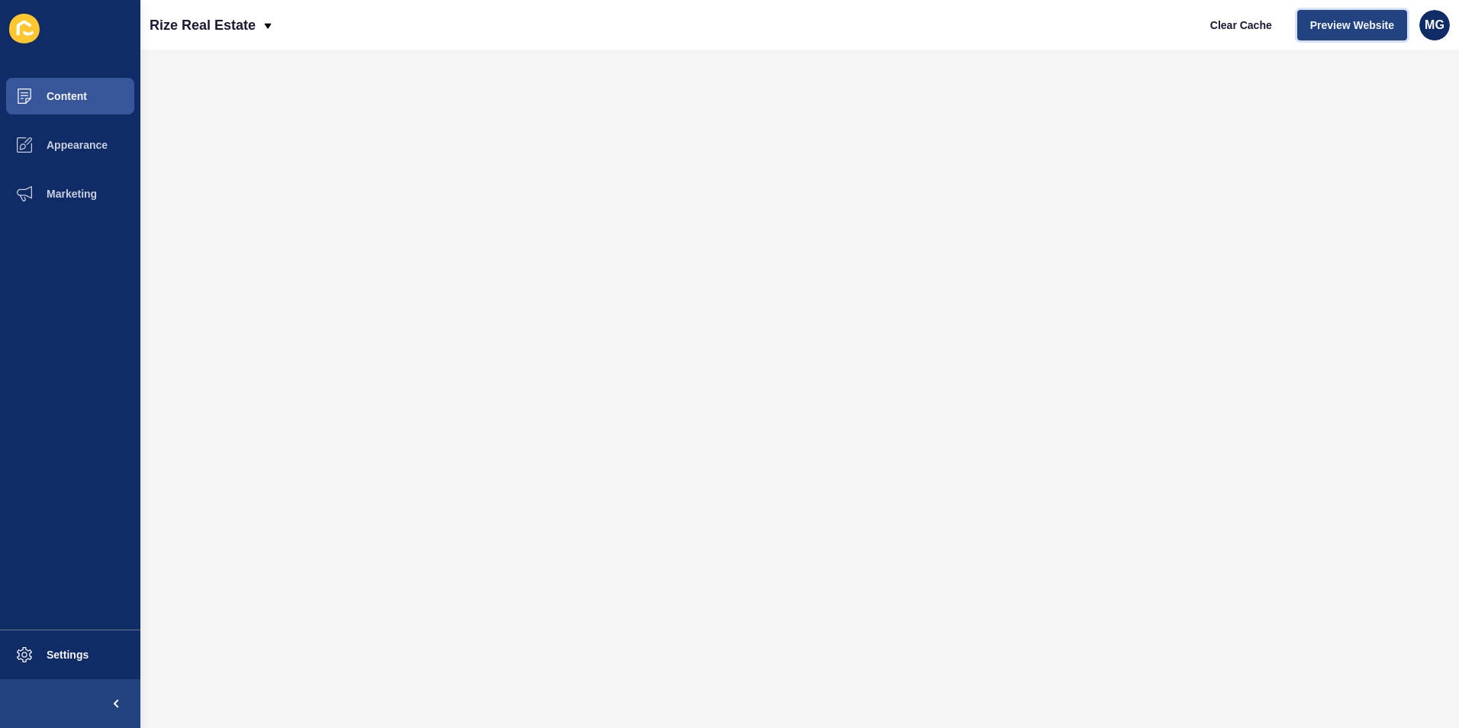
click at [1347, 31] on span "Preview Website" at bounding box center [1352, 25] width 84 height 15
click at [1352, 28] on span "Preview Website" at bounding box center [1352, 25] width 84 height 15
click at [51, 92] on span "Content" at bounding box center [42, 96] width 89 height 12
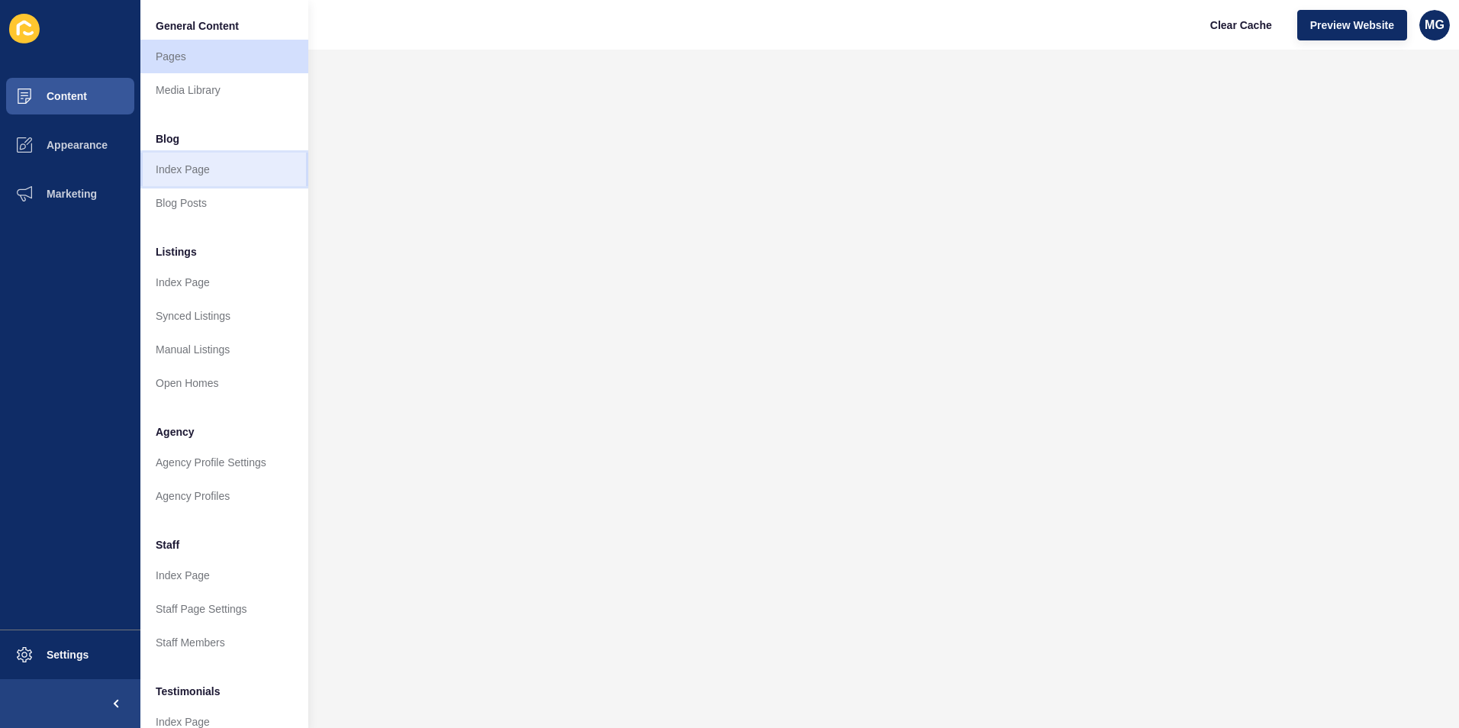
click at [208, 163] on link "Index Page" at bounding box center [224, 170] width 168 height 34
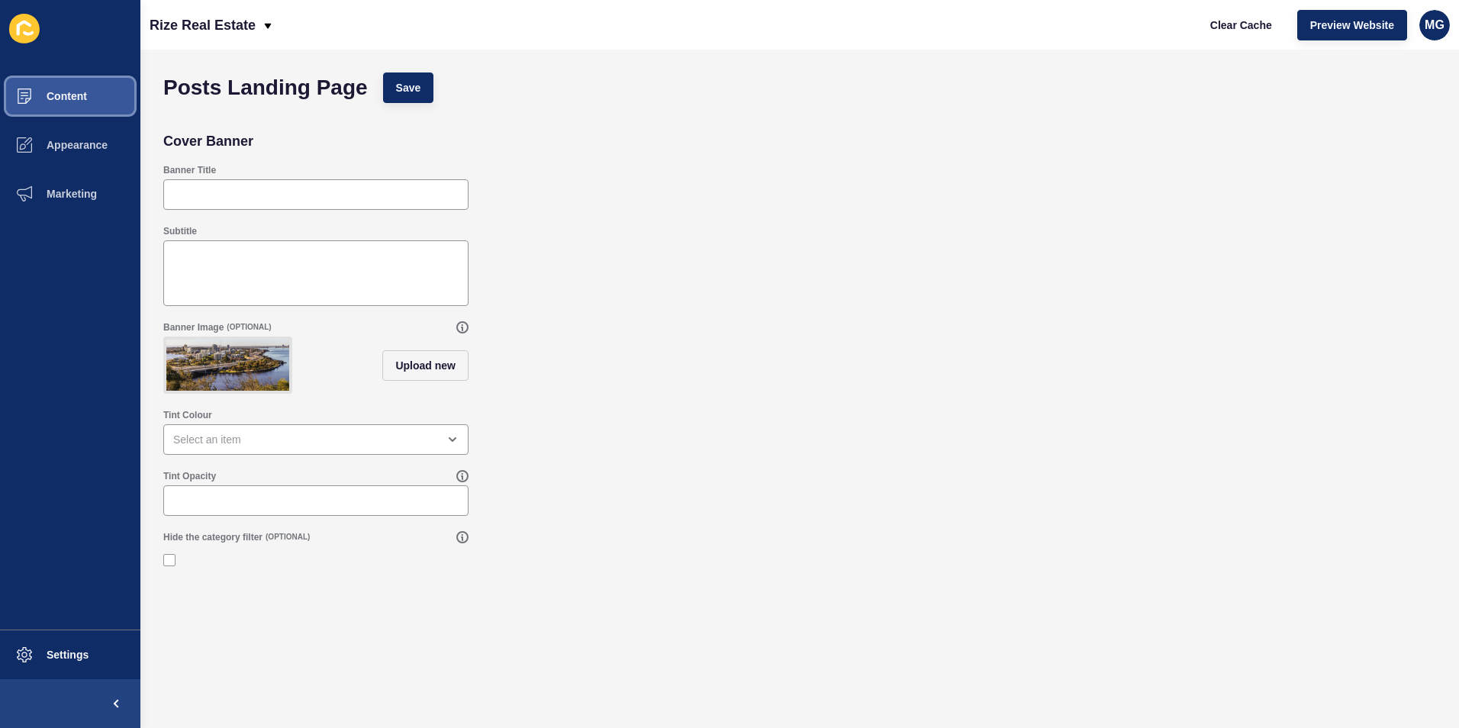
click at [66, 101] on span "Content" at bounding box center [42, 96] width 89 height 12
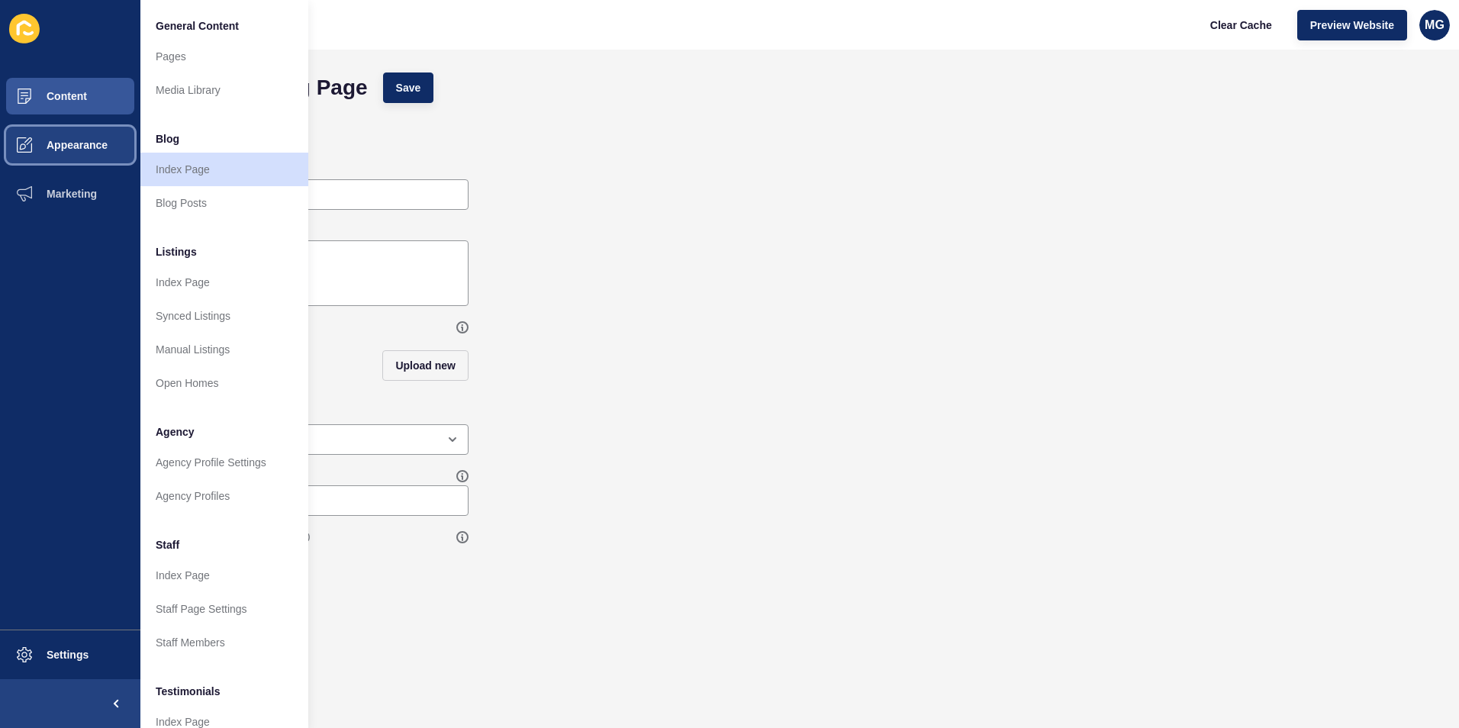
click at [68, 144] on span "Appearance" at bounding box center [53, 145] width 110 height 12
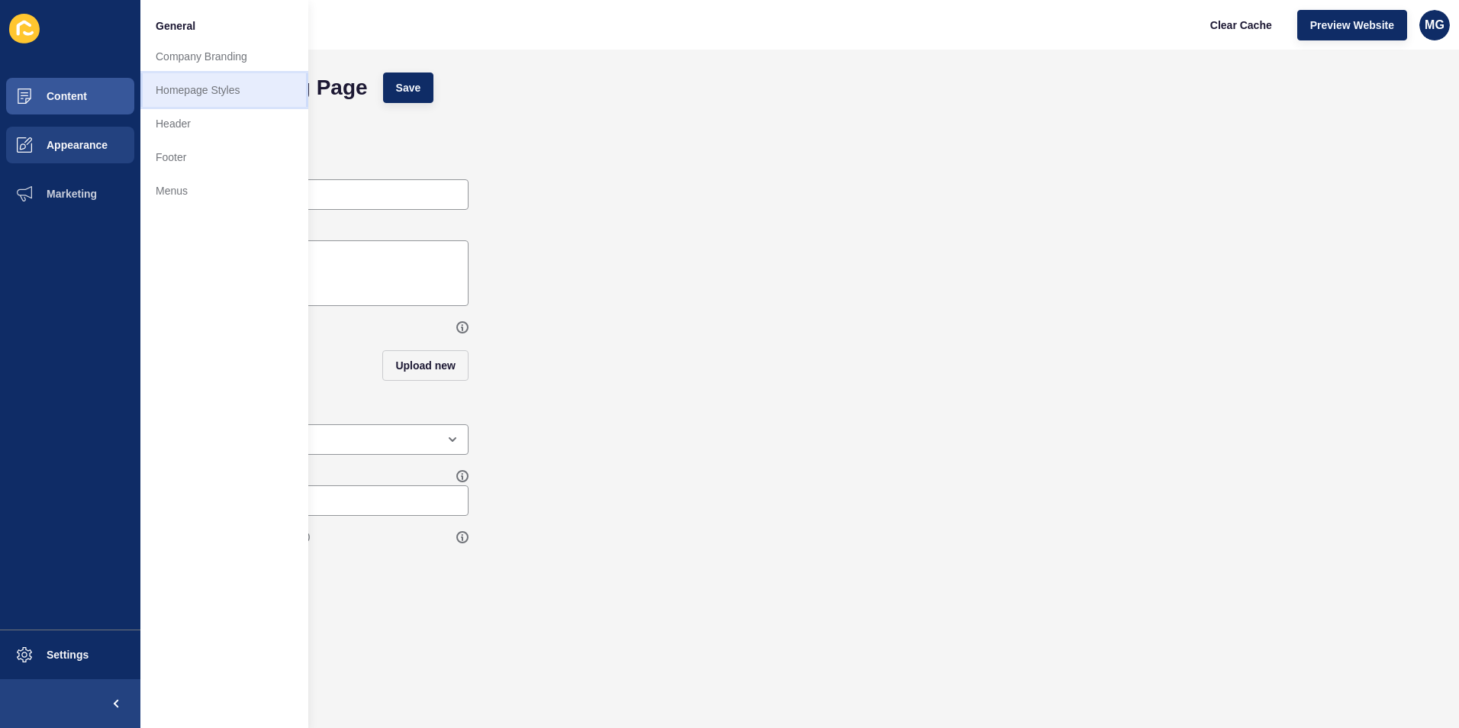
click at [210, 86] on link "Homepage Styles" at bounding box center [224, 90] width 168 height 34
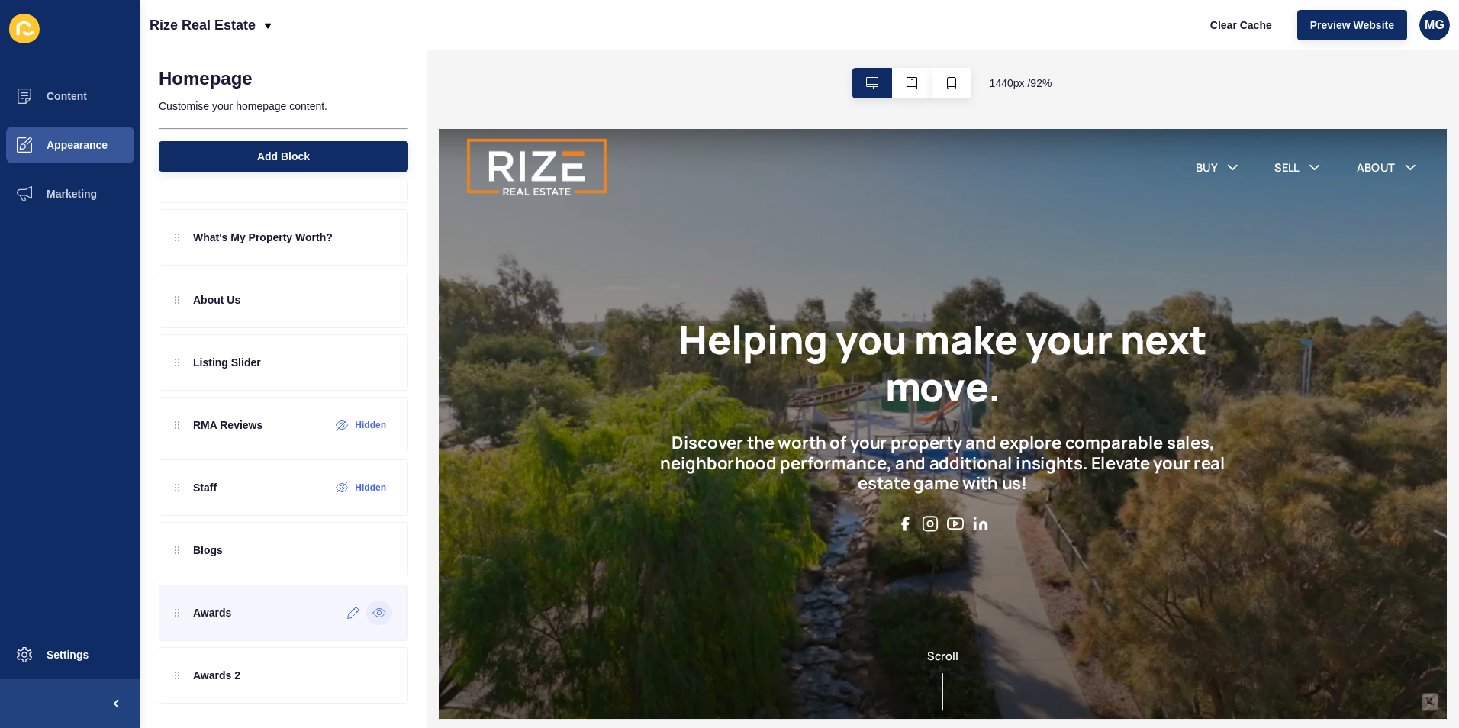
click at [372, 614] on icon at bounding box center [379, 613] width 14 height 12
click at [372, 675] on icon at bounding box center [379, 675] width 14 height 12
click at [347, 304] on icon at bounding box center [353, 300] width 13 height 12
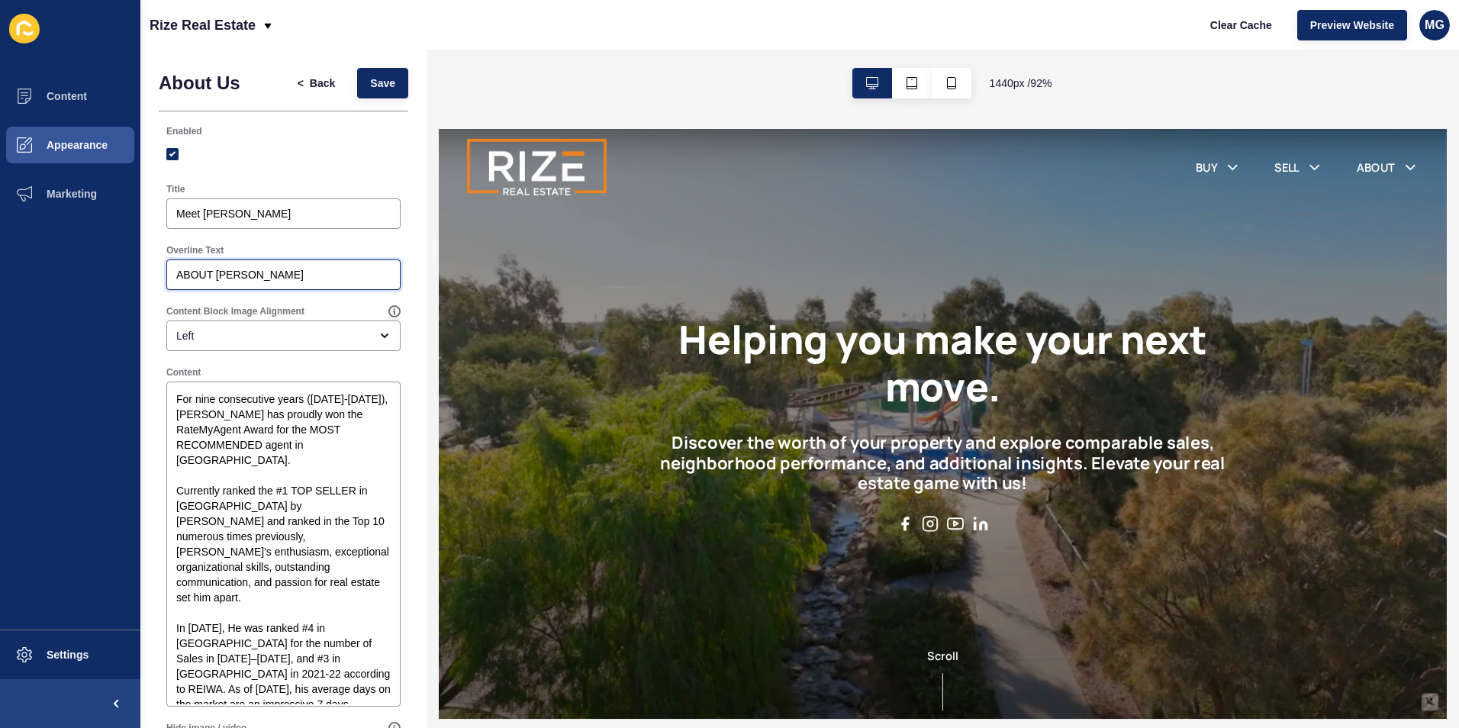
click at [307, 278] on input "ABOUT [PERSON_NAME]" at bounding box center [283, 274] width 214 height 15
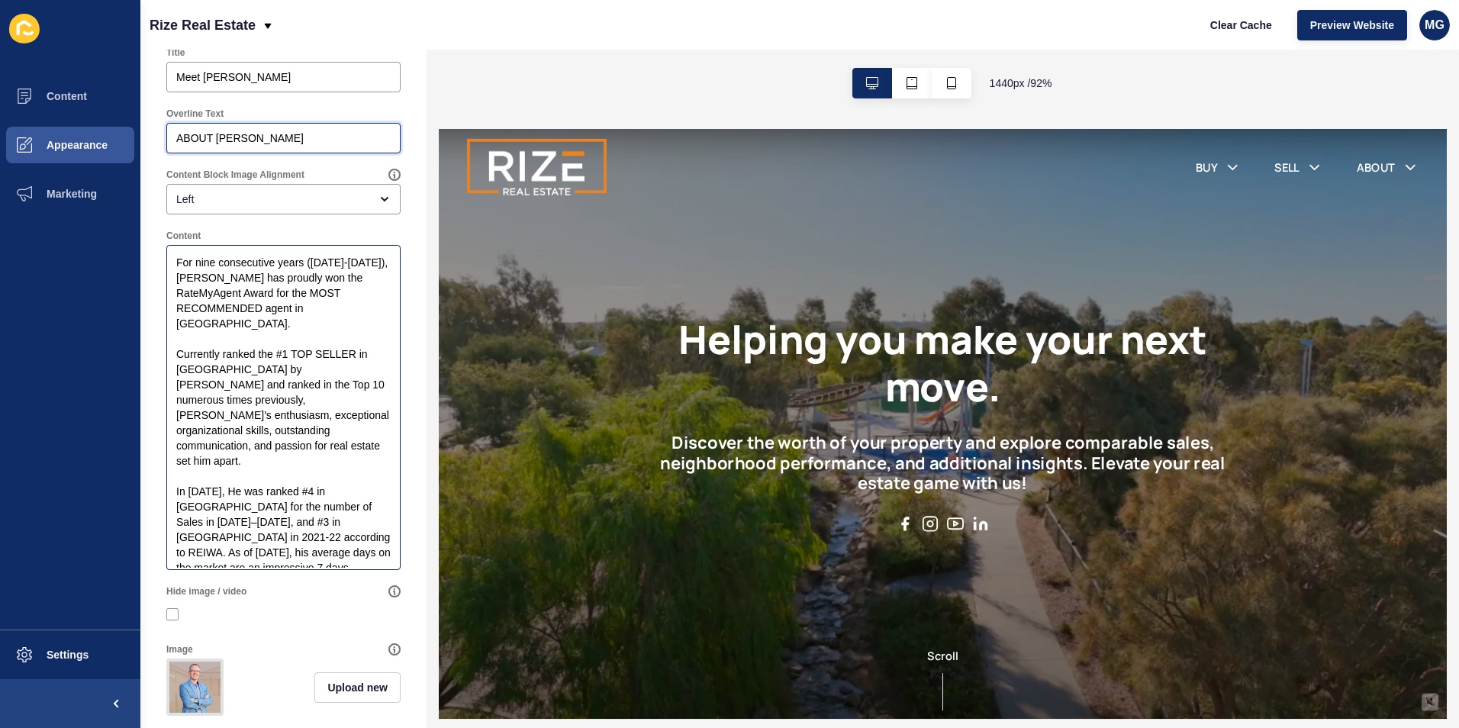
scroll to position [153, 0]
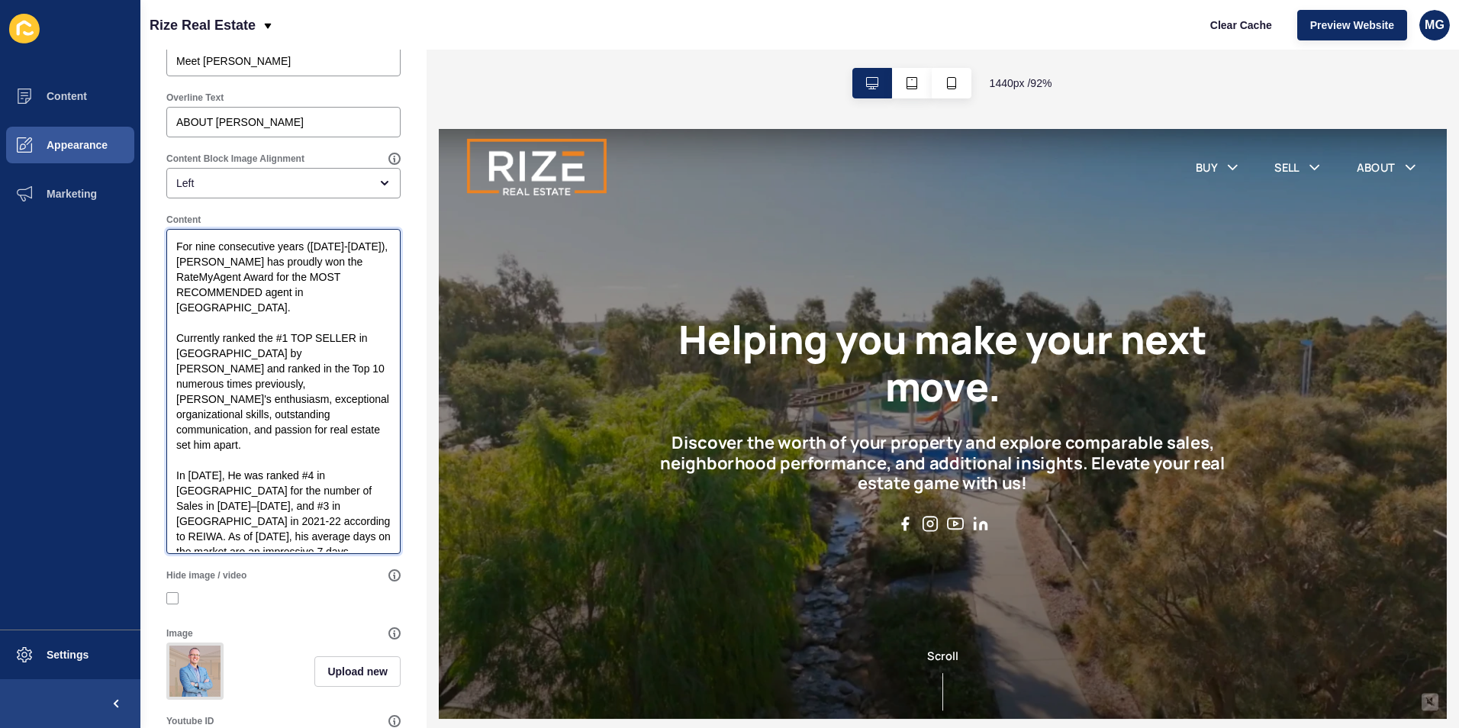
click at [368, 381] on textarea "For nine consecutive years ([DATE]-[DATE]), [PERSON_NAME] has proudly won the R…" at bounding box center [284, 391] width 230 height 320
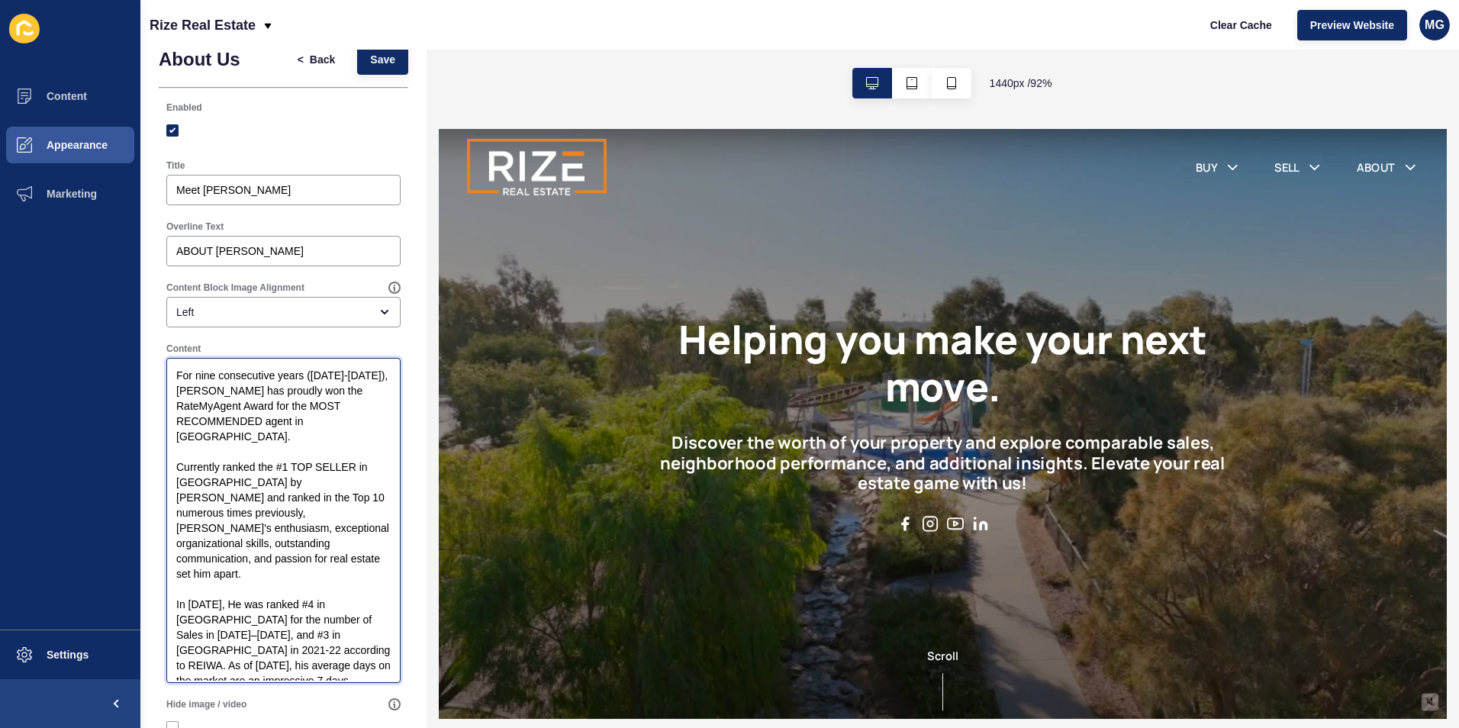
scroll to position [0, 0]
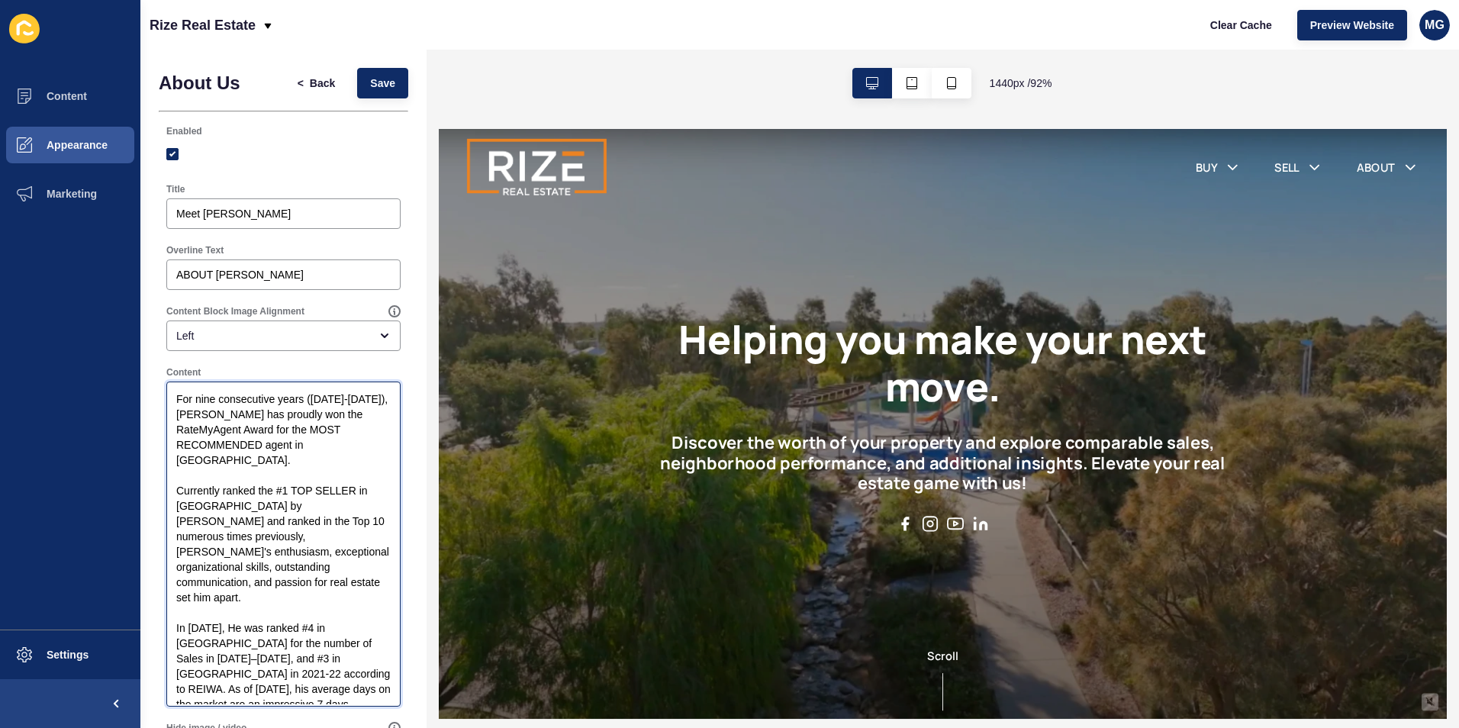
drag, startPoint x: 175, startPoint y: 398, endPoint x: 320, endPoint y: 650, distance: 290.8
click at [320, 650] on textarea "For nine consecutive years ([DATE]-[DATE]), [PERSON_NAME] has proudly won the R…" at bounding box center [284, 544] width 230 height 320
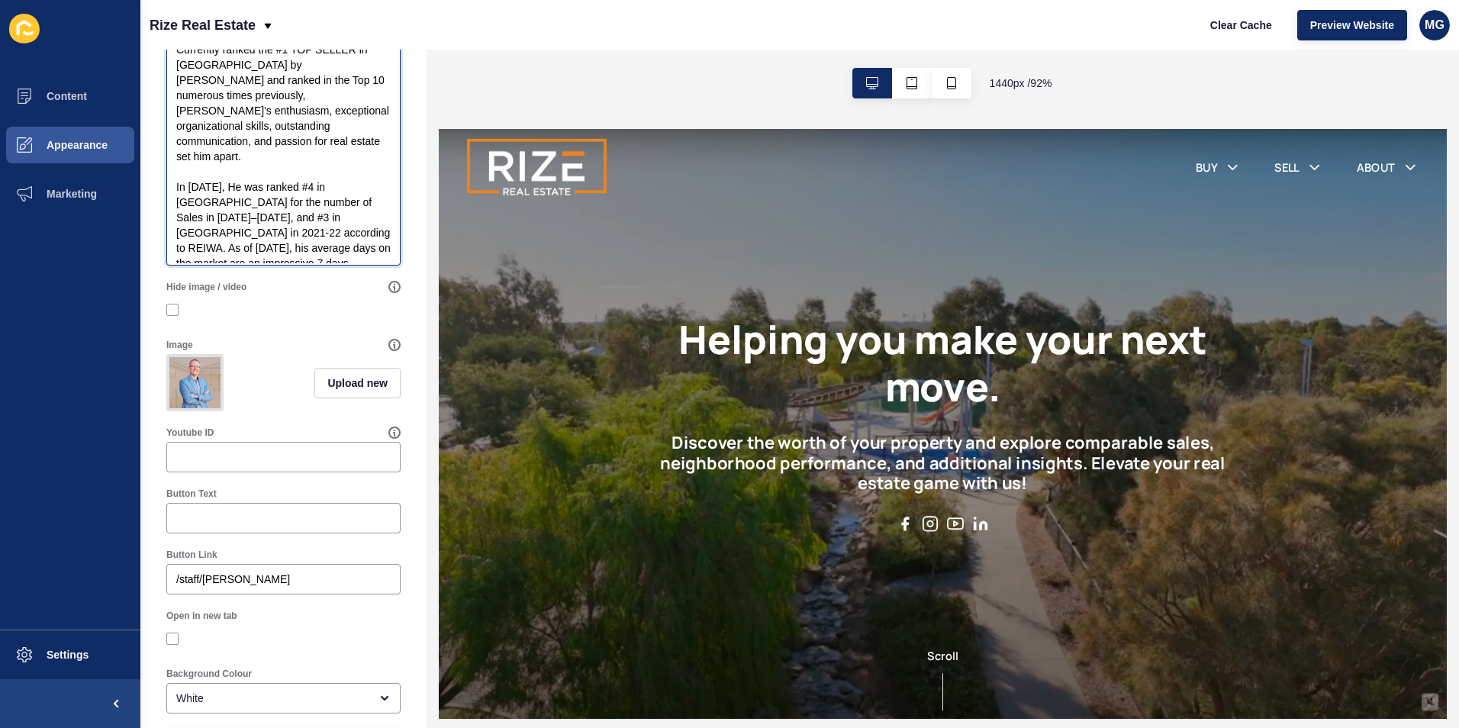
scroll to position [510, 0]
